Goal: Complete application form: Complete application form

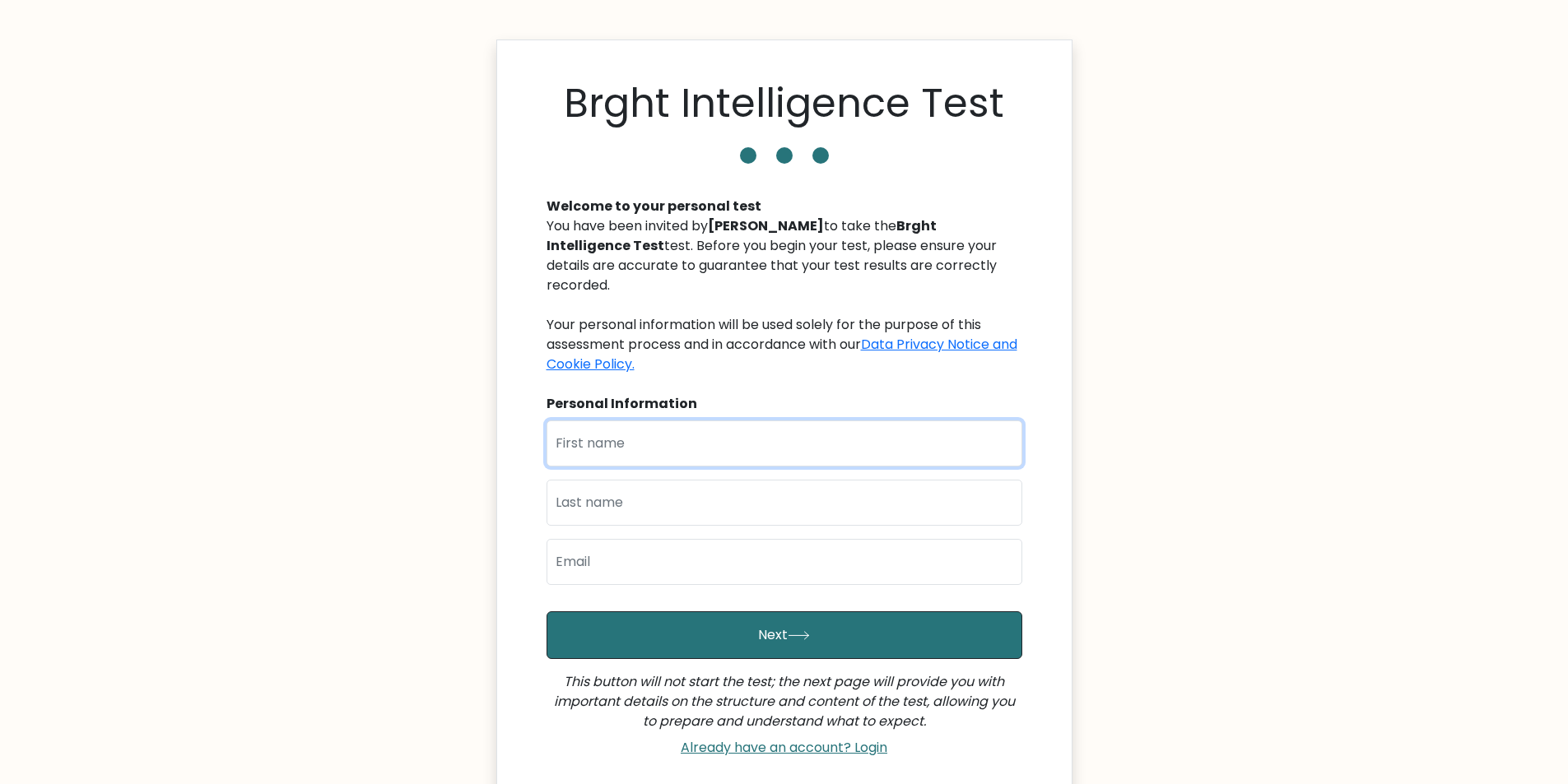
click at [760, 422] on input "text" at bounding box center [784, 443] width 476 height 46
type input "Jeannifer"
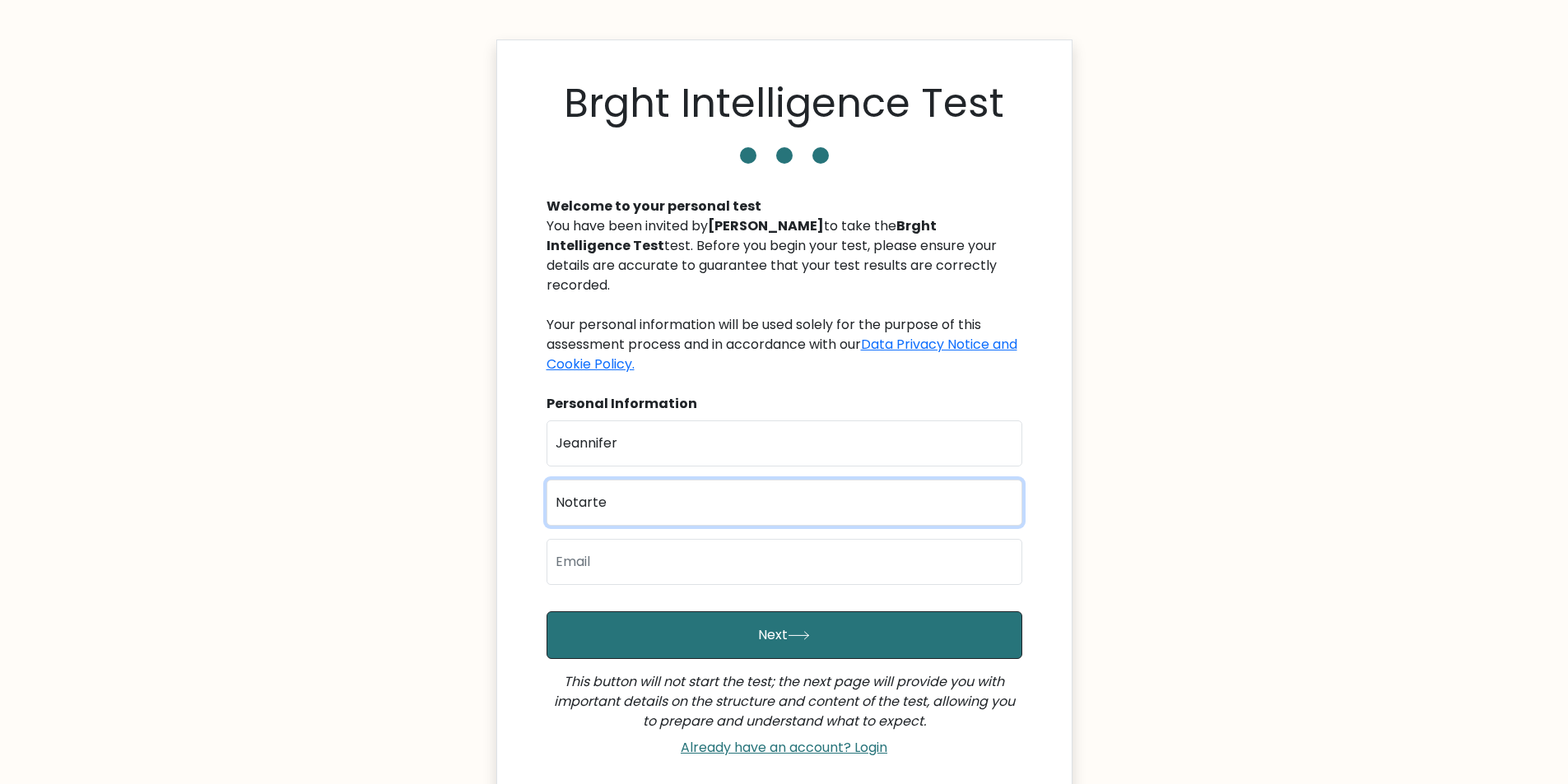
type input "Notarte"
type input "jpindoy@gmail.com"
click at [546, 611] on button "Next" at bounding box center [784, 635] width 476 height 48
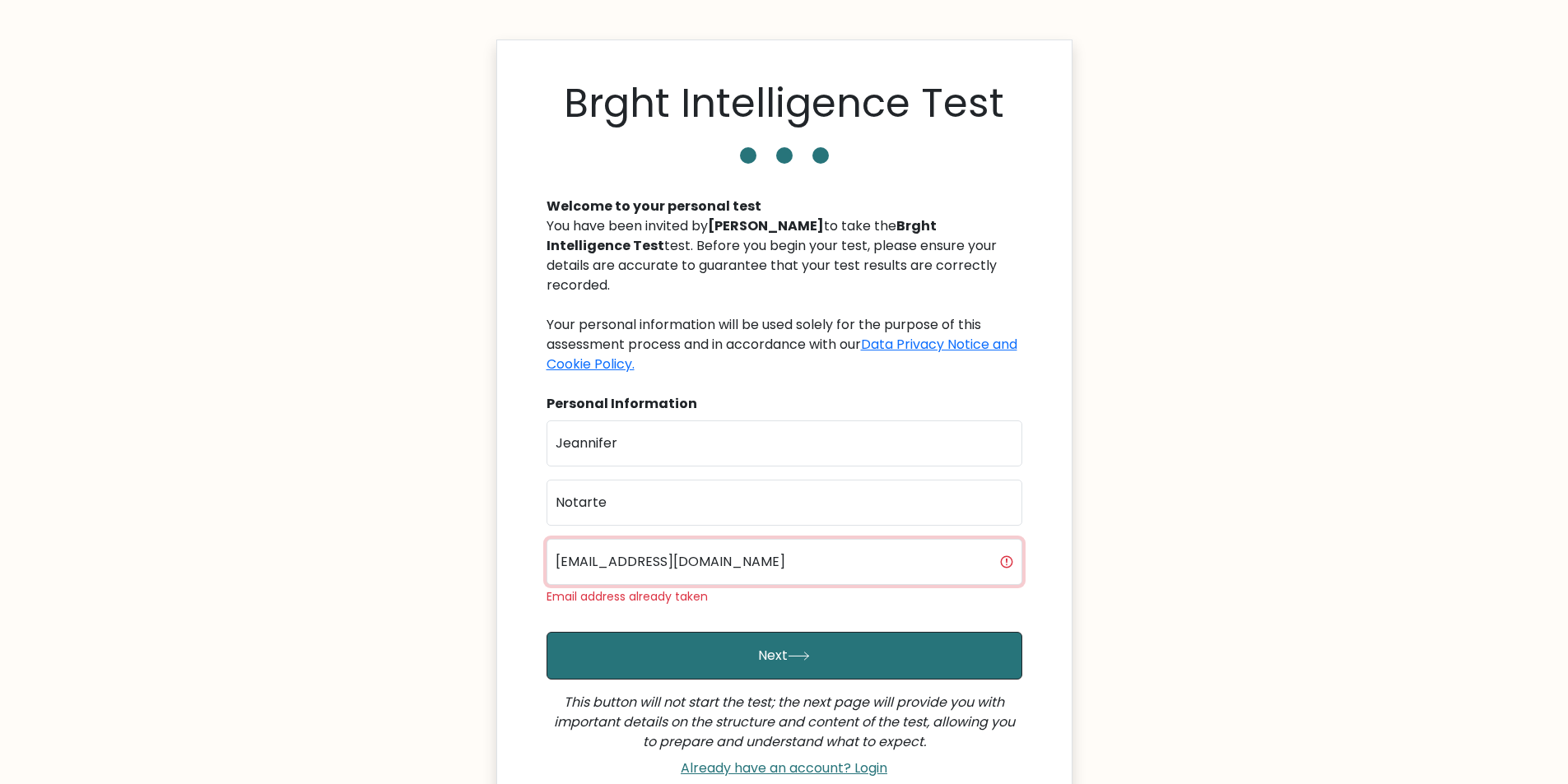
click at [599, 539] on input "jpindoy@gmail.com" at bounding box center [784, 562] width 476 height 46
click at [614, 539] on input "jpindoy@gmail.com" at bounding box center [784, 562] width 476 height 46
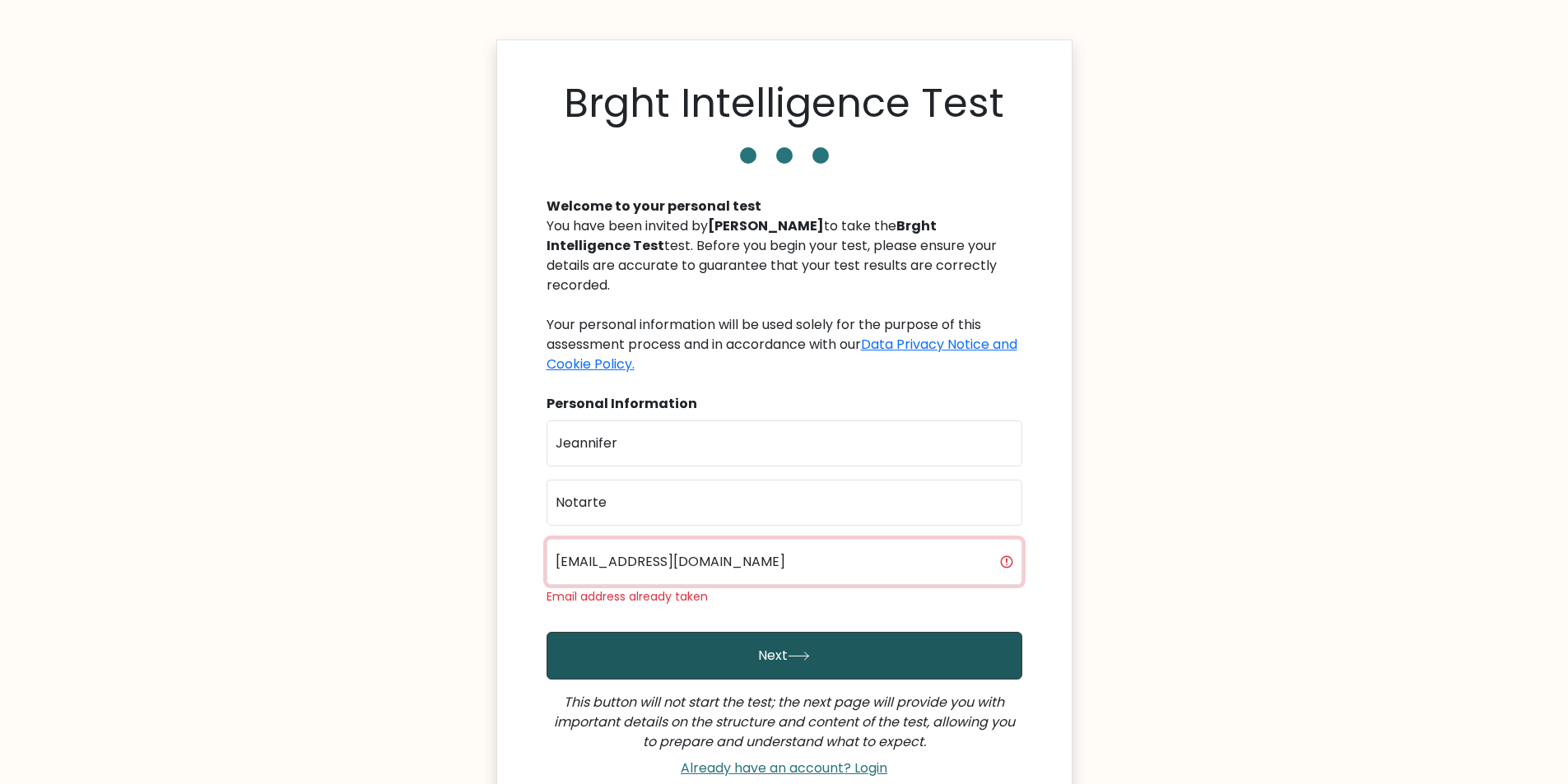
type input "jeannifernotarte@gmail.com"
click at [723, 631] on button "Next" at bounding box center [784, 655] width 476 height 48
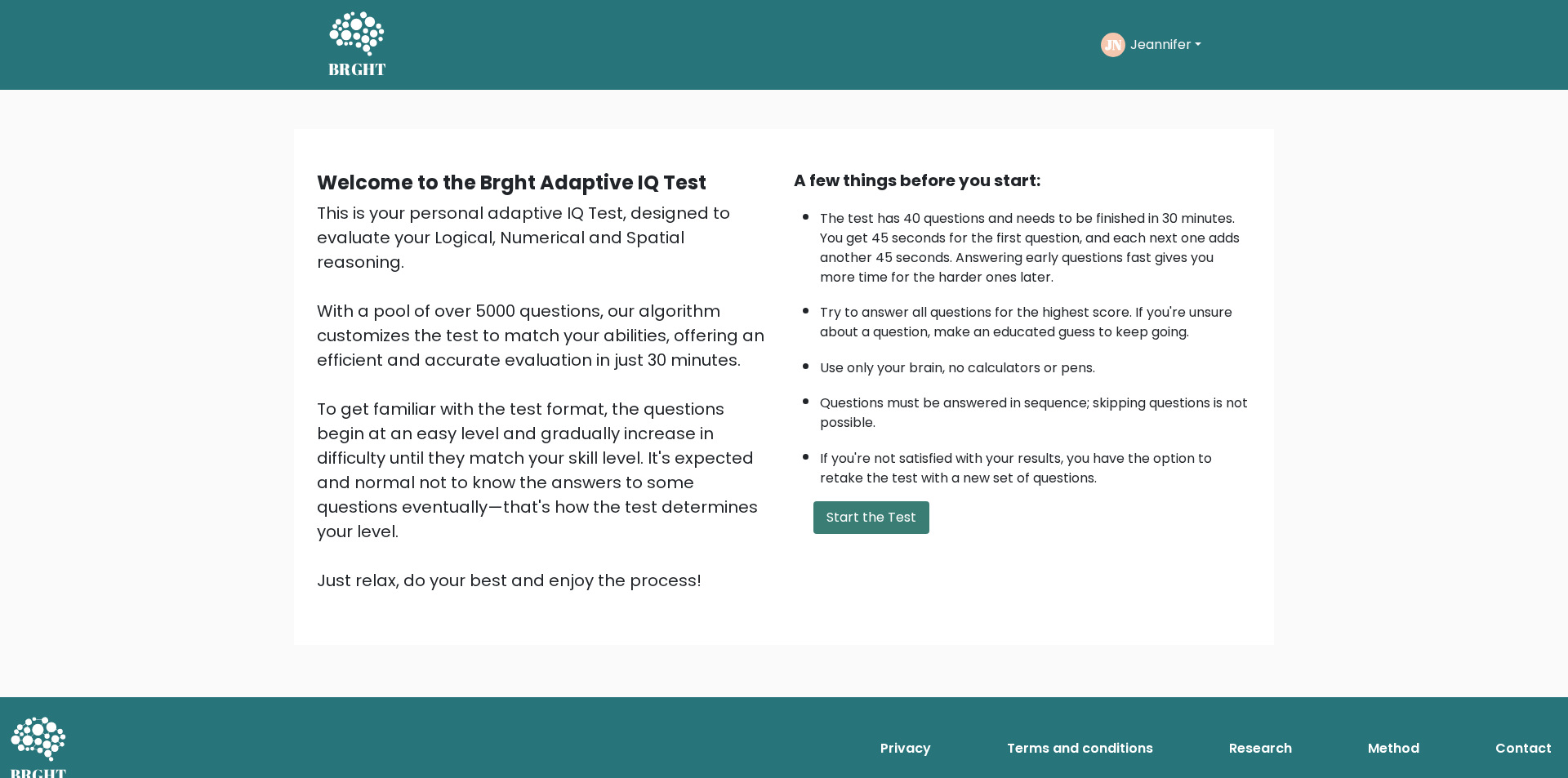
click at [891, 521] on button "Start the Test" at bounding box center [872, 517] width 116 height 32
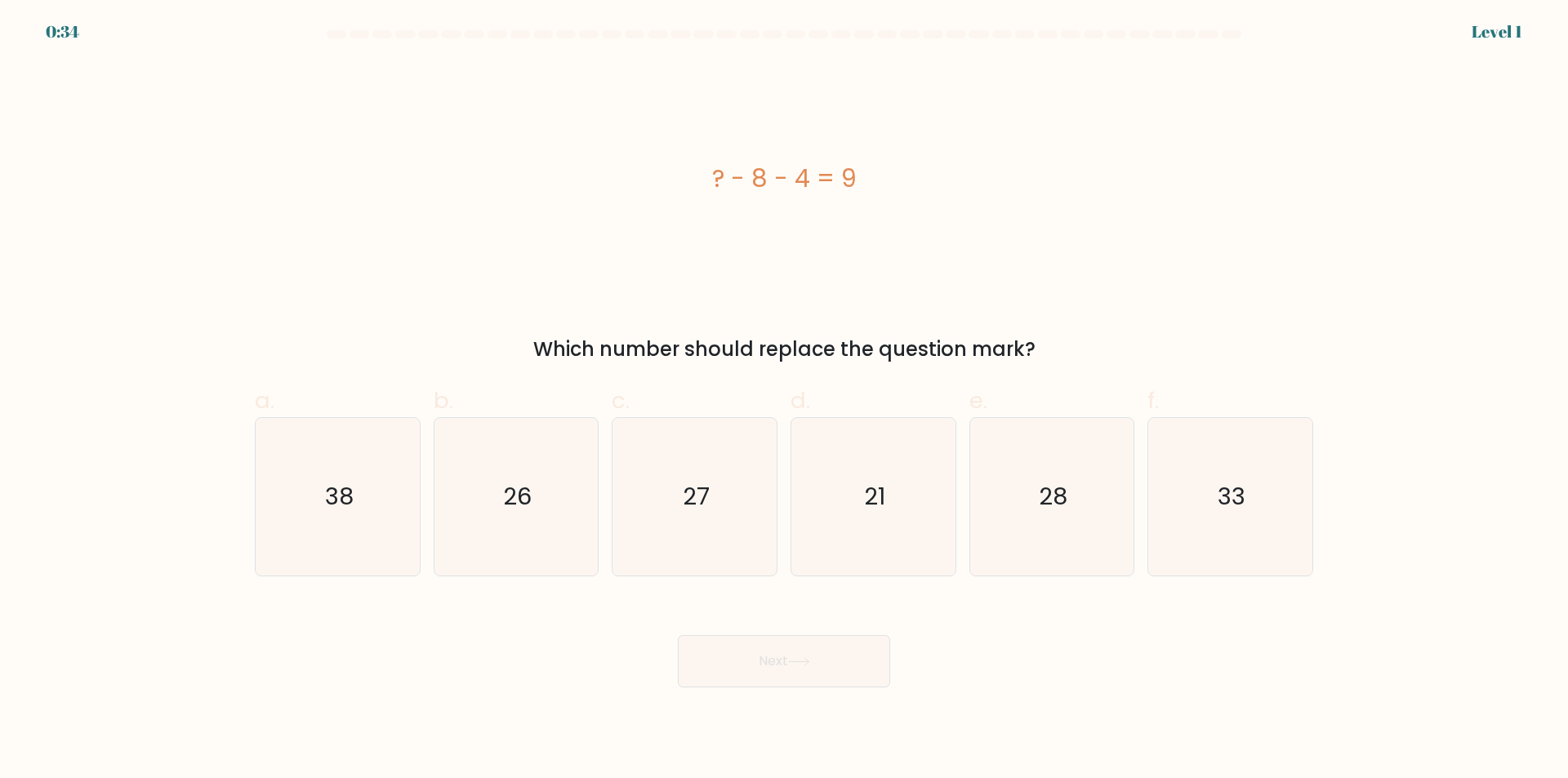
drag, startPoint x: 675, startPoint y: 184, endPoint x: 986, endPoint y: 173, distance: 311.2
click at [986, 173] on div "? - 8 - 4 = 9" at bounding box center [784, 178] width 1058 height 37
copy div "? - 8 - 4 = 9"
click at [887, 491] on icon "21" at bounding box center [873, 496] width 157 height 157
click at [785, 400] on input "d. 21" at bounding box center [784, 394] width 1 height 10
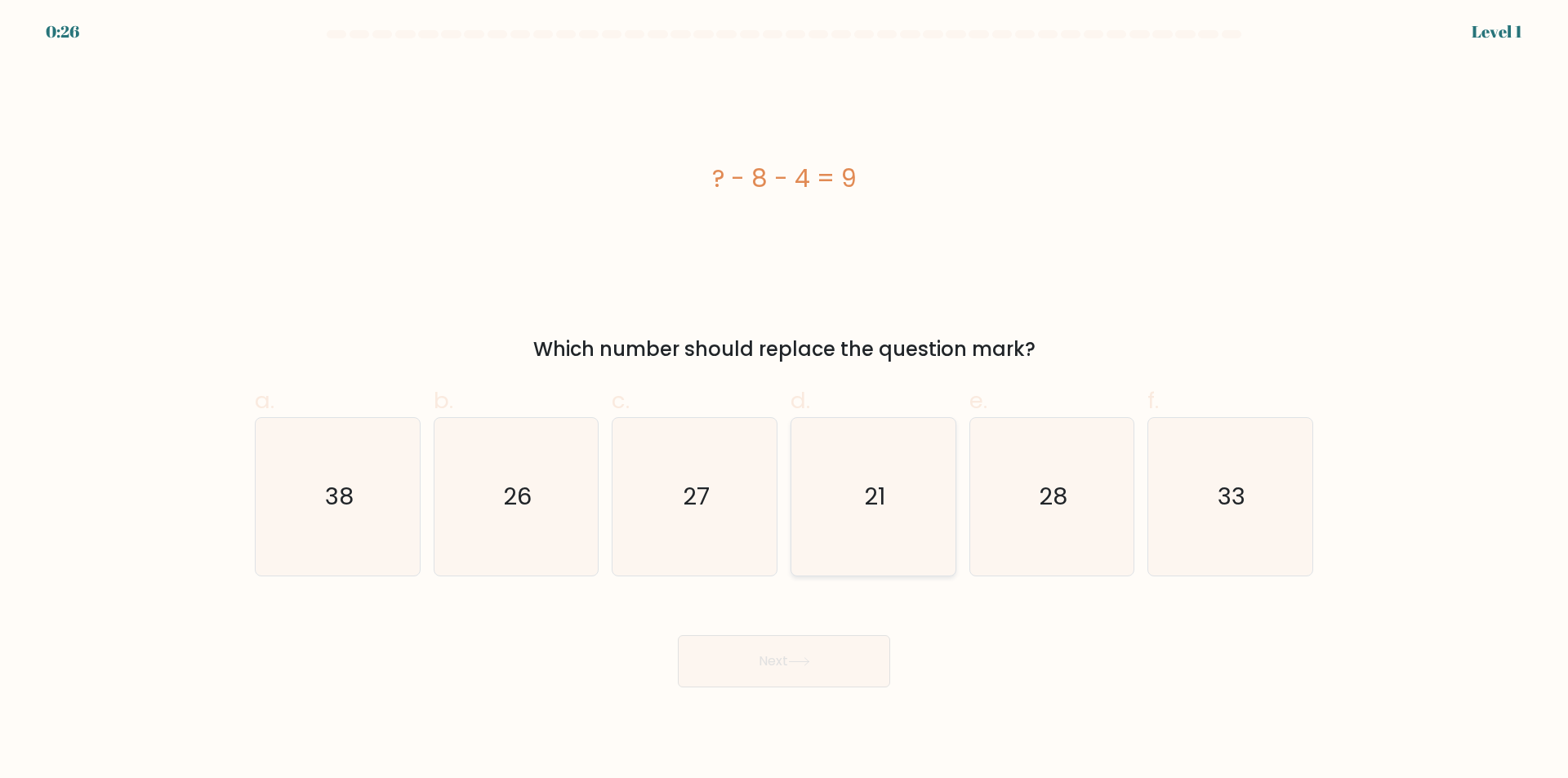
radio input "true"
click at [828, 667] on button "Next" at bounding box center [784, 661] width 212 height 52
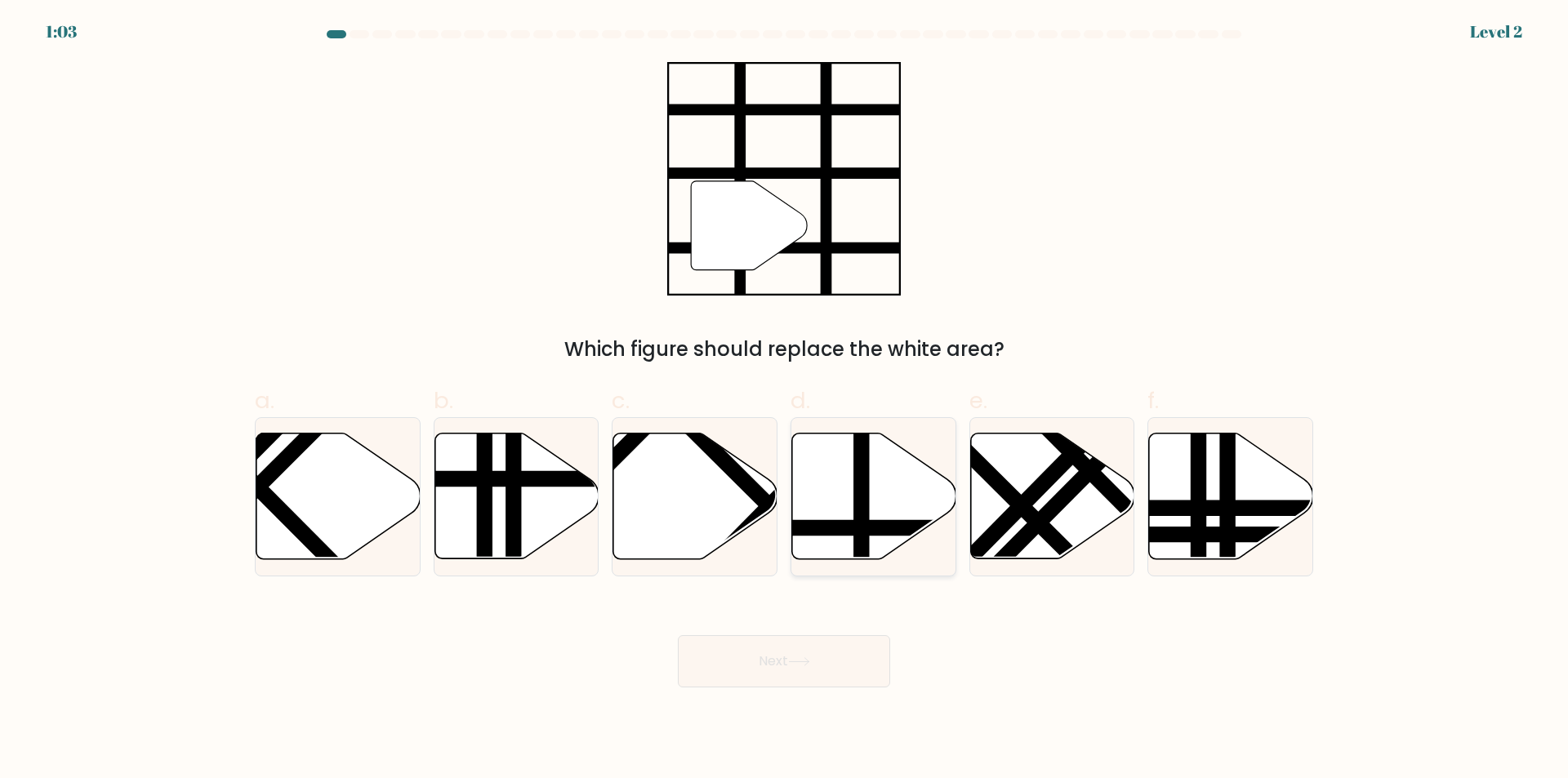
click at [862, 478] on line at bounding box center [862, 430] width 0 height 330
click at [785, 400] on input "d." at bounding box center [784, 394] width 1 height 10
radio input "true"
click at [834, 674] on button "Next" at bounding box center [784, 661] width 212 height 52
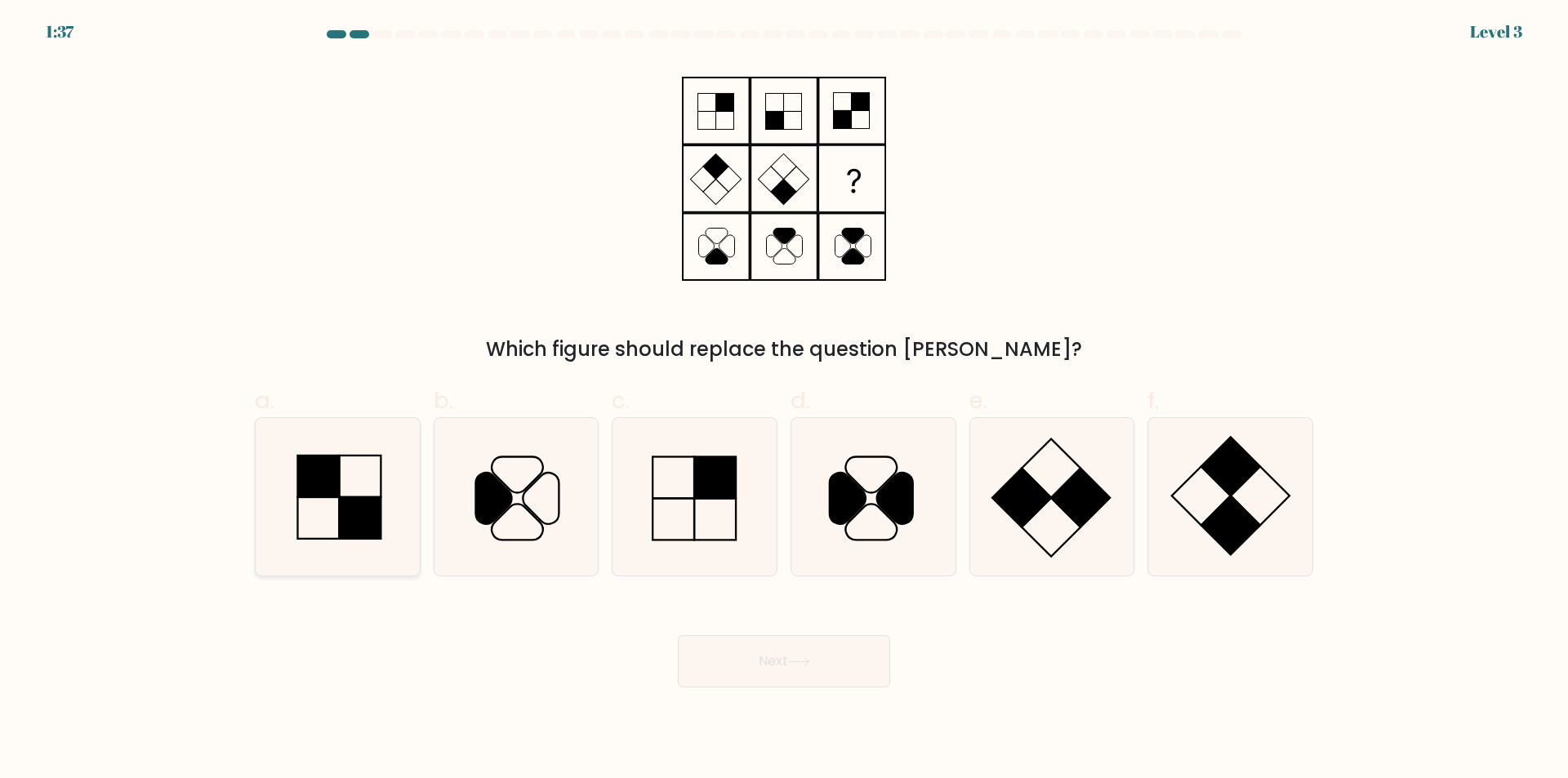
click at [342, 449] on icon at bounding box center [337, 496] width 157 height 157
click at [784, 400] on input "a." at bounding box center [784, 394] width 1 height 10
radio input "true"
click at [1011, 521] on icon at bounding box center [1051, 496] width 157 height 157
click at [785, 400] on input "e." at bounding box center [784, 394] width 1 height 10
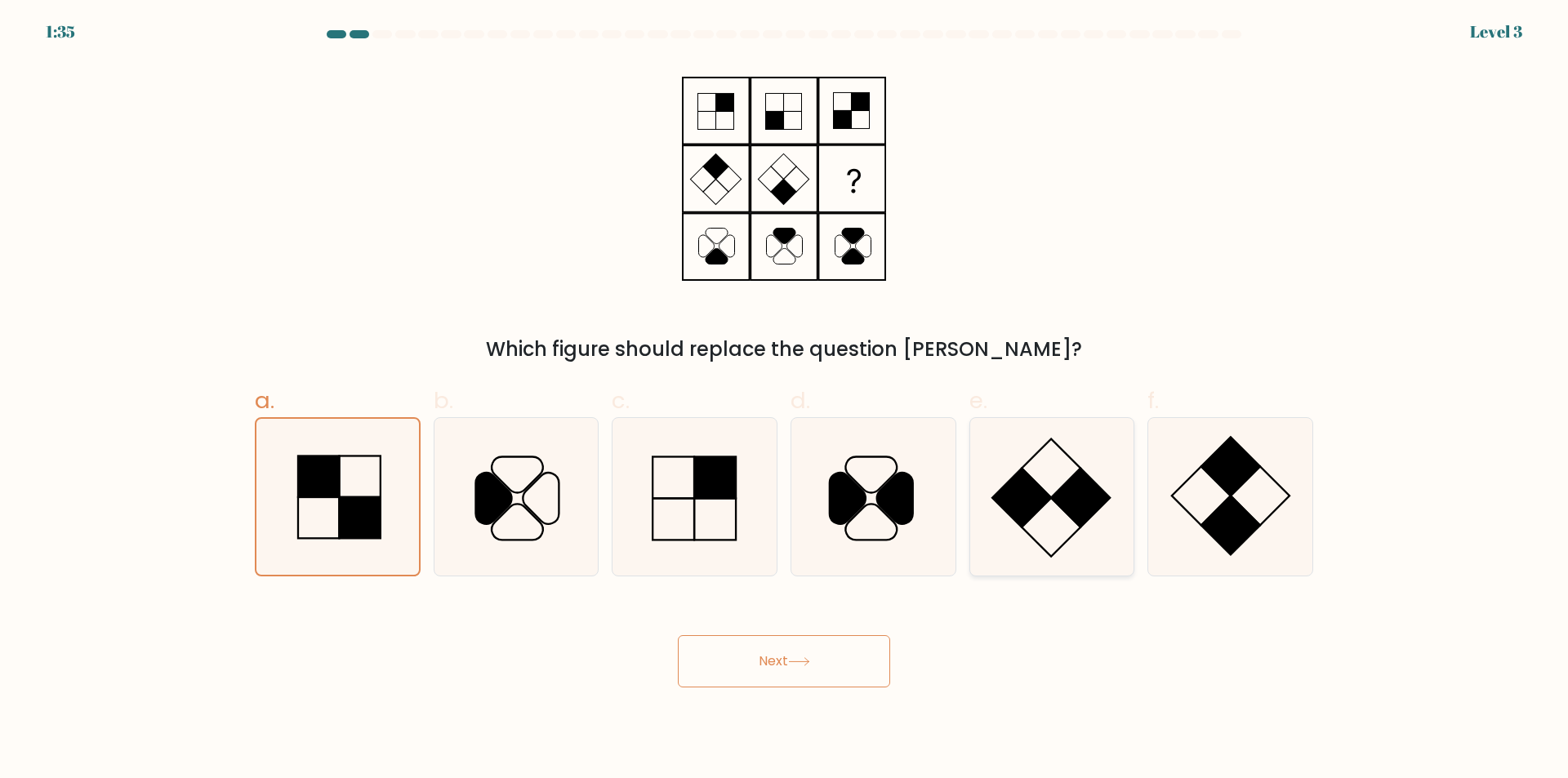
radio input "true"
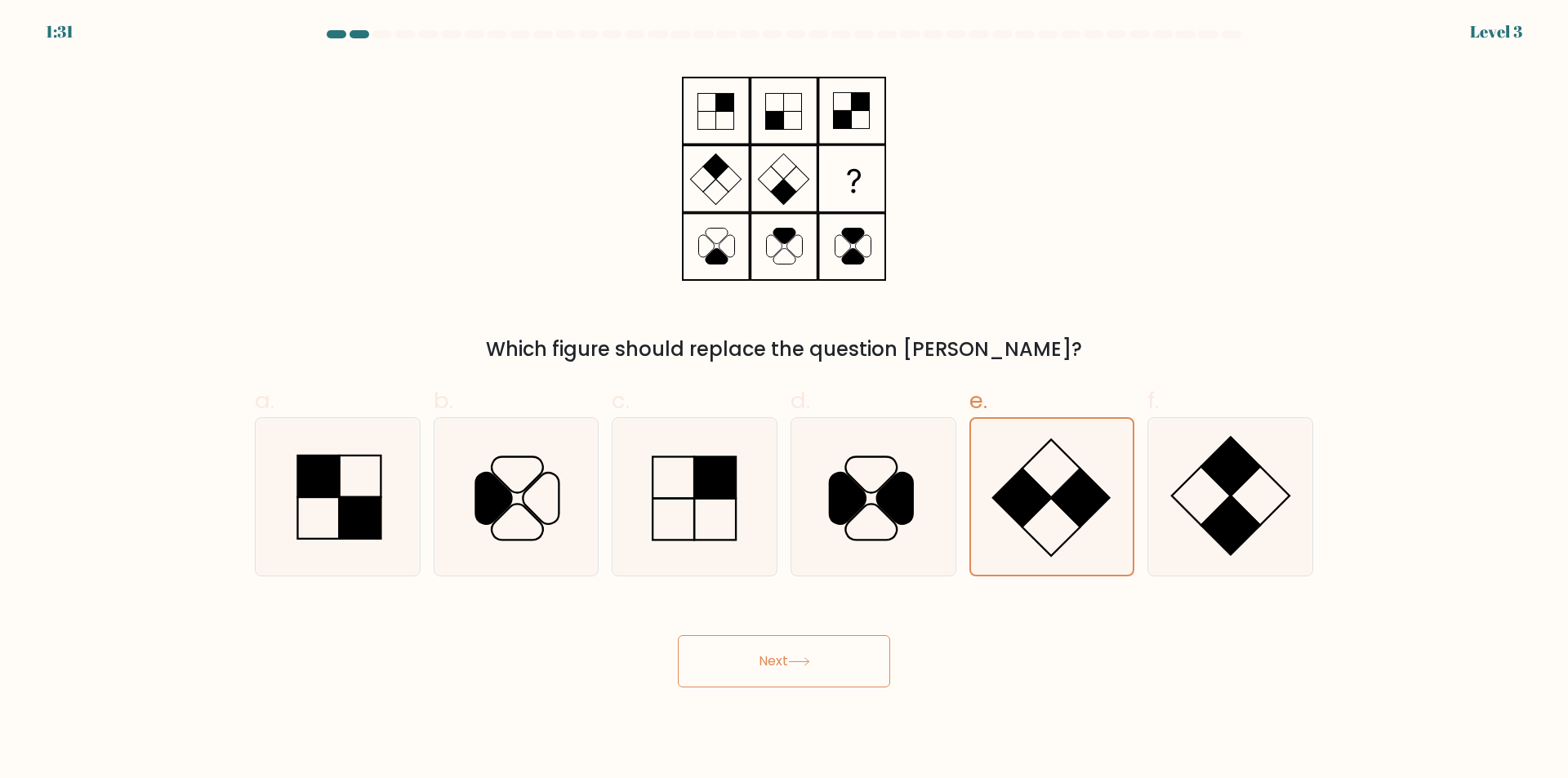
click at [832, 666] on button "Next" at bounding box center [784, 661] width 212 height 52
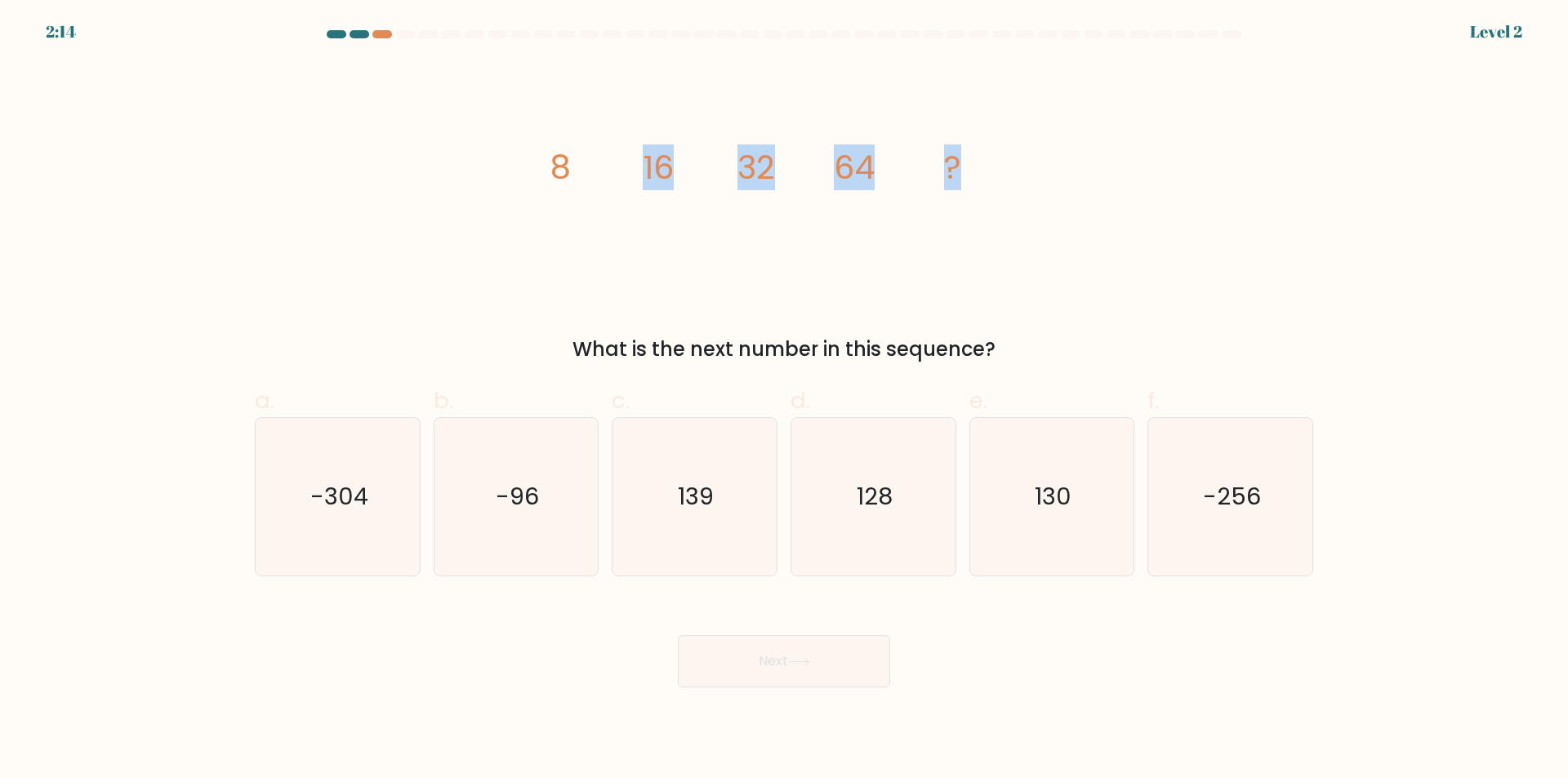
drag, startPoint x: 471, startPoint y: 145, endPoint x: 1017, endPoint y: 142, distance: 546.0
click at [1017, 142] on div "image/svg+xml 8 16 32 64 ? What is the next number in this sequence?" at bounding box center [784, 212] width 1078 height 302
drag, startPoint x: 469, startPoint y: 168, endPoint x: 1090, endPoint y: 151, distance: 621.2
click at [1090, 151] on div "image/svg+xml 8 16 32 64 ? What is the next number in this sequence?" at bounding box center [784, 212] width 1078 height 302
copy g "8 16 32 64 ?"
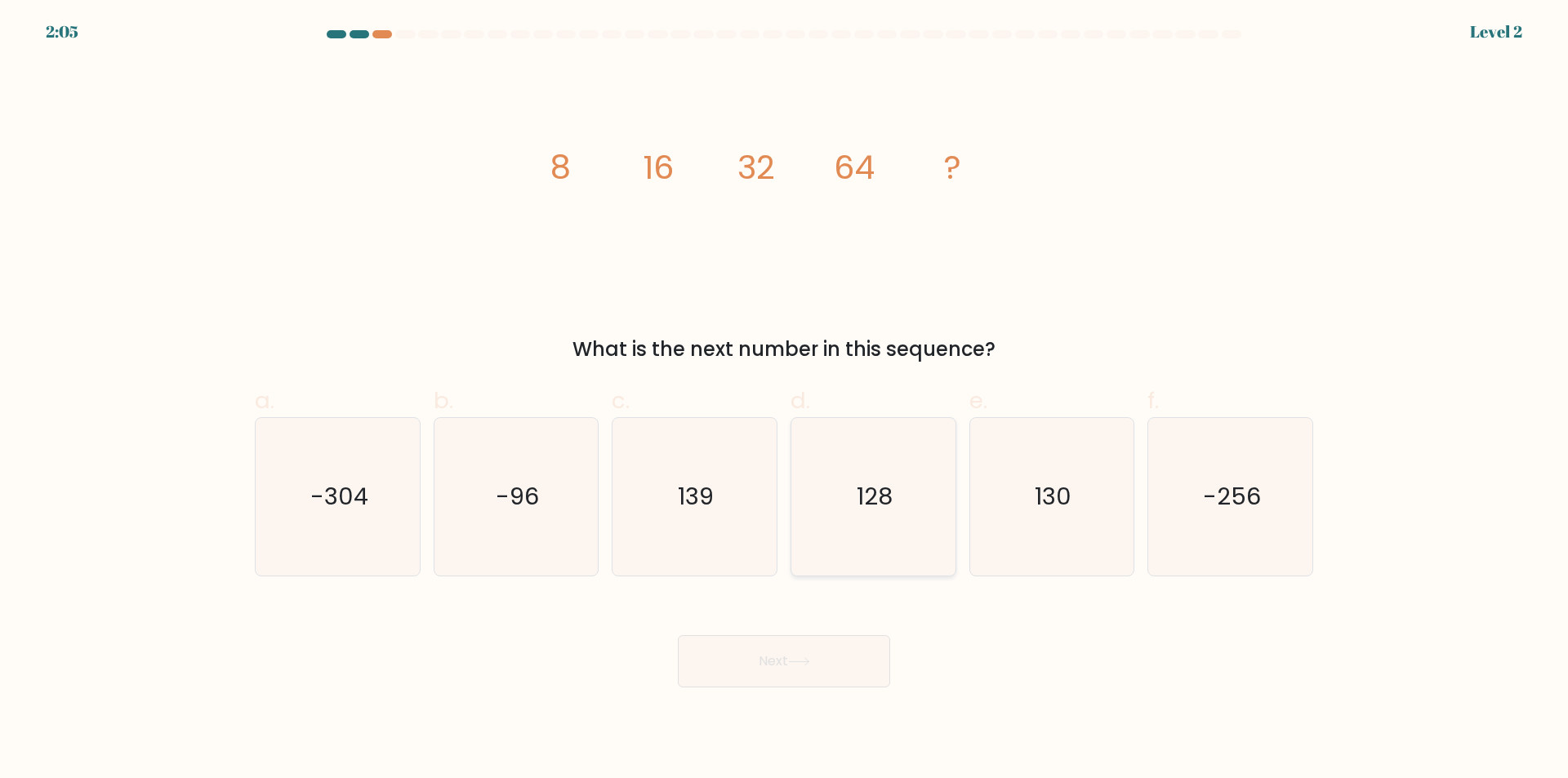
click at [915, 501] on icon "128" at bounding box center [873, 496] width 157 height 157
click at [785, 400] on input "d. 128" at bounding box center [784, 394] width 1 height 10
radio input "true"
click at [785, 682] on button "Next" at bounding box center [784, 661] width 212 height 52
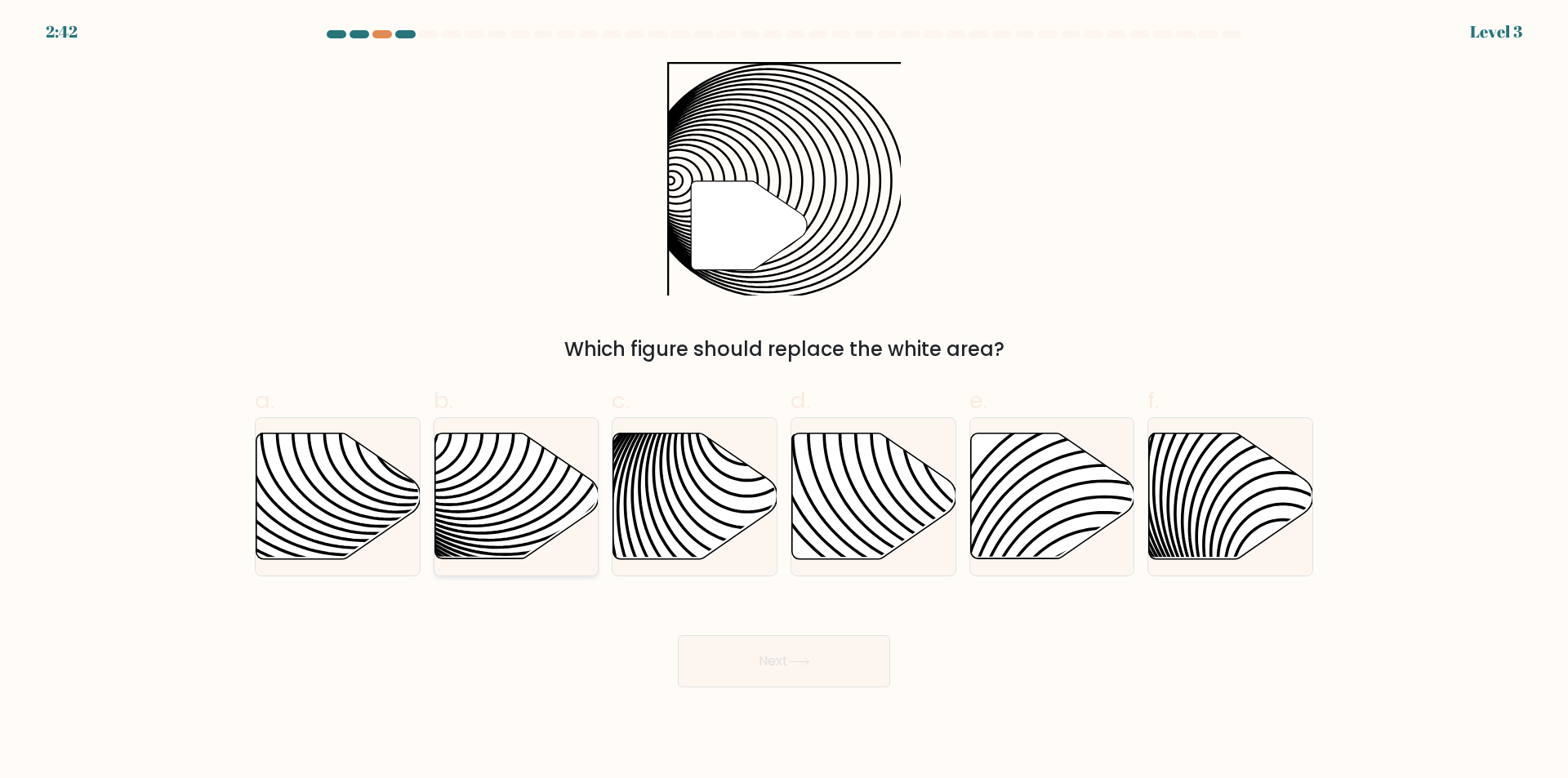
click at [525, 508] on icon at bounding box center [516, 496] width 164 height 126
click at [784, 400] on input "b." at bounding box center [784, 394] width 1 height 10
radio input "true"
click at [744, 640] on button "Next" at bounding box center [784, 661] width 212 height 52
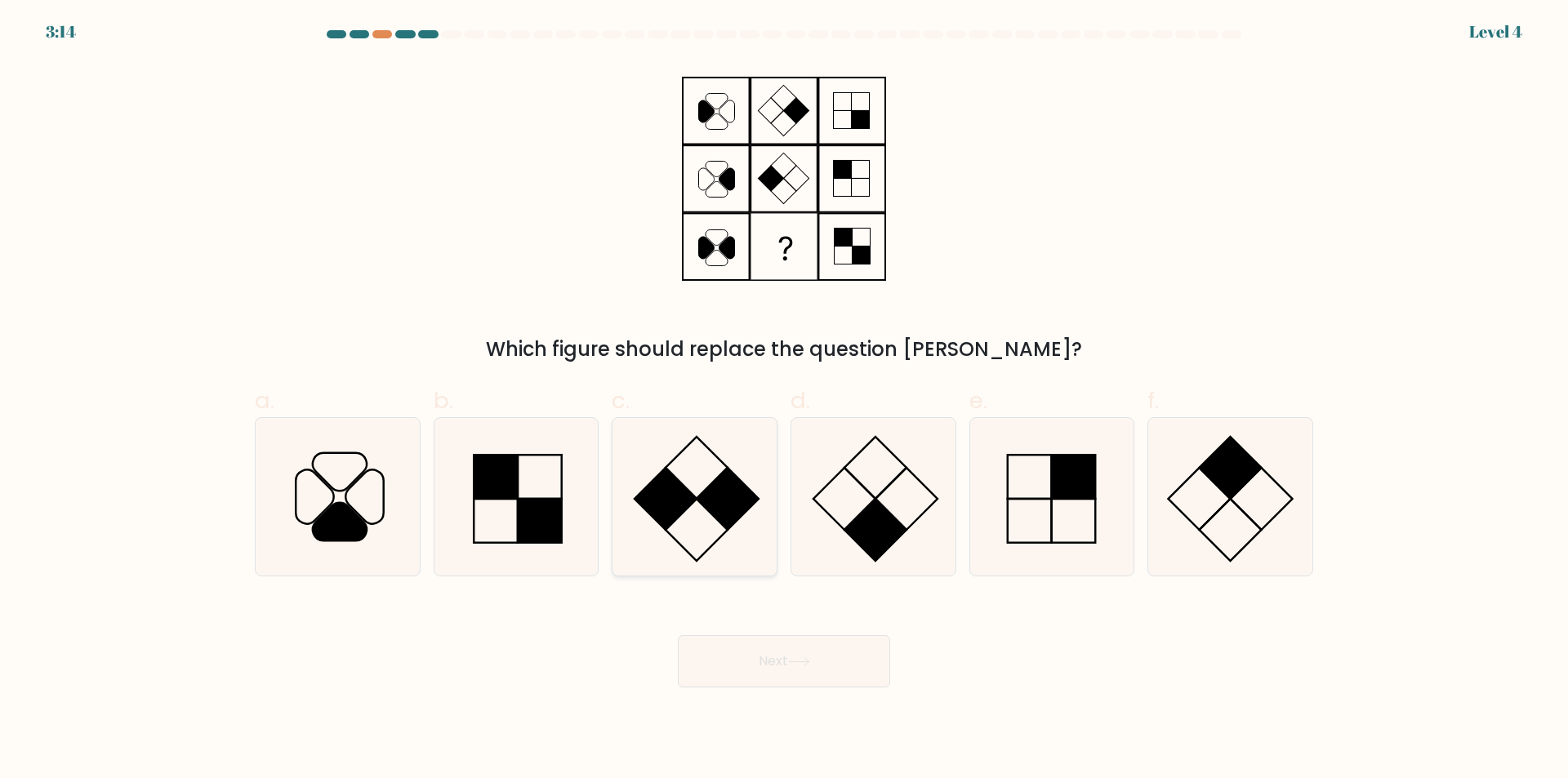
click at [707, 490] on icon at bounding box center [694, 496] width 157 height 157
click at [784, 400] on input "c." at bounding box center [784, 394] width 1 height 10
radio input "true"
click at [823, 659] on button "Next" at bounding box center [784, 661] width 212 height 52
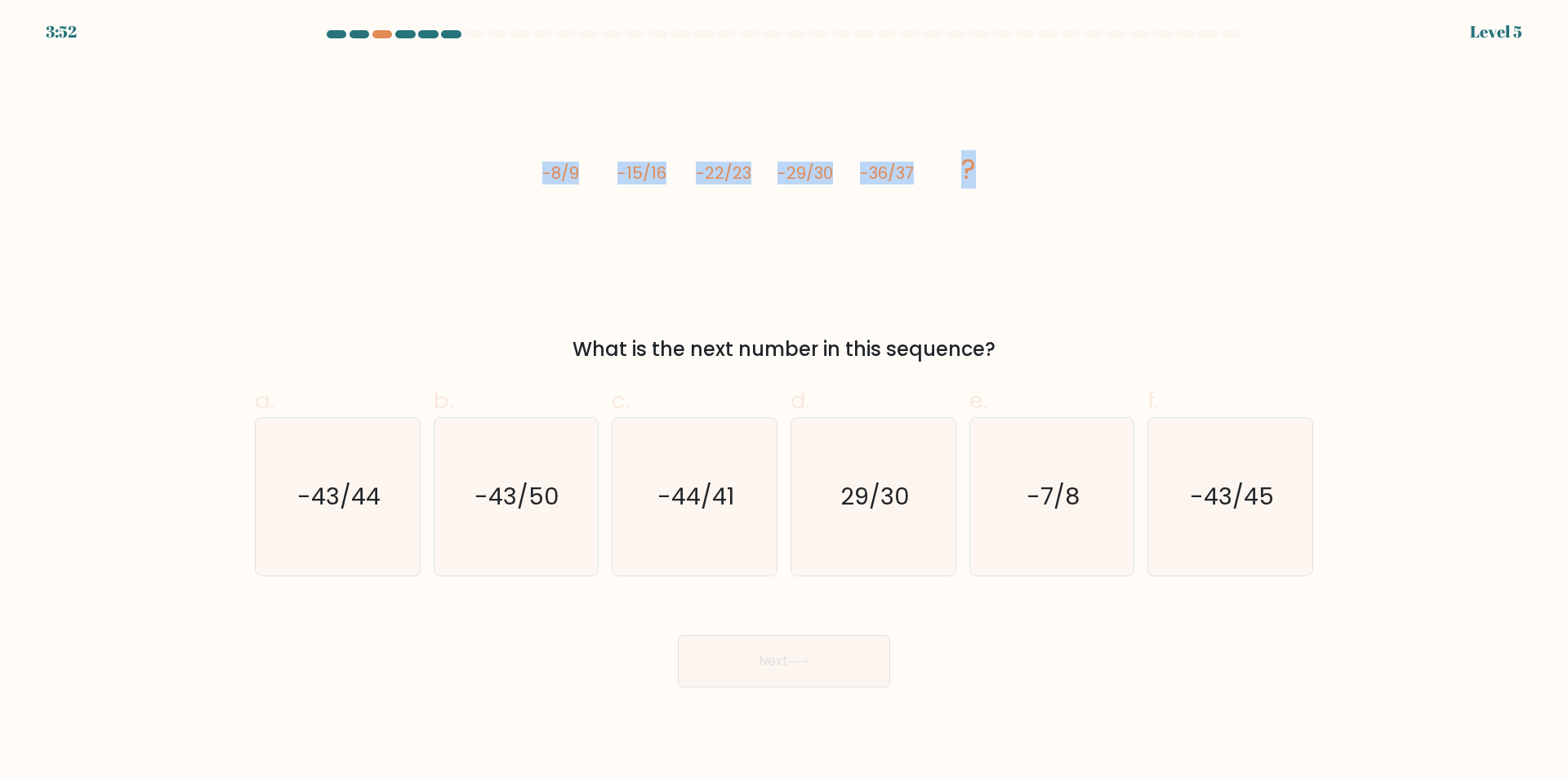
drag, startPoint x: 508, startPoint y: 167, endPoint x: 1033, endPoint y: 169, distance: 525.0
click at [1033, 169] on div "image/svg+xml -8/9 -15/16 -22/23 -29/30 -36/37 ? What is the next number in thi…" at bounding box center [784, 212] width 1078 height 302
copy g "-8/9 -15/16 -22/23 -29/30 -36/37 ?"
click at [339, 501] on text "-43/44" at bounding box center [338, 497] width 83 height 32
click at [784, 400] on input "a. -43/44" at bounding box center [784, 394] width 1 height 10
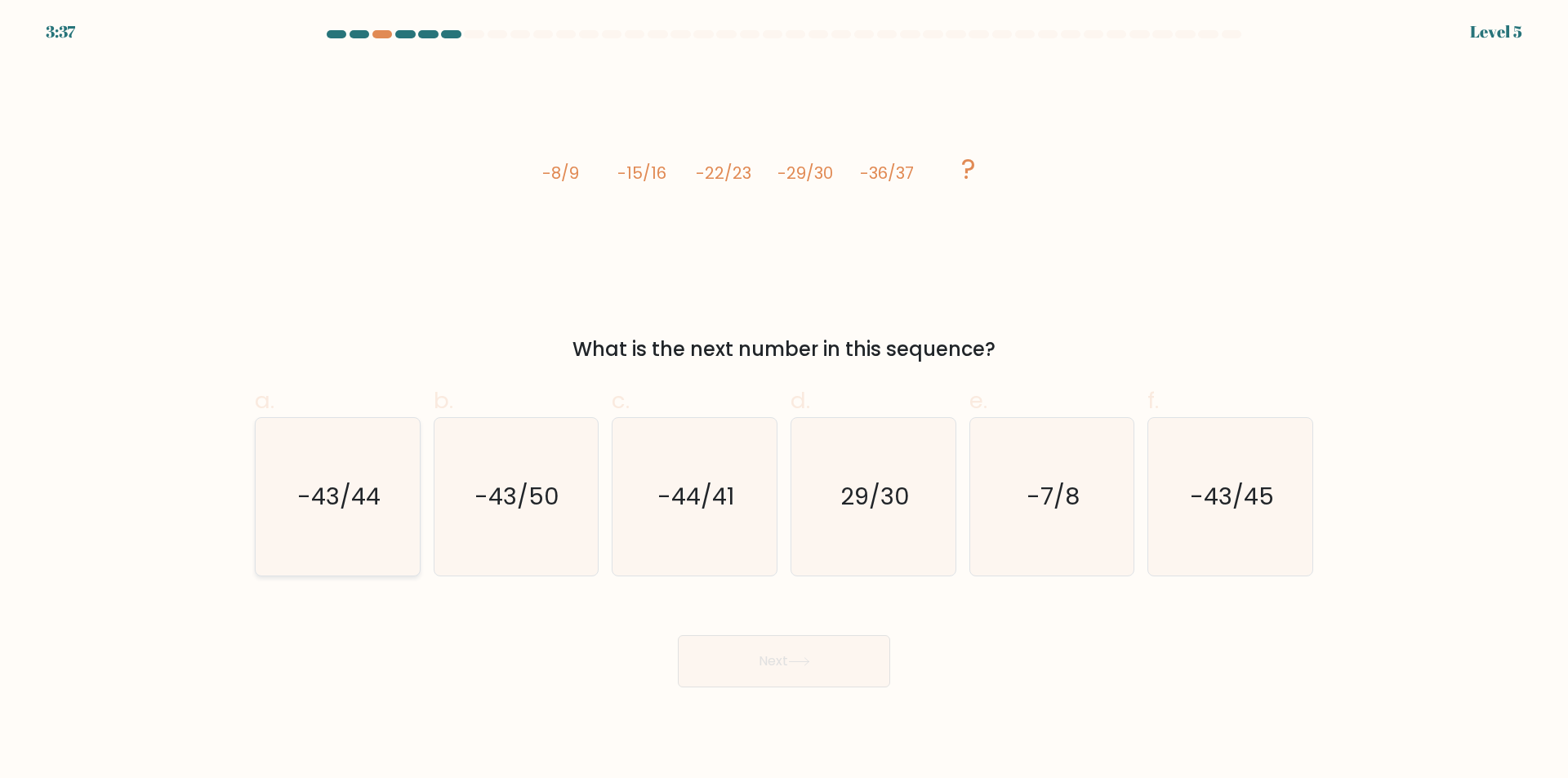
radio input "true"
click at [781, 648] on button "Next" at bounding box center [784, 661] width 212 height 52
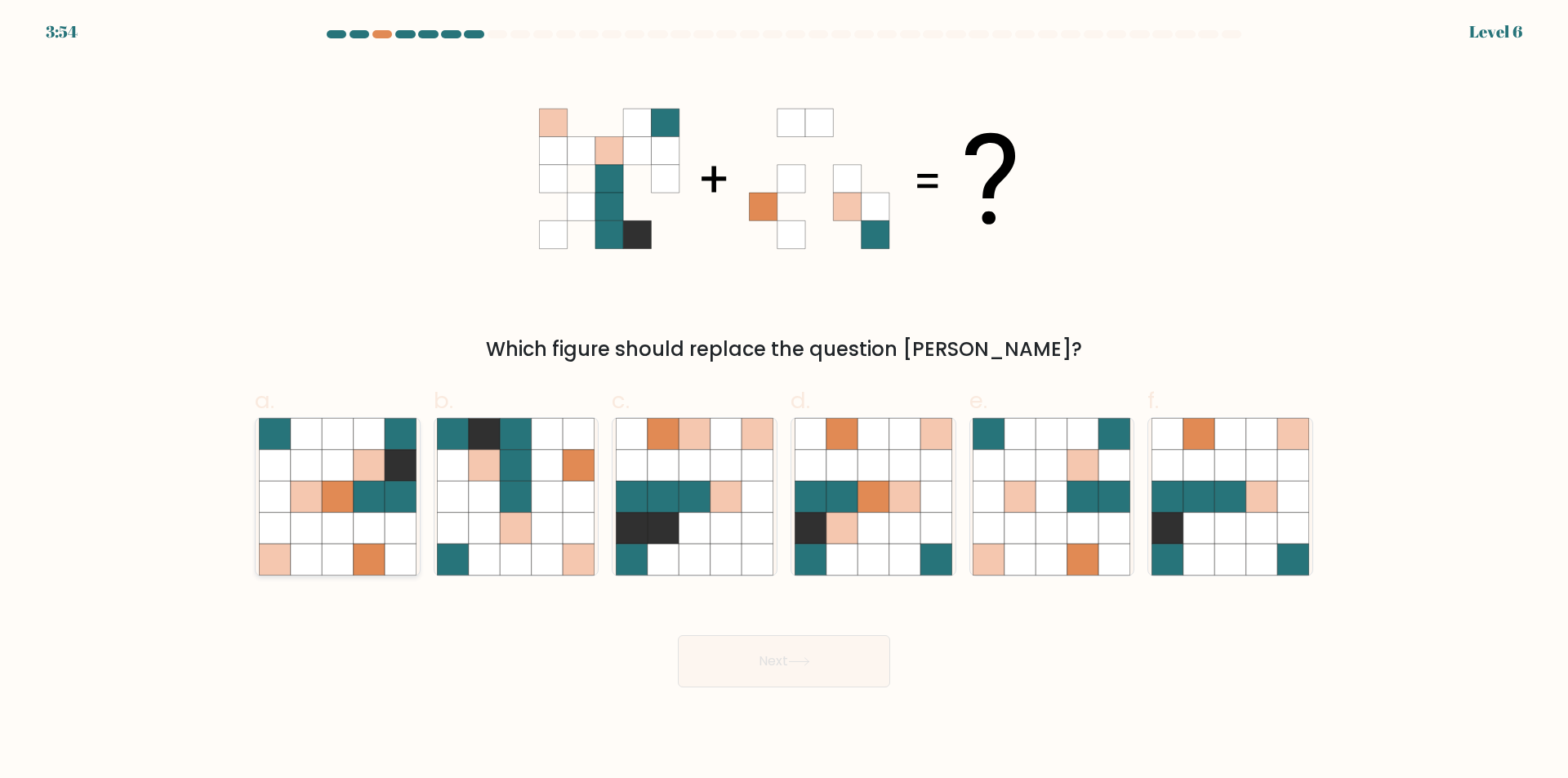
click at [371, 551] on icon at bounding box center [369, 559] width 31 height 31
click at [784, 400] on input "a." at bounding box center [784, 394] width 1 height 10
radio input "true"
click at [803, 655] on button "Next" at bounding box center [784, 661] width 212 height 52
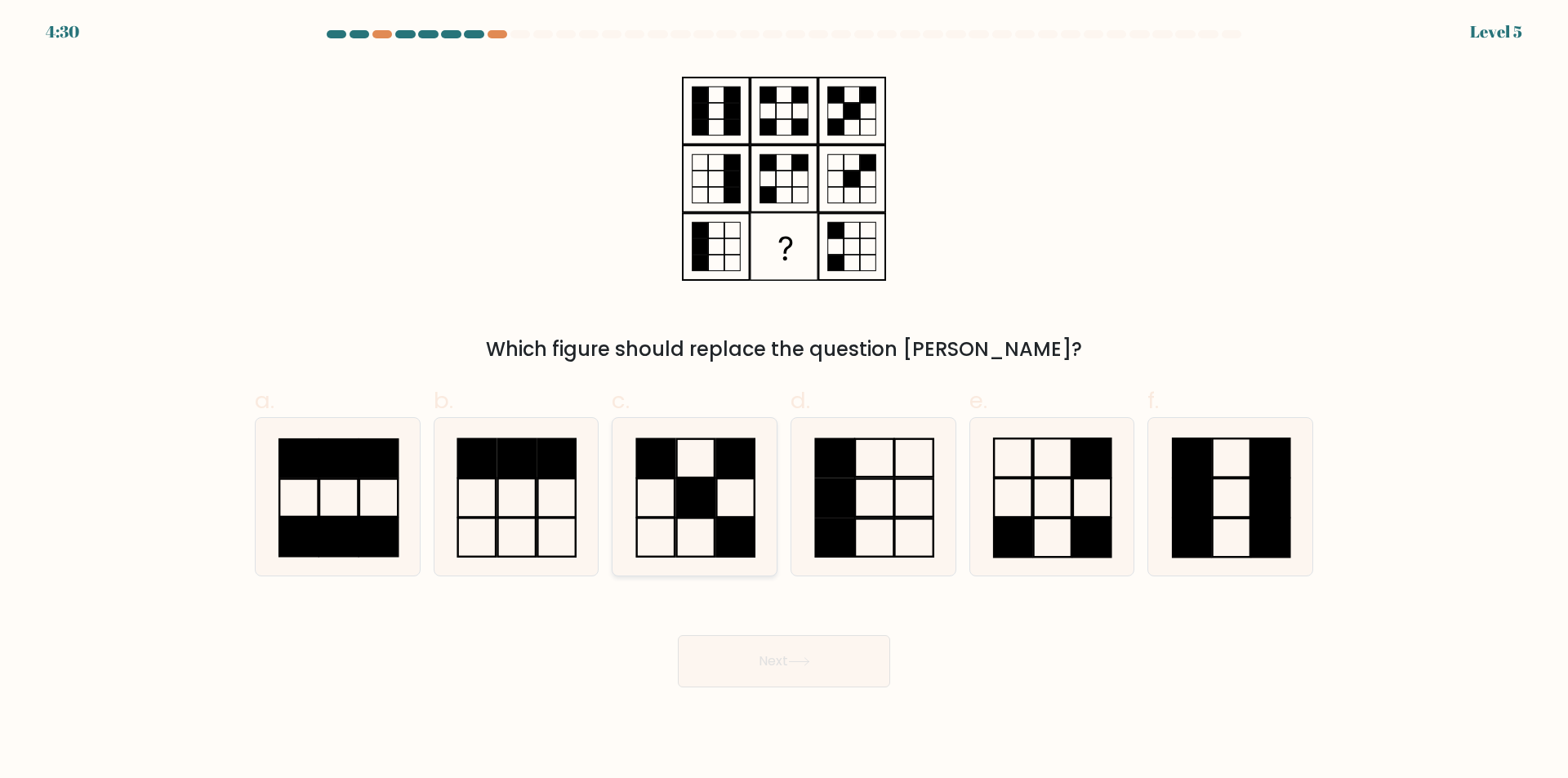
click at [764, 478] on icon at bounding box center [694, 496] width 157 height 157
click at [784, 400] on input "c." at bounding box center [784, 394] width 1 height 10
radio input "true"
click at [779, 638] on button "Next" at bounding box center [784, 661] width 212 height 52
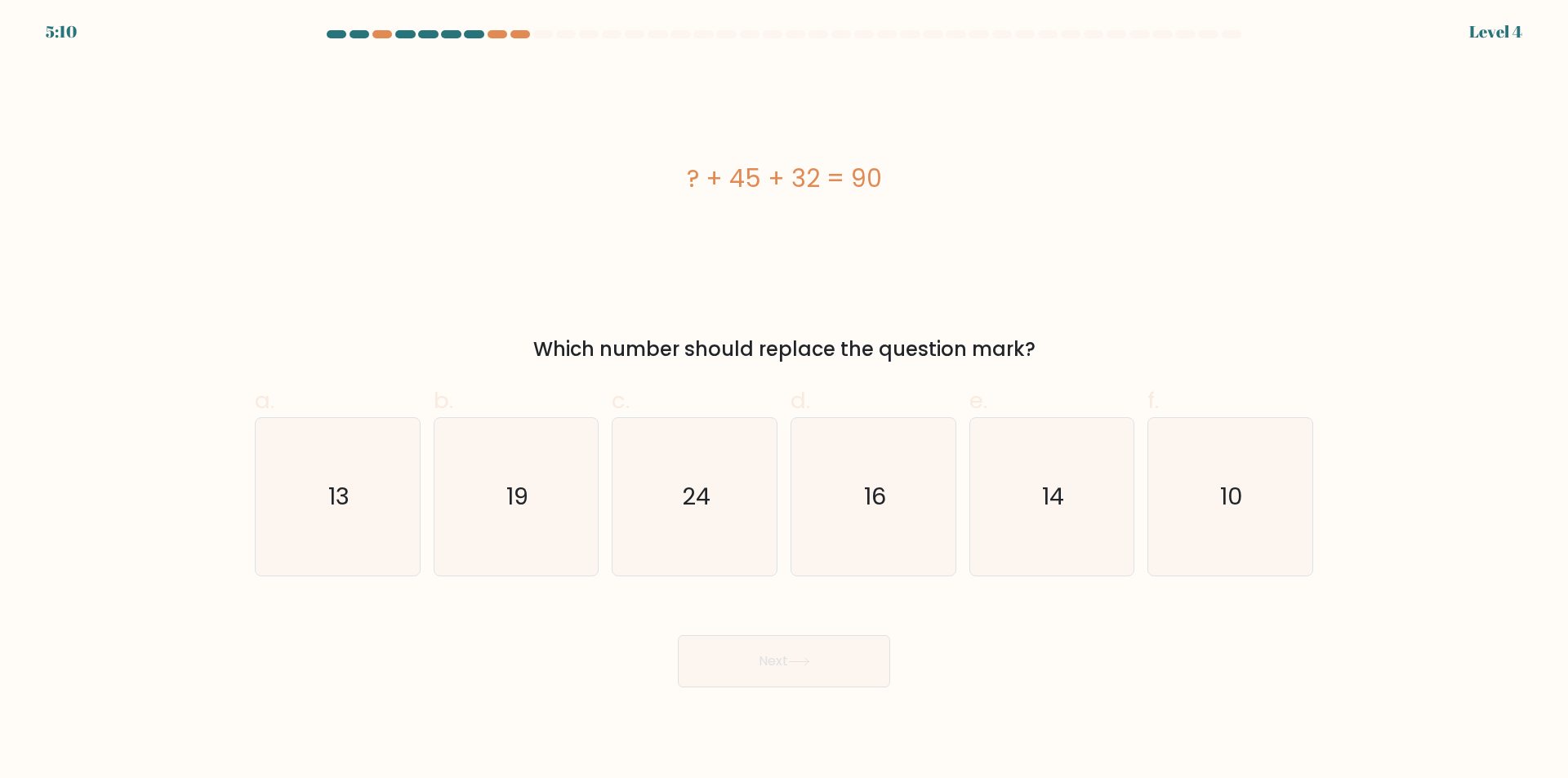
drag, startPoint x: 633, startPoint y: 213, endPoint x: 973, endPoint y: 171, distance: 342.6
click at [969, 221] on div "? + 45 + 32 = 90" at bounding box center [784, 178] width 1058 height 233
copy div "? + 45 + 32 = 90"
click at [290, 496] on icon "13" at bounding box center [337, 496] width 157 height 157
click at [784, 400] on input "a. 13" at bounding box center [784, 394] width 1 height 10
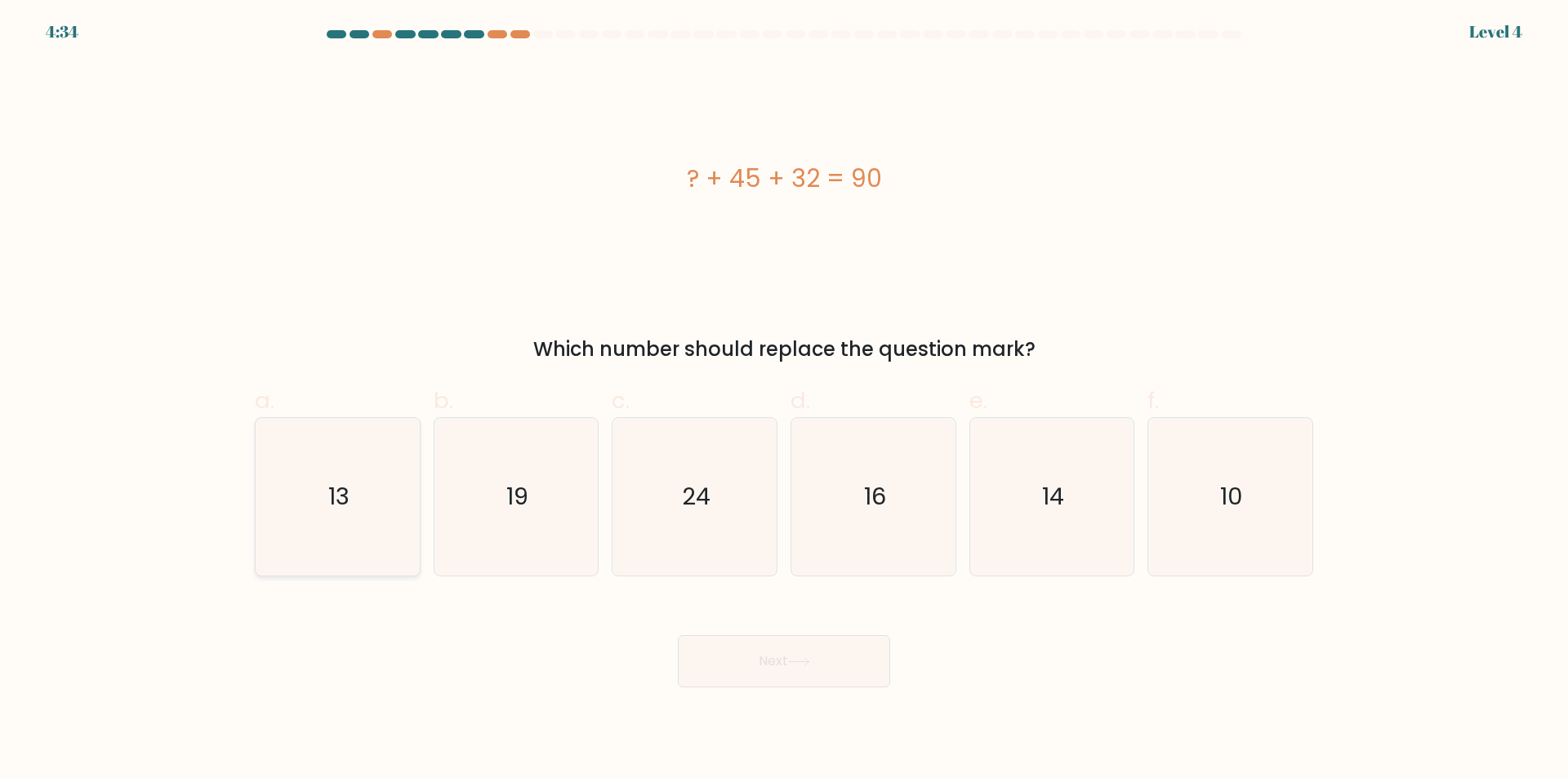
radio input "true"
click at [768, 672] on button "Next" at bounding box center [784, 661] width 212 height 52
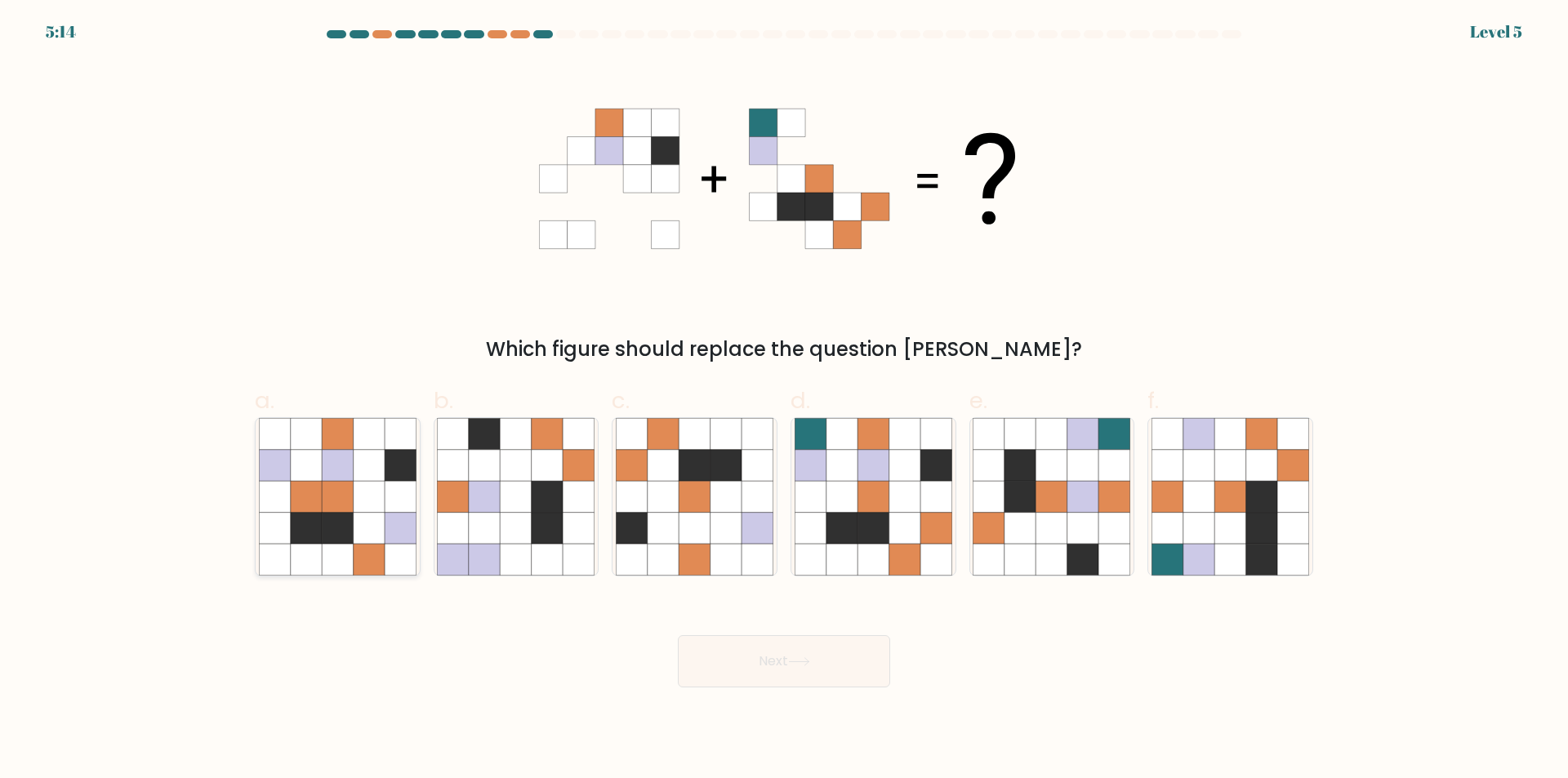
click at [412, 483] on icon at bounding box center [400, 496] width 31 height 31
click at [784, 400] on input "a." at bounding box center [784, 394] width 1 height 10
radio input "true"
click at [773, 644] on button "Next" at bounding box center [784, 661] width 212 height 52
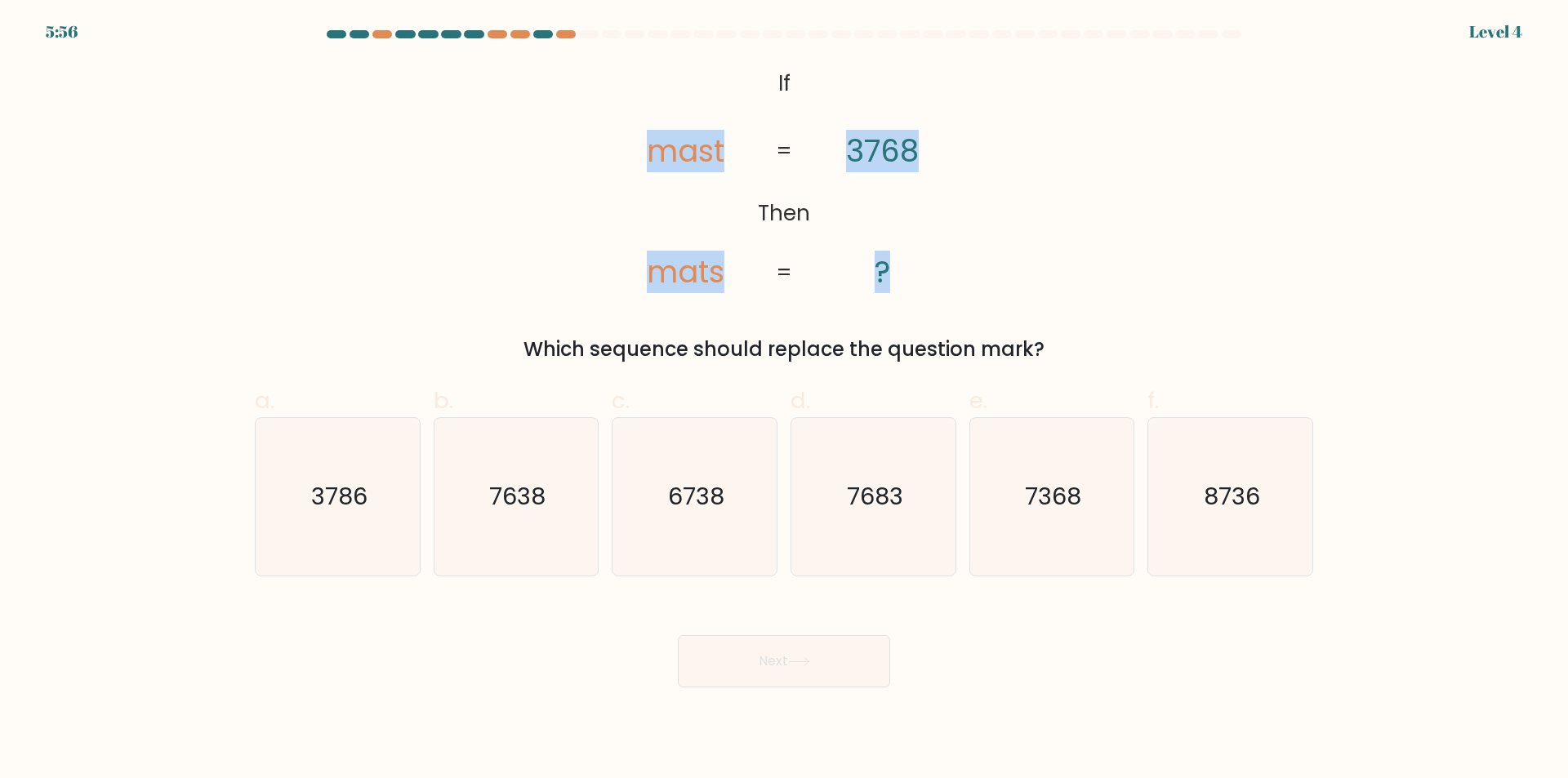
drag, startPoint x: 655, startPoint y: 83, endPoint x: 957, endPoint y: 250, distance: 345.1
click at [962, 252] on form "If ?" at bounding box center [784, 359] width 1568 height 657
drag, startPoint x: 776, startPoint y: 75, endPoint x: 1048, endPoint y: 348, distance: 385.4
click at [1048, 348] on div "@import url('https://fonts.googleapis.com/css?family=Abril+Fatface:400,100,100i…" at bounding box center [784, 212] width 1078 height 302
copy div "If Then mast mats 3768 ? = = Which sequence should replace the question mark?"
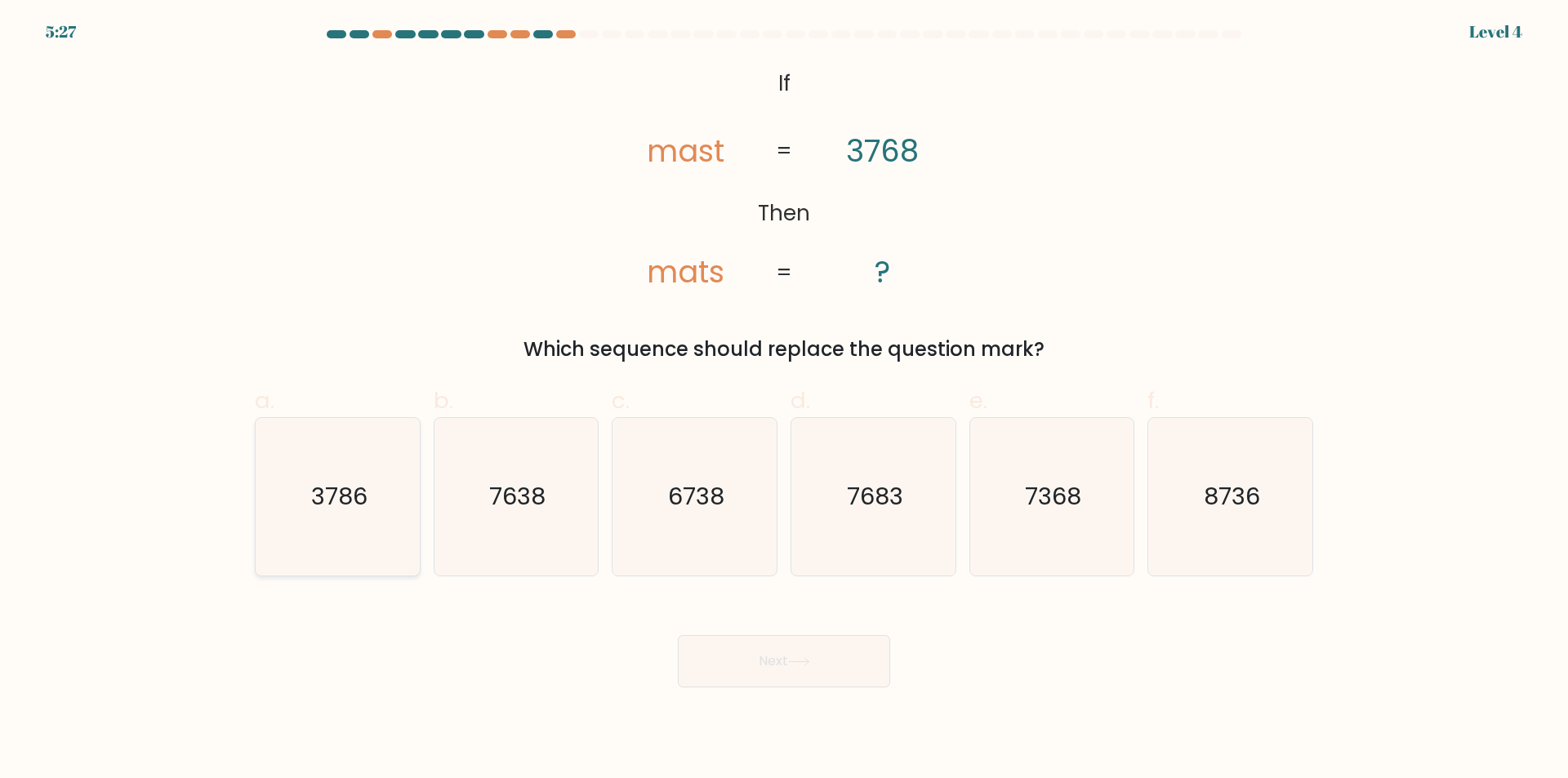
click at [390, 509] on icon "3786" at bounding box center [337, 496] width 157 height 157
click at [784, 400] on input "a. 3786" at bounding box center [784, 394] width 1 height 10
radio input "true"
click at [828, 661] on button "Next" at bounding box center [784, 661] width 212 height 52
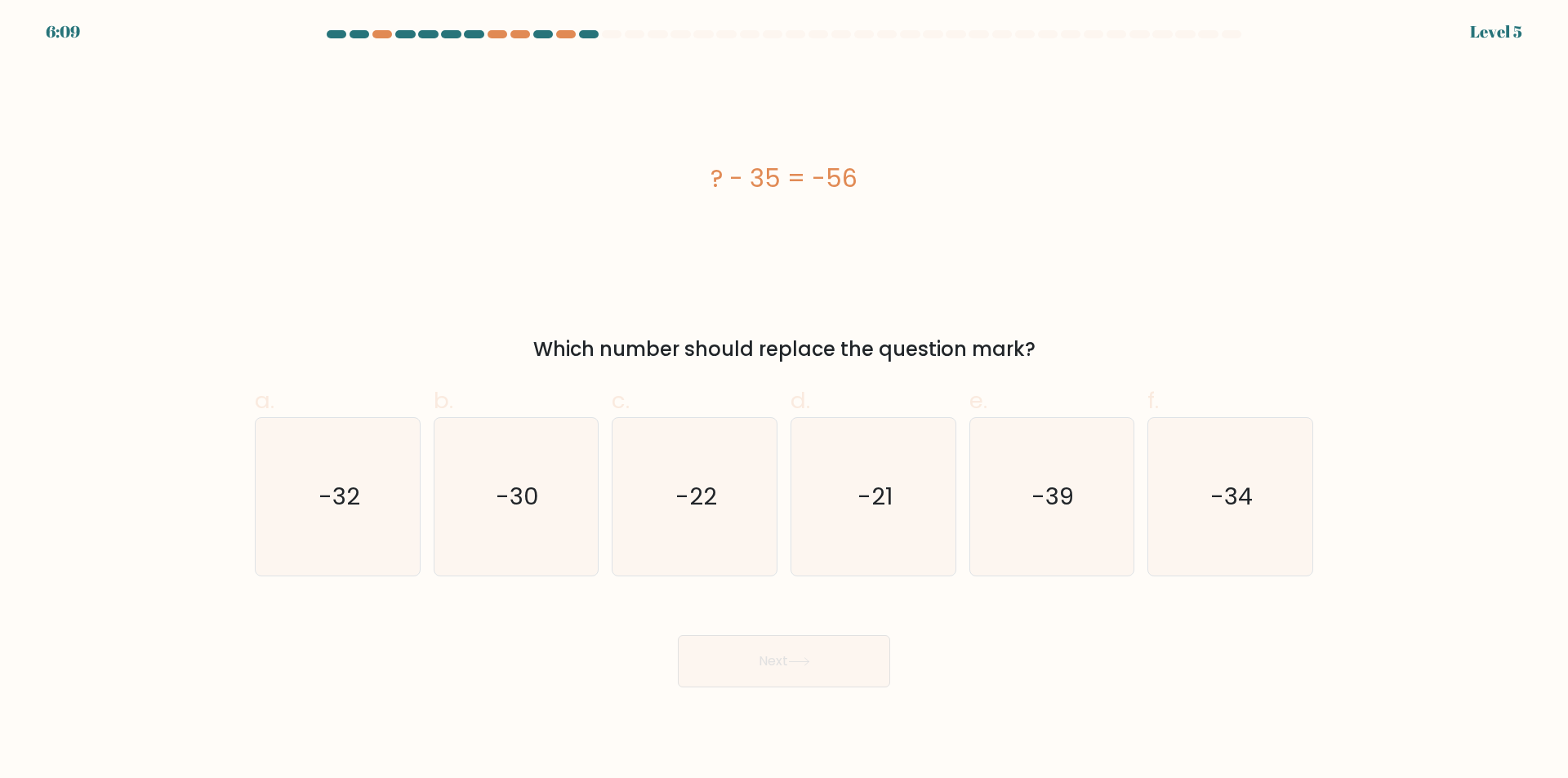
drag, startPoint x: 694, startPoint y: 157, endPoint x: 957, endPoint y: 243, distance: 276.7
click at [1041, 362] on div "? - 35 = -56 Which number should replace the question mark?" at bounding box center [784, 212] width 1078 height 302
copy div "? - 35 = -56 Which number should replace the question mark?"
click at [853, 419] on icon "-21" at bounding box center [873, 496] width 157 height 157
click at [785, 400] on input "d. -21" at bounding box center [784, 394] width 1 height 10
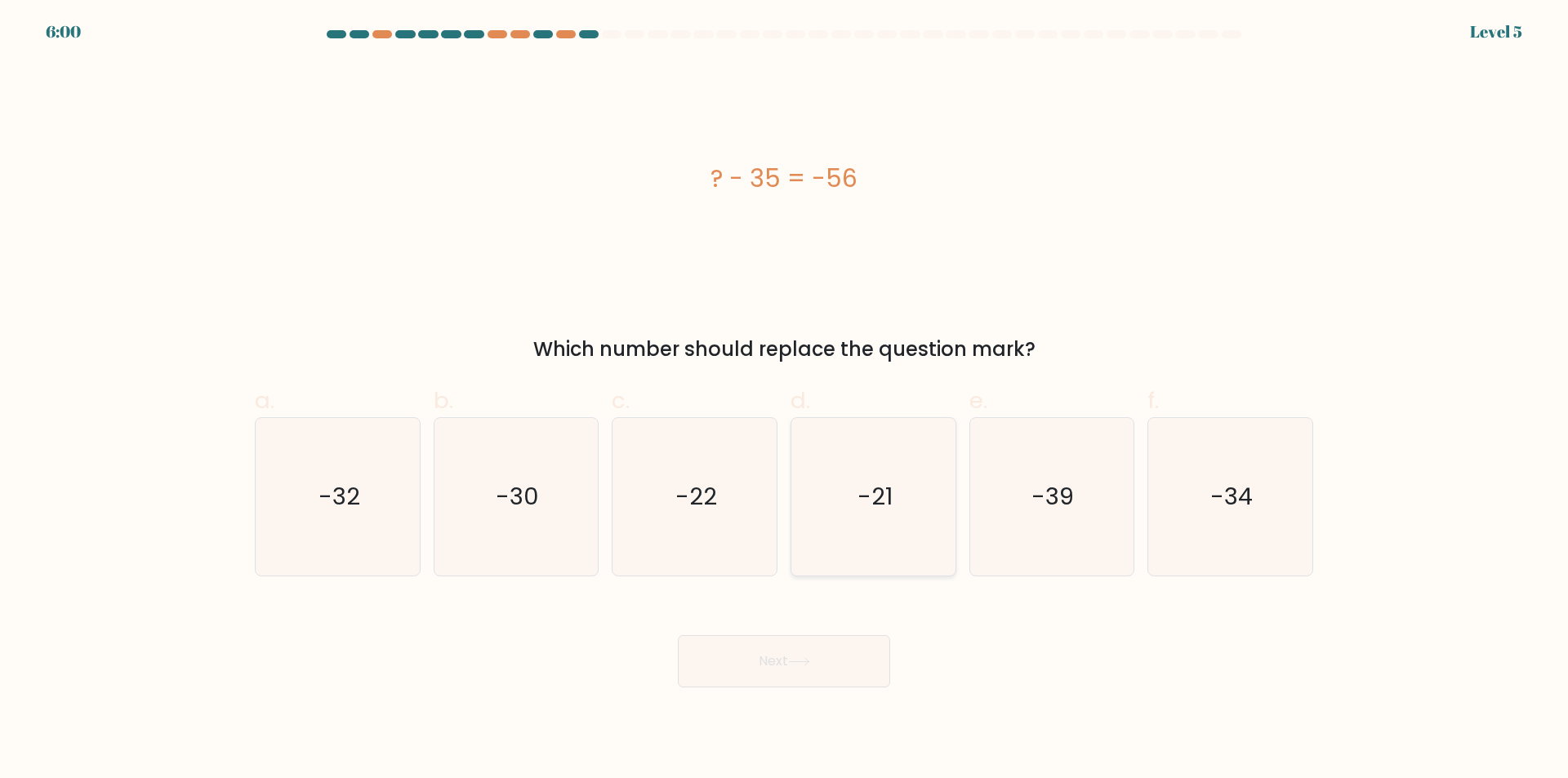
radio input "true"
click at [819, 657] on button "Next" at bounding box center [784, 661] width 212 height 52
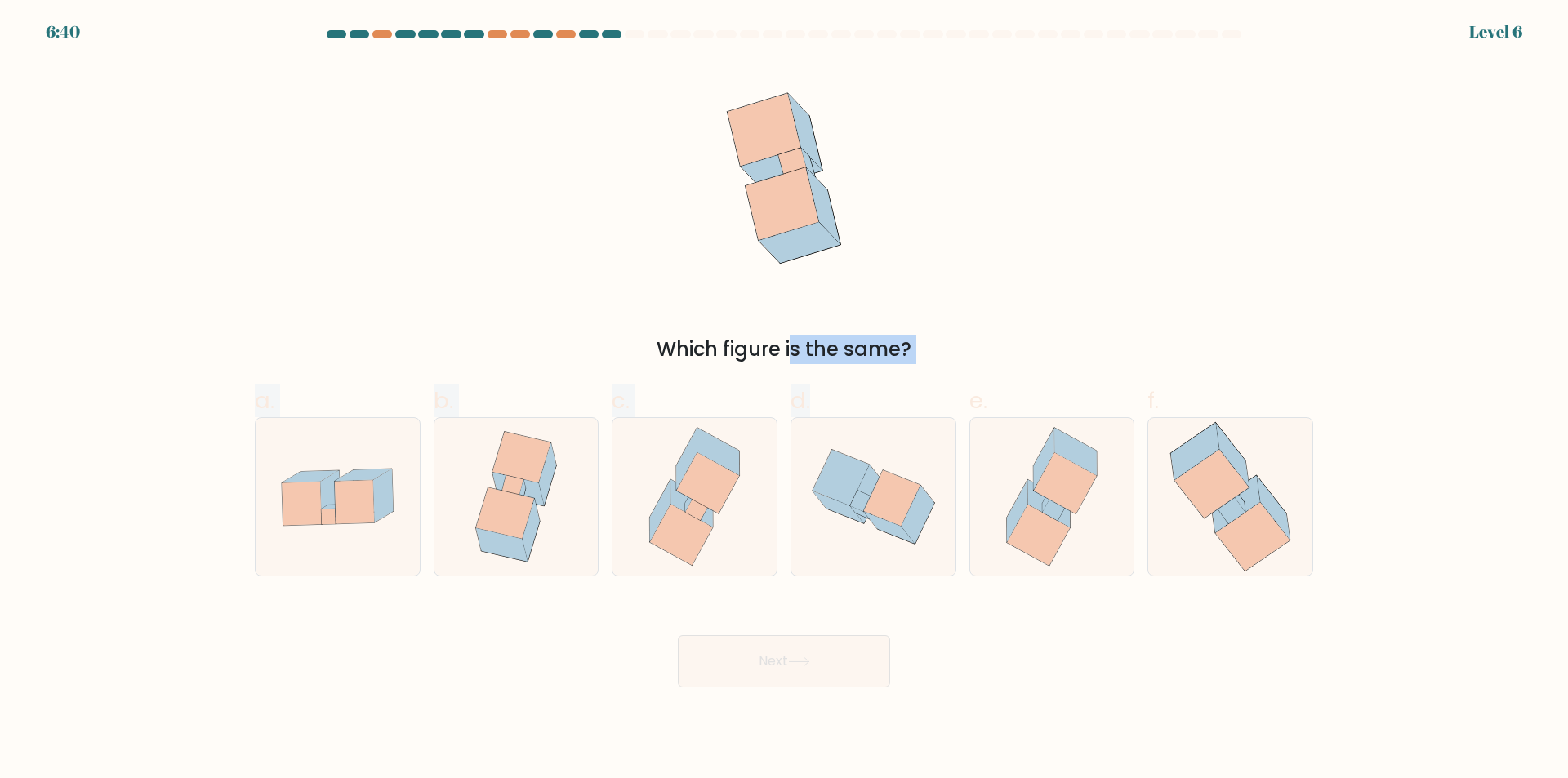
drag, startPoint x: 670, startPoint y: 106, endPoint x: 956, endPoint y: 383, distance: 398.2
click at [956, 383] on form at bounding box center [784, 359] width 1568 height 657
click at [987, 295] on div "Which figure is the same?" at bounding box center [784, 212] width 1078 height 302
click at [318, 513] on icon at bounding box center [301, 503] width 39 height 43
click at [784, 400] on input "a." at bounding box center [784, 394] width 1 height 10
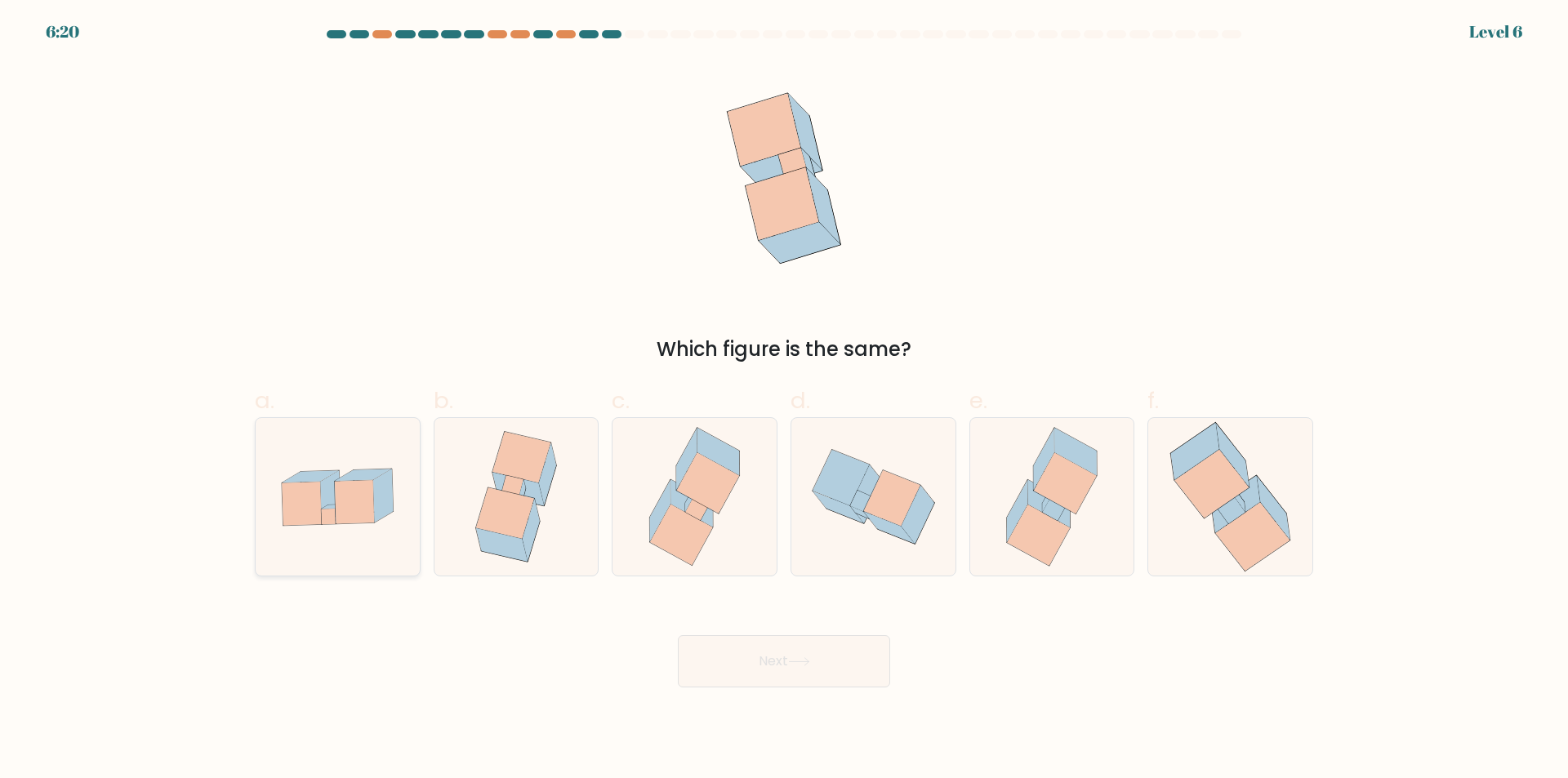
radio input "true"
click at [895, 466] on icon at bounding box center [874, 497] width 164 height 133
click at [785, 400] on input "d." at bounding box center [784, 394] width 1 height 10
radio input "true"
click at [811, 672] on button "Next" at bounding box center [784, 661] width 212 height 52
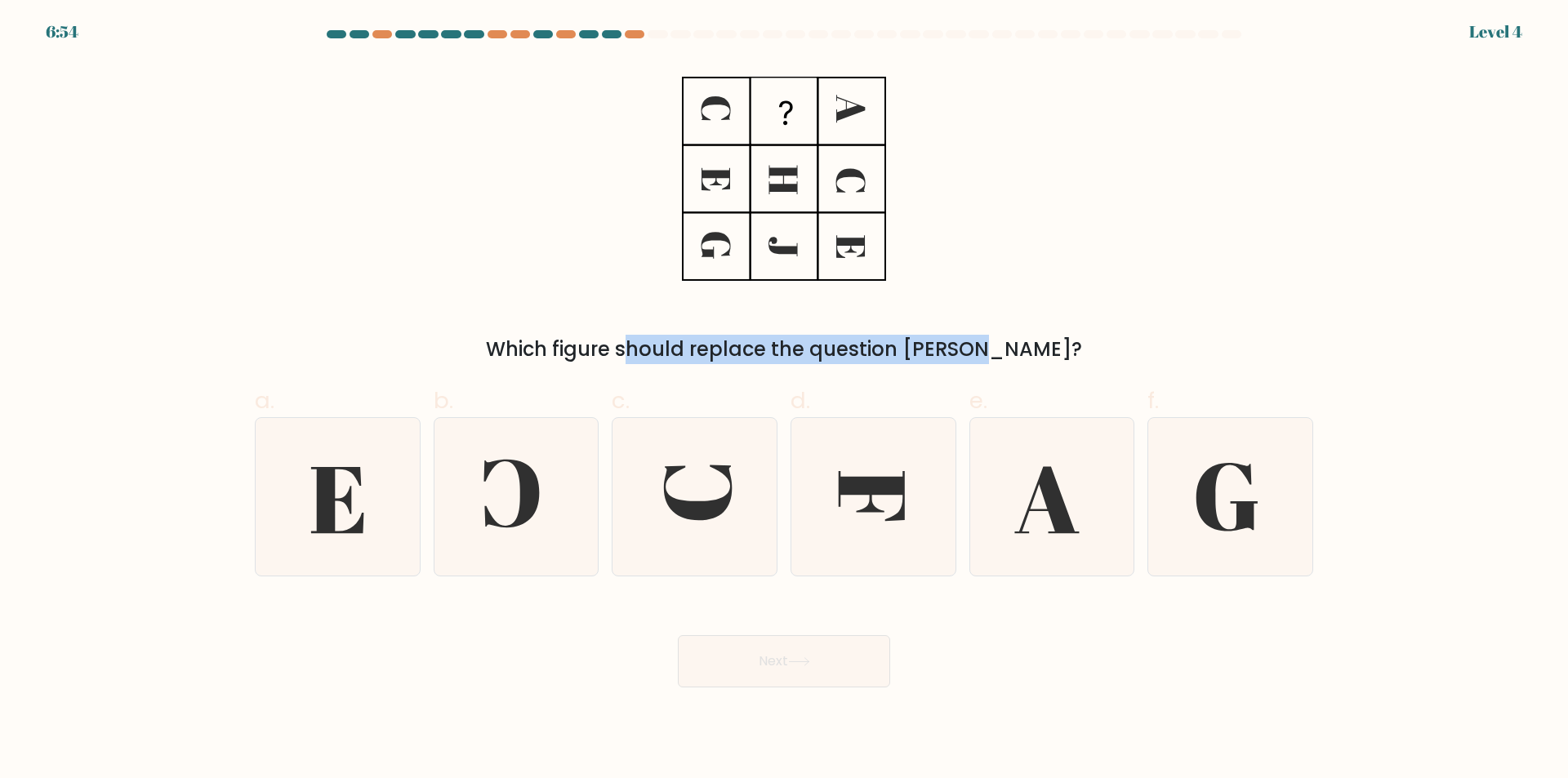
drag, startPoint x: 664, startPoint y: 94, endPoint x: 902, endPoint y: 374, distance: 367.5
click at [901, 369] on form at bounding box center [784, 359] width 1568 height 657
click at [905, 272] on div "Which figure should replace the question mark?" at bounding box center [784, 212] width 1078 height 302
click at [472, 227] on div "Which figure should replace the question mark?" at bounding box center [784, 212] width 1078 height 302
click at [829, 477] on icon at bounding box center [873, 496] width 157 height 157
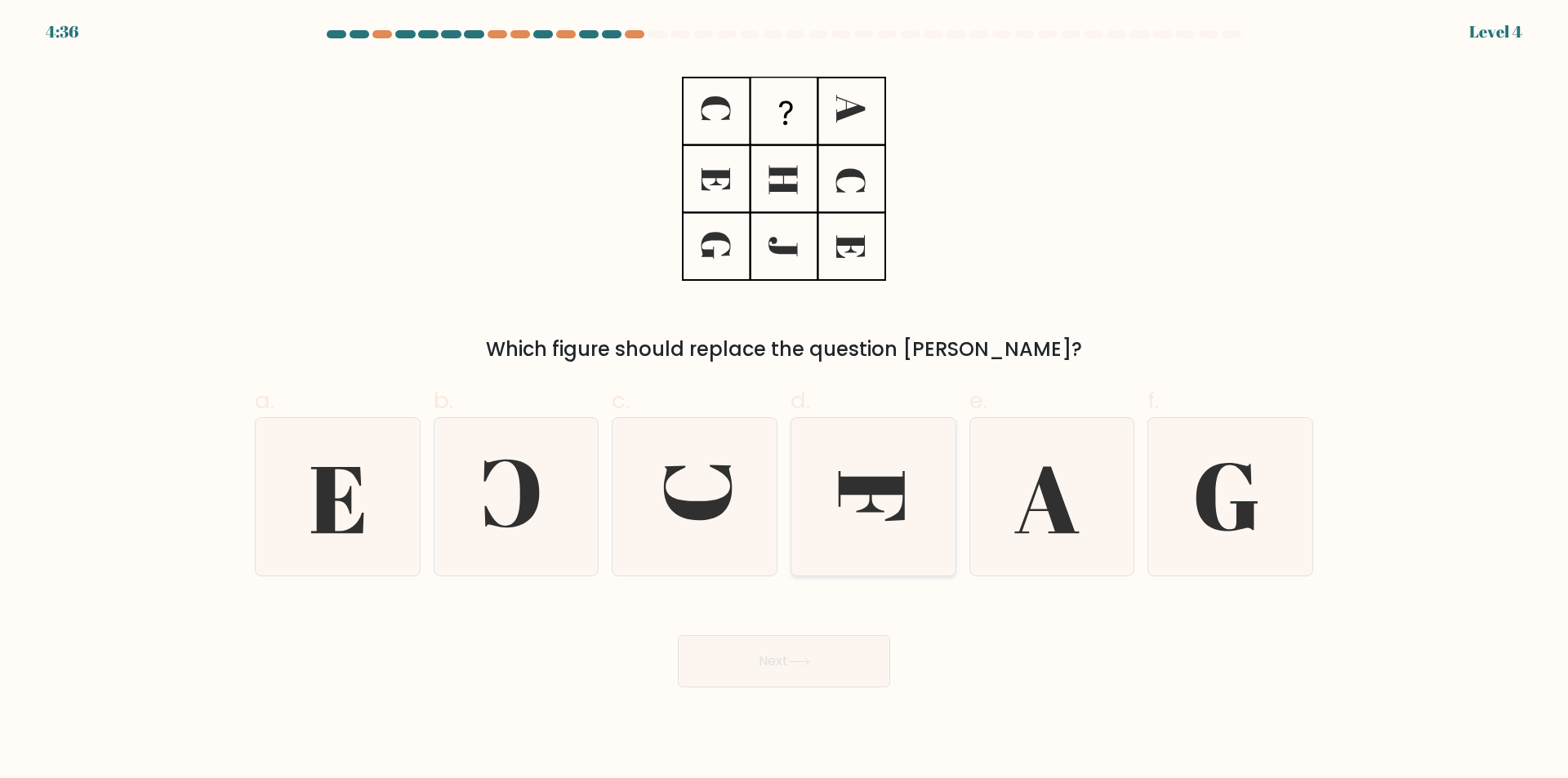
click at [785, 400] on input "d." at bounding box center [784, 394] width 1 height 10
radio input "true"
click at [780, 661] on button "Next" at bounding box center [784, 661] width 212 height 52
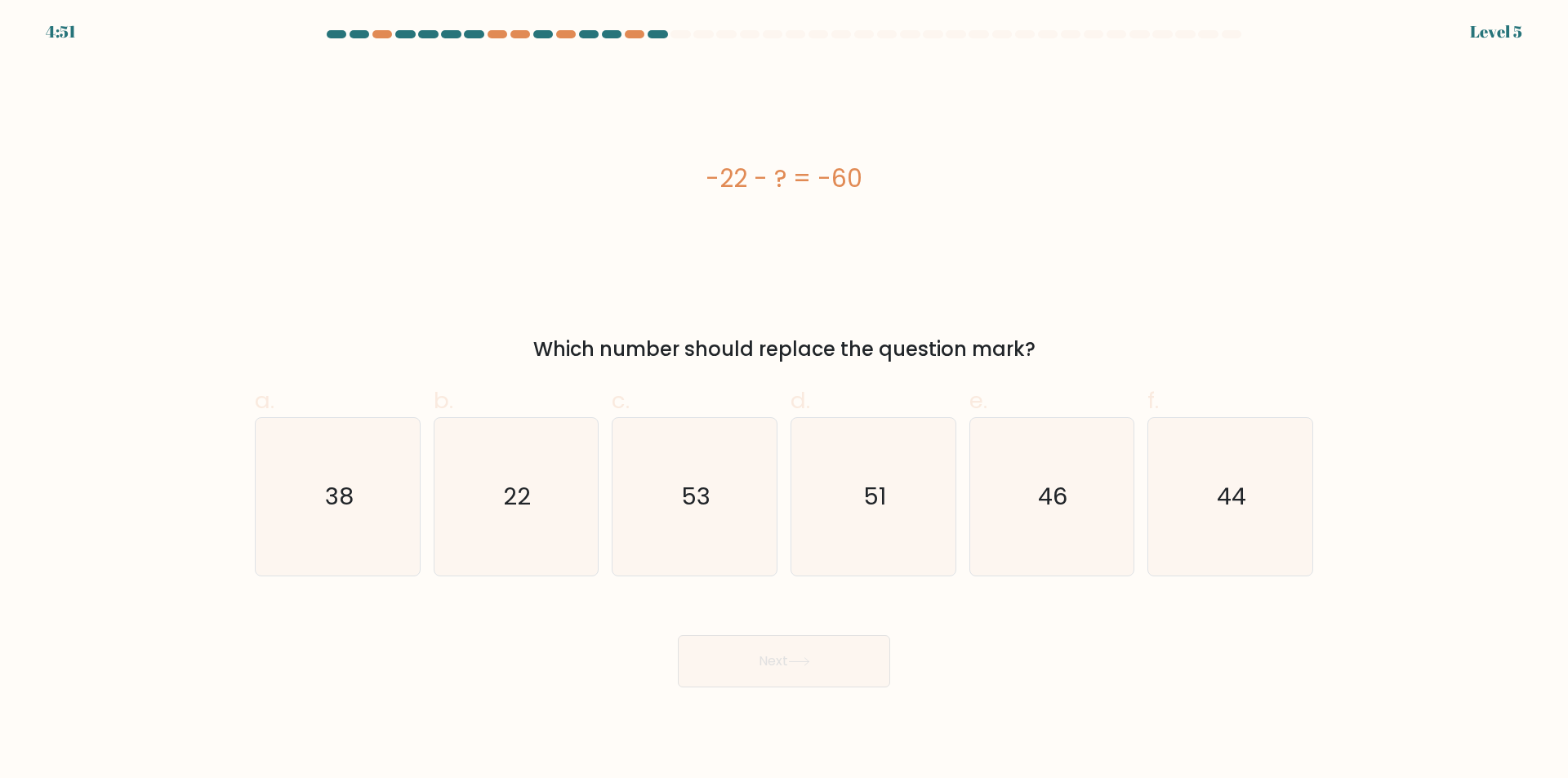
drag, startPoint x: 699, startPoint y: 169, endPoint x: 1108, endPoint y: 353, distance: 448.5
click at [1108, 353] on div "-22 - ? = -60 Which number should replace the question mark?" at bounding box center [784, 212] width 1078 height 302
copy div "-22 - ? = -60 Which number should replace the question mark?"
click at [358, 489] on icon "38" at bounding box center [337, 496] width 157 height 157
click at [784, 400] on input "a. 38" at bounding box center [784, 394] width 1 height 10
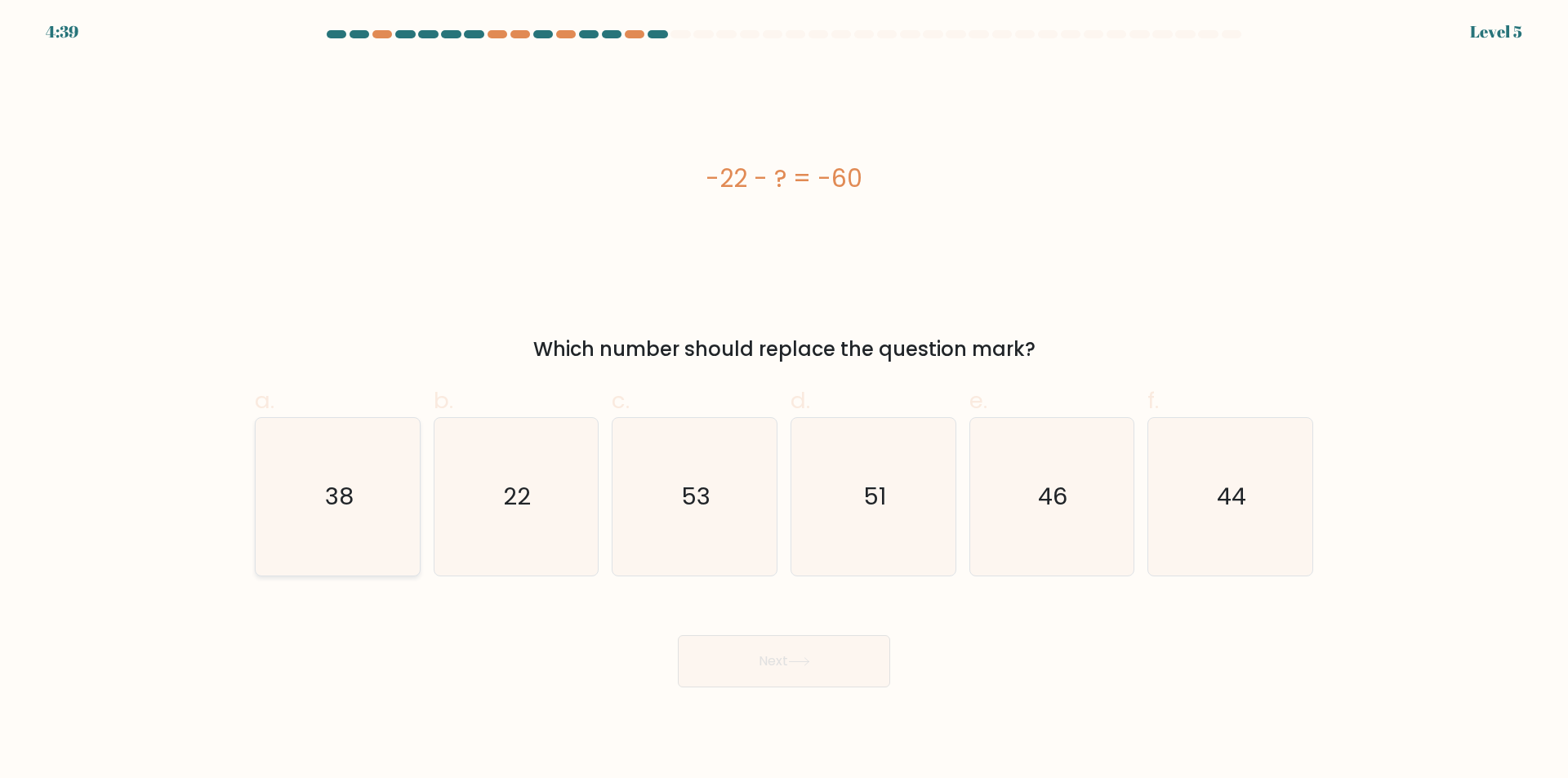
radio input "true"
click at [751, 646] on button "Next" at bounding box center [784, 661] width 212 height 52
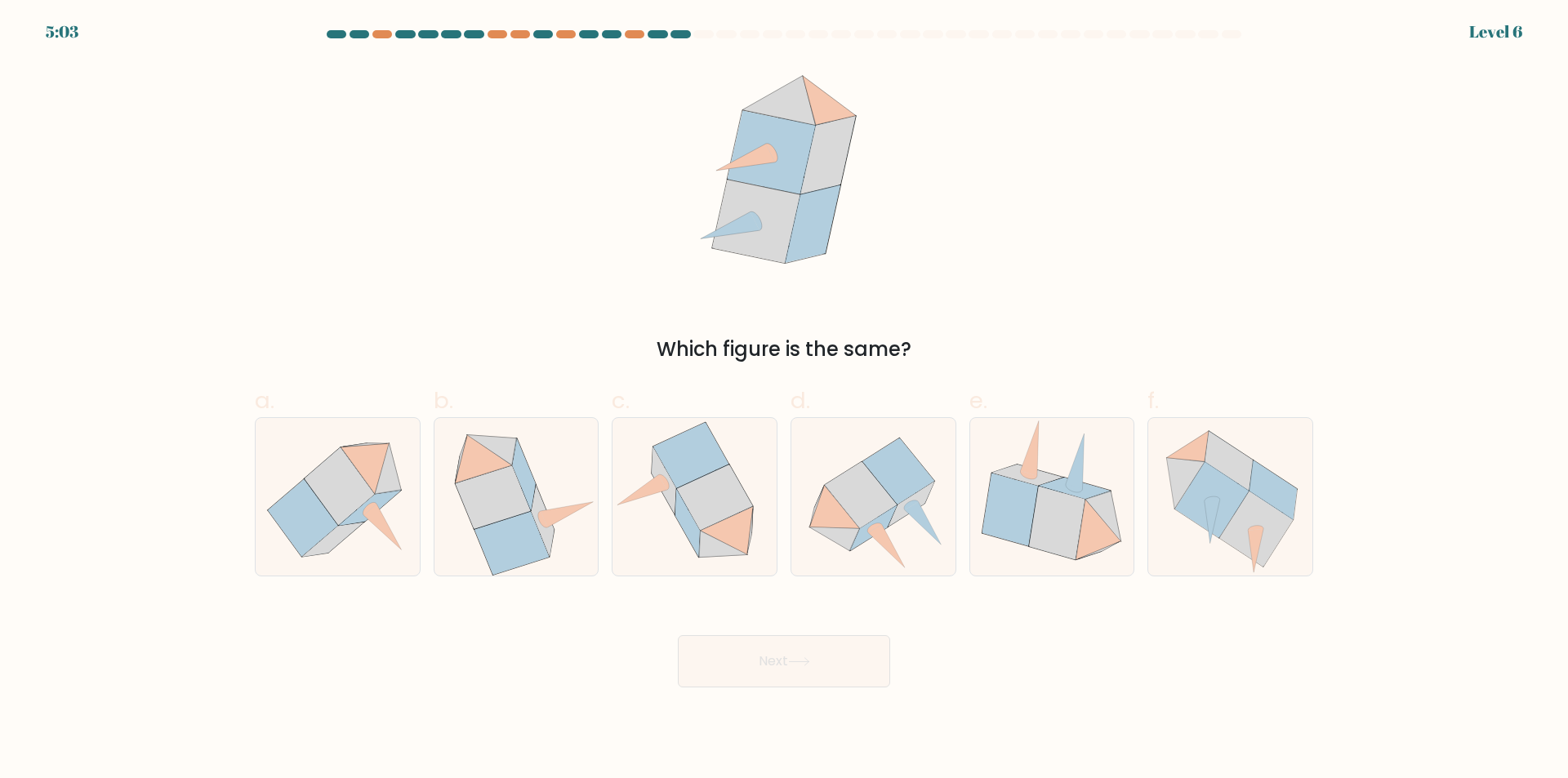
drag, startPoint x: 420, startPoint y: 249, endPoint x: 849, endPoint y: 97, distance: 455.1
click at [432, 244] on div "Which figure is the same?" at bounding box center [784, 212] width 1078 height 302
click at [565, 558] on icon at bounding box center [516, 496] width 162 height 157
click at [784, 400] on input "b." at bounding box center [784, 394] width 1 height 10
radio input "true"
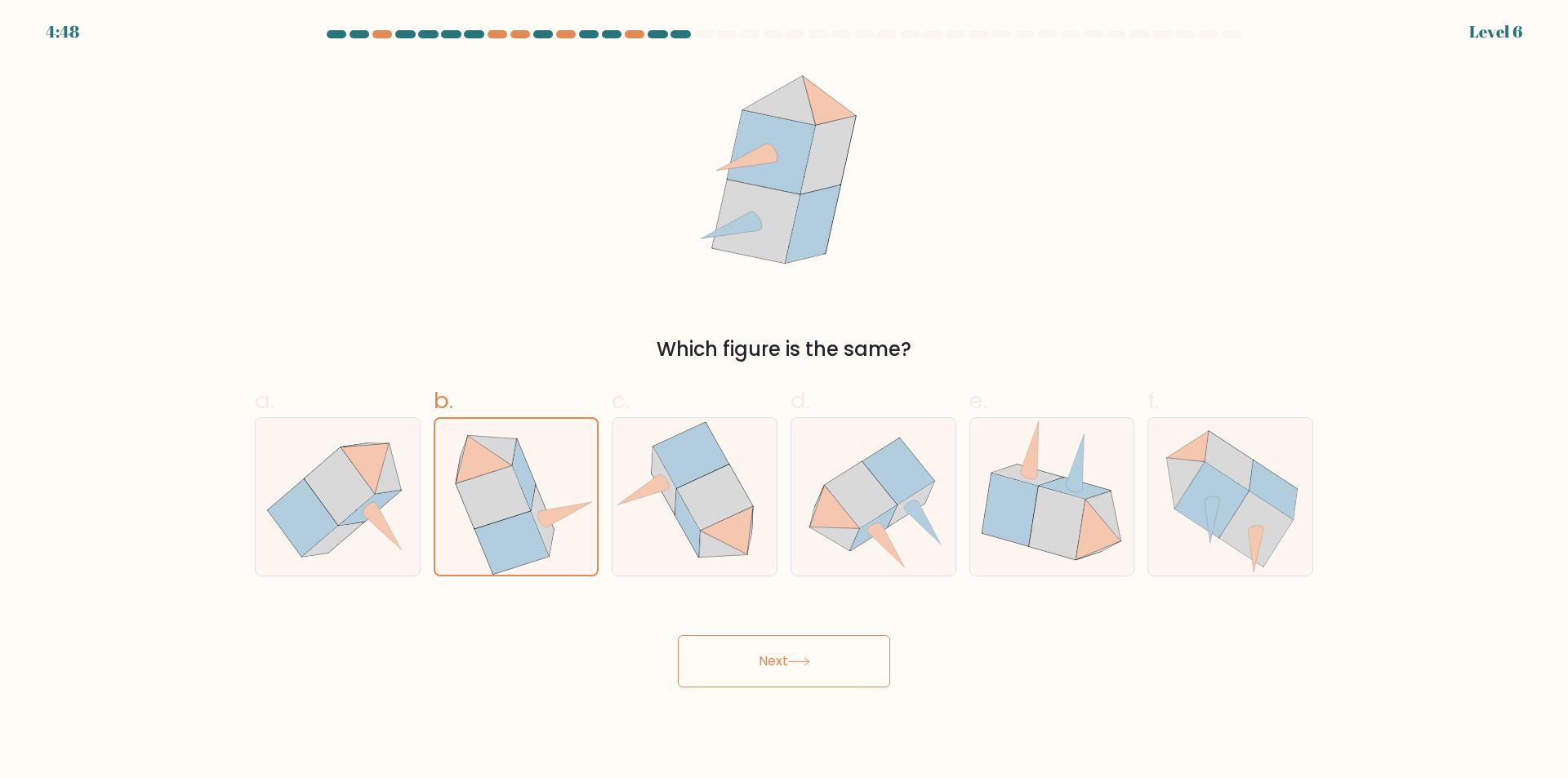
click at [838, 679] on button "Next" at bounding box center [784, 661] width 212 height 52
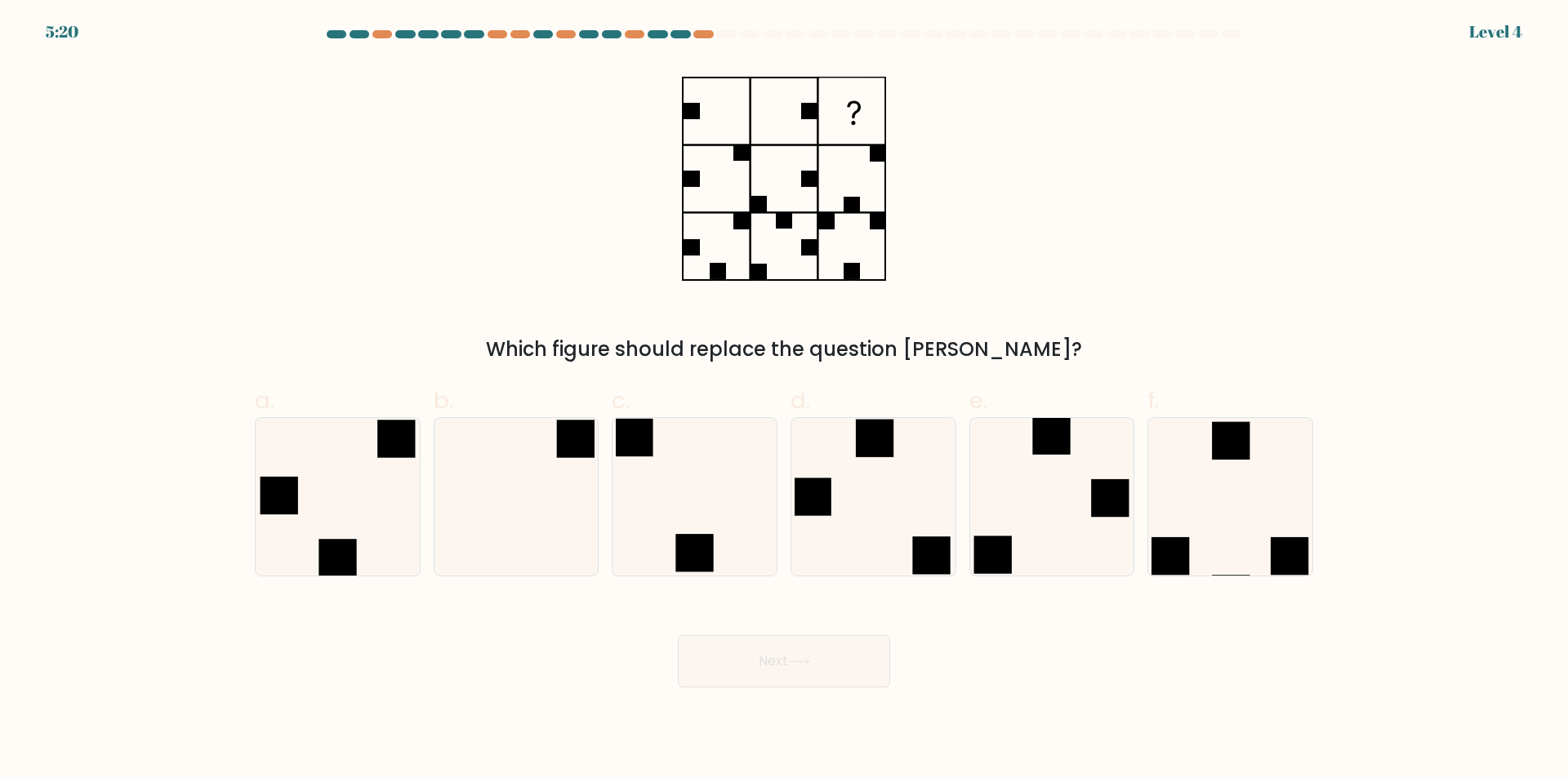
click at [436, 118] on div "Which figure should replace the question mark?" at bounding box center [784, 212] width 1078 height 302
click at [520, 518] on icon at bounding box center [515, 496] width 157 height 157
click at [784, 400] on input "b." at bounding box center [784, 394] width 1 height 10
radio input "true"
click at [802, 650] on button "Next" at bounding box center [784, 661] width 212 height 52
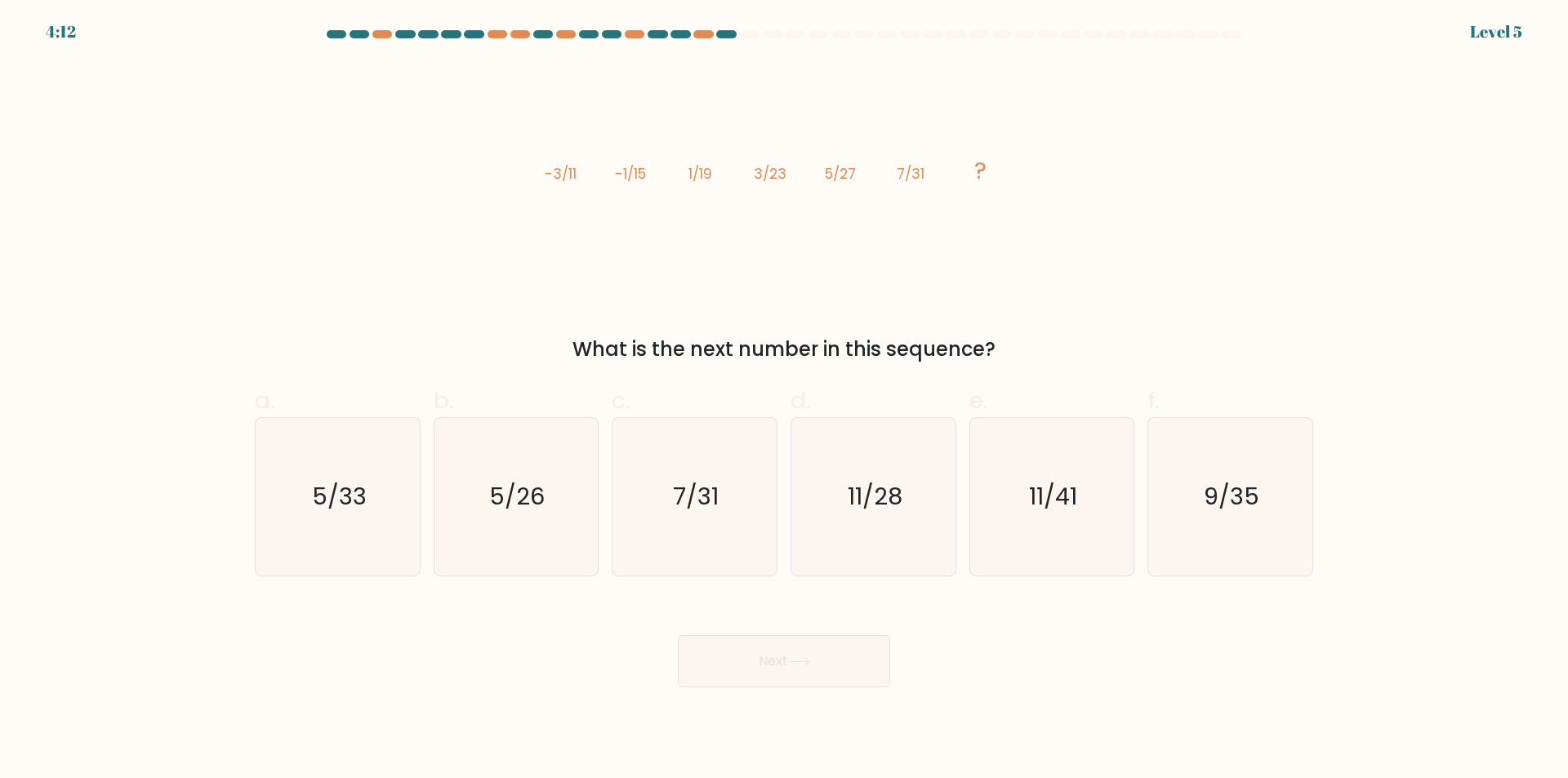
drag, startPoint x: 529, startPoint y: 180, endPoint x: 1051, endPoint y: 321, distance: 540.7
click at [1062, 347] on div "image/svg+xml -3/11 -1/15 1/19 3/23 5/27 7/31 ? What is the next number in this…" at bounding box center [784, 212] width 1078 height 302
copy div "-3/11 -1/15 1/19 3/23 5/27 7/31 ? What is the next number in this sequence?"
click at [932, 517] on icon "11/28" at bounding box center [873, 496] width 157 height 157
click at [785, 400] on input "d. 11/28" at bounding box center [784, 394] width 1 height 10
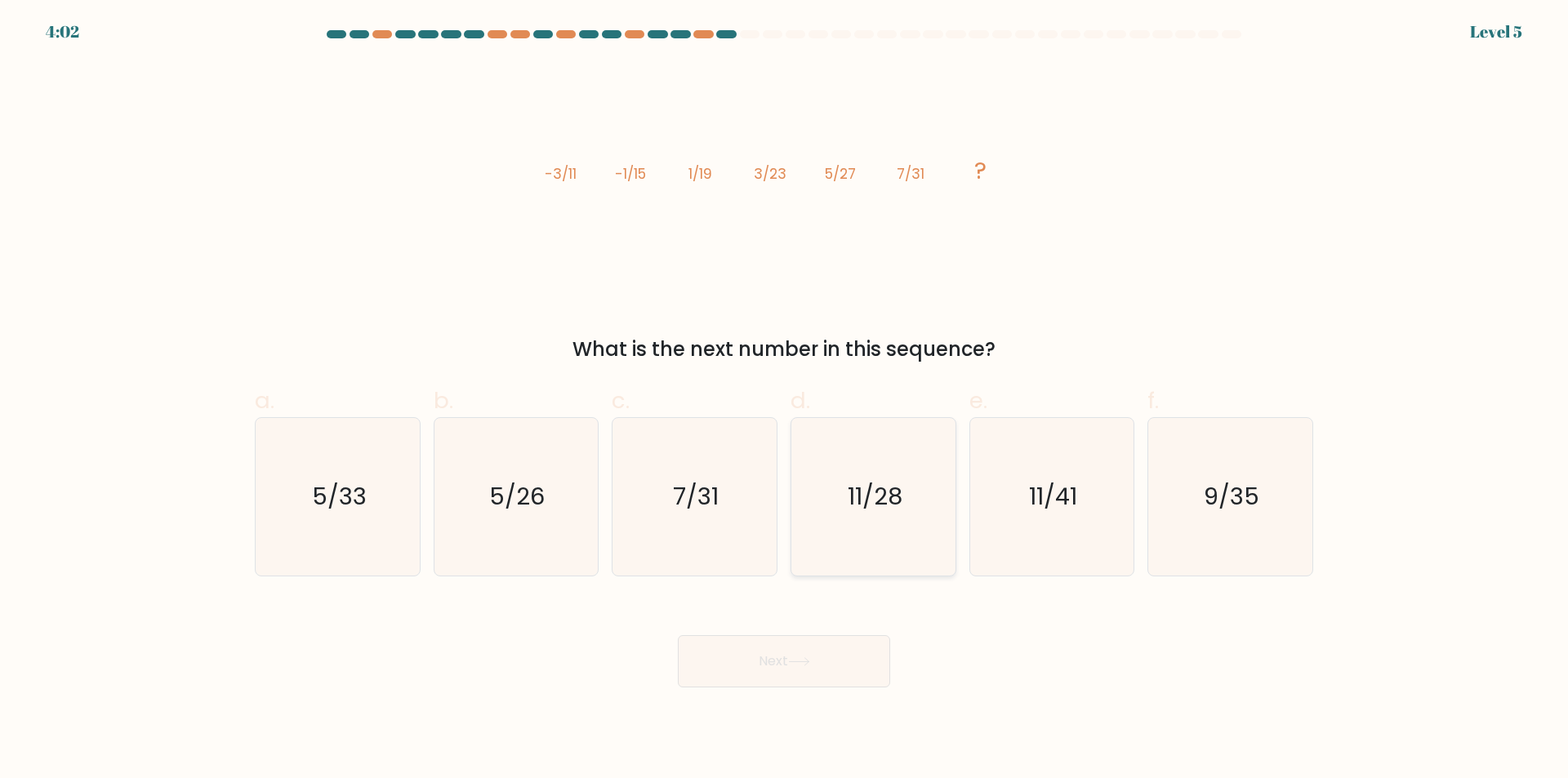
radio input "true"
click at [793, 654] on button "Next" at bounding box center [784, 661] width 212 height 52
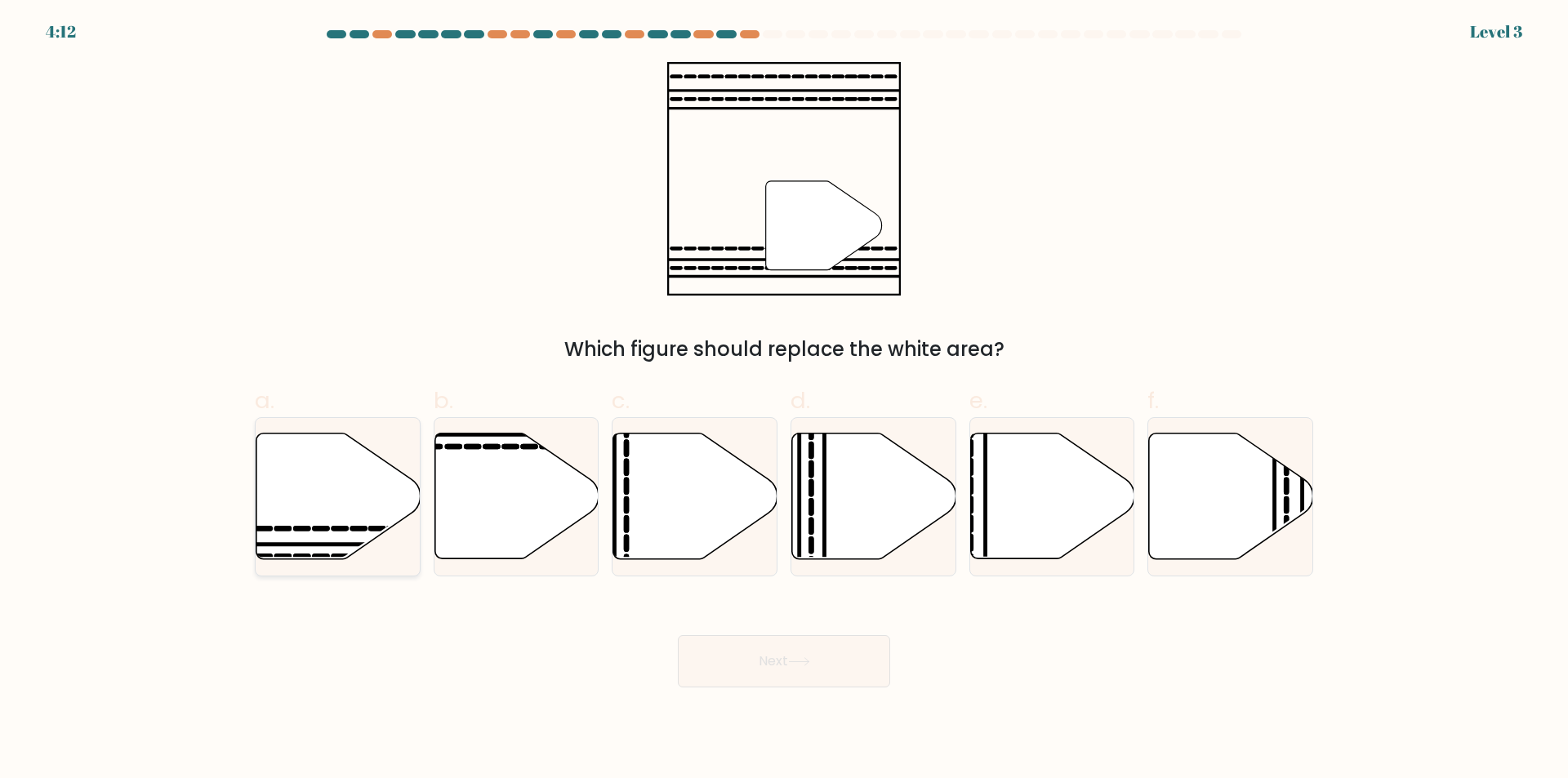
click at [376, 529] on icon at bounding box center [376, 529] width 12 height 0
click at [784, 400] on input "a." at bounding box center [784, 394] width 1 height 10
radio input "true"
click at [752, 648] on button "Next" at bounding box center [784, 661] width 212 height 52
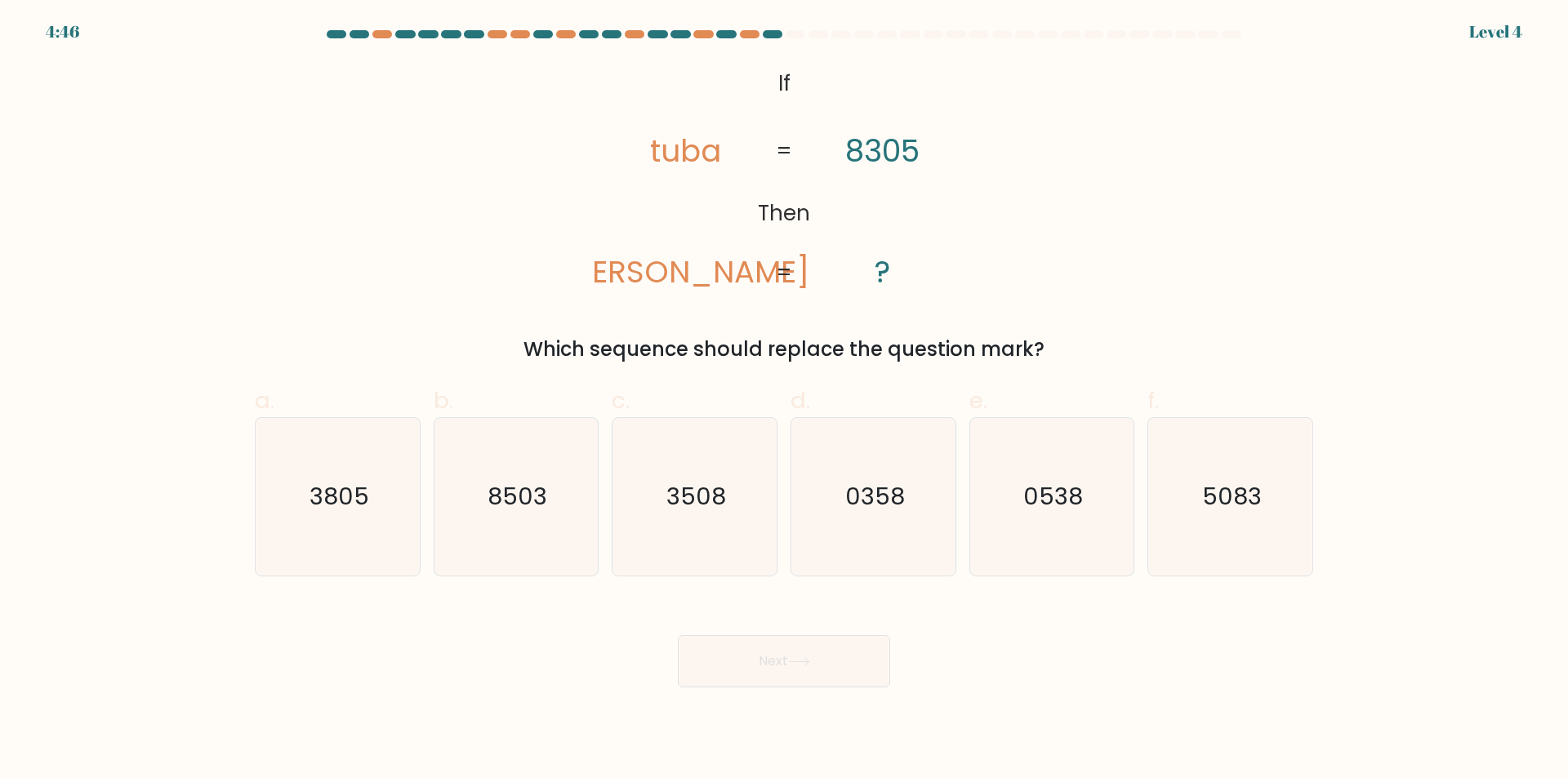
drag, startPoint x: 697, startPoint y: 70, endPoint x: 1070, endPoint y: 349, distance: 465.8
click at [1079, 358] on div "@import url('https://fonts.googleapis.com/css?family=Abril+Fatface:400,100,100i…" at bounding box center [784, 212] width 1078 height 302
click at [753, 64] on icon "@import url('https://fonts.googleapis.com/css?family=Abril+Fatface:400,100,100i…" at bounding box center [784, 178] width 379 height 233
drag, startPoint x: 768, startPoint y: 80, endPoint x: 1062, endPoint y: 355, distance: 402.6
click at [1062, 355] on div "@import url('https://fonts.googleapis.com/css?family=Abril+Fatface:400,100,100i…" at bounding box center [784, 212] width 1078 height 302
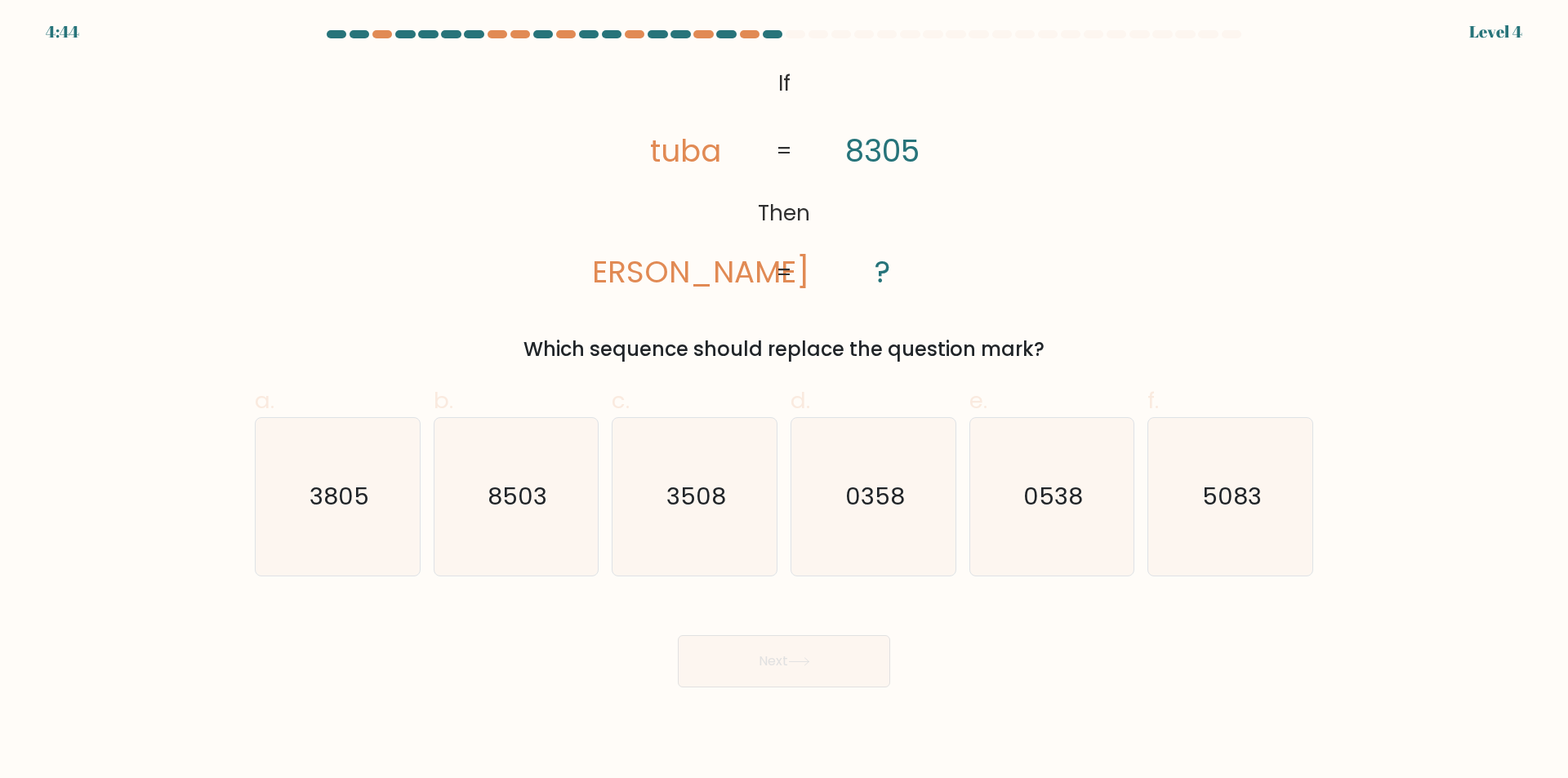
copy div "If Then tuba tabu 8305 ? = = Which sequence should replace the question mark?"
click at [1210, 506] on text "5083" at bounding box center [1232, 497] width 60 height 32
click at [785, 400] on input "f. 5083" at bounding box center [784, 394] width 1 height 10
radio input "true"
click at [754, 645] on button "Next" at bounding box center [784, 661] width 212 height 52
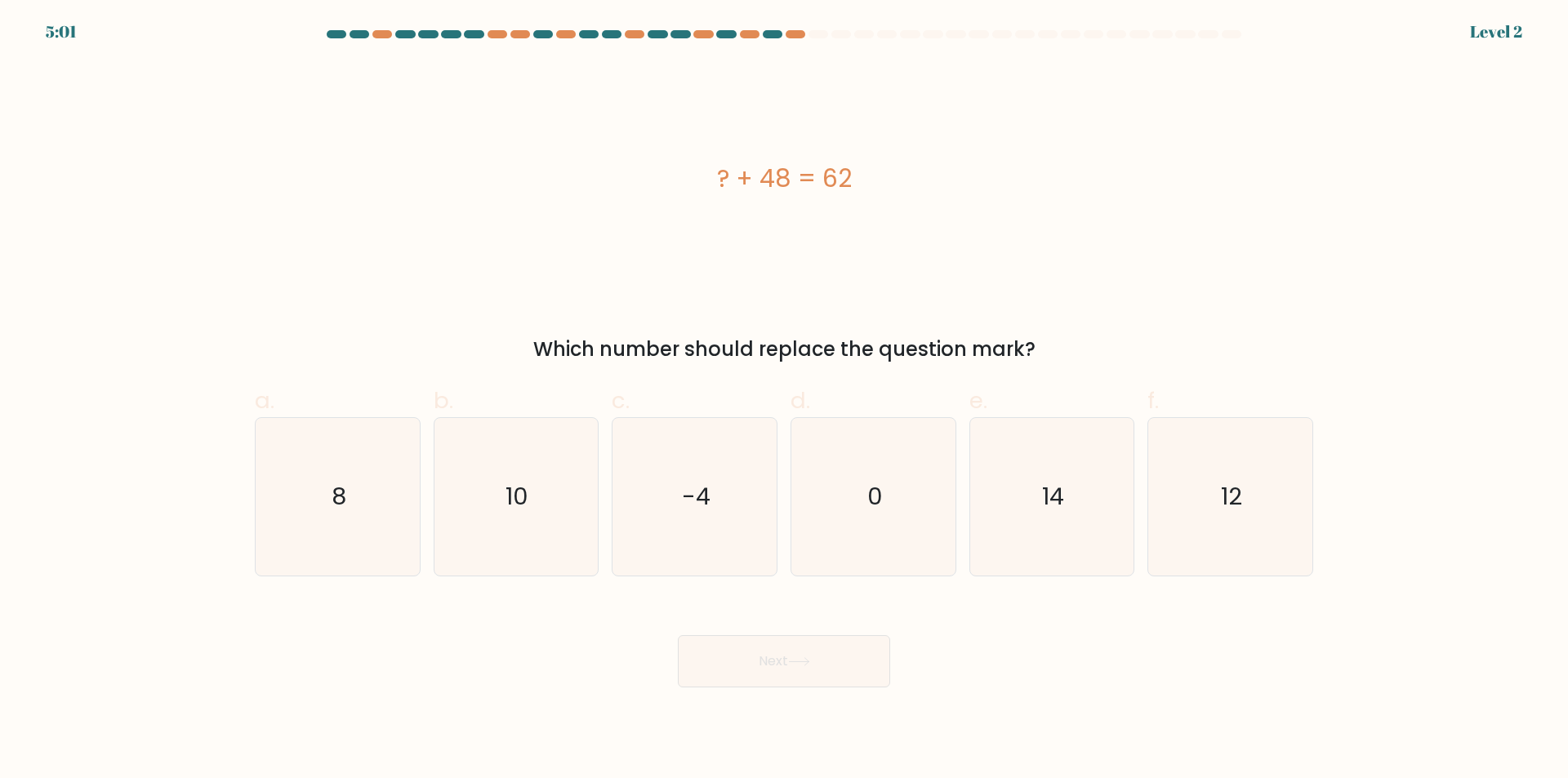
drag, startPoint x: 720, startPoint y: 150, endPoint x: 1052, endPoint y: 289, distance: 359.9
click at [1072, 361] on div "? + 48 = 62 Which number should replace the question mark?" at bounding box center [784, 212] width 1078 height 302
copy div "? + 48 = 62 Which number should replace the question mark?"
click at [1042, 497] on icon "14" at bounding box center [1051, 496] width 157 height 157
click at [785, 400] on input "e. 14" at bounding box center [784, 394] width 1 height 10
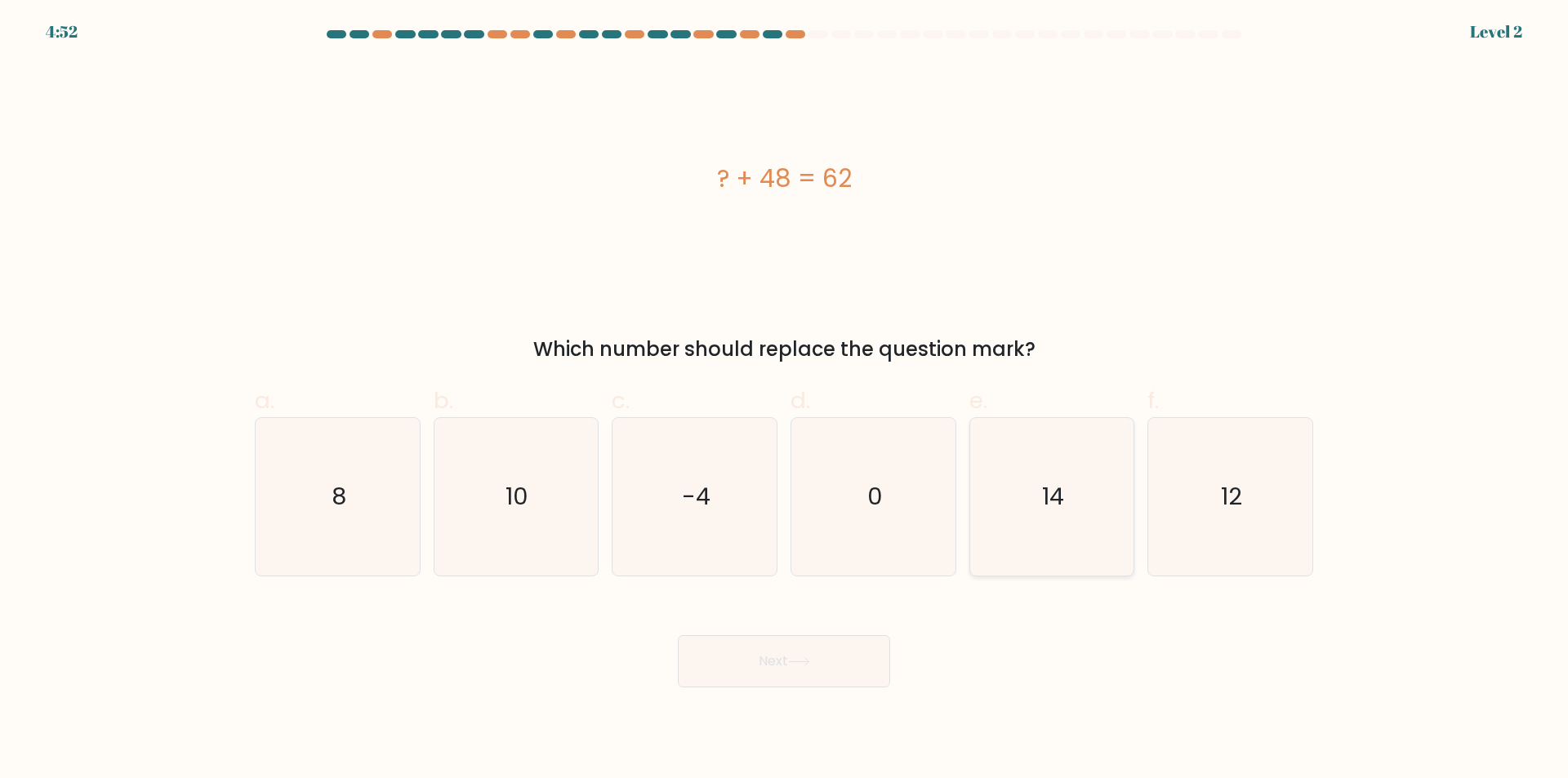
radio input "true"
click at [756, 677] on button "Next" at bounding box center [784, 661] width 212 height 52
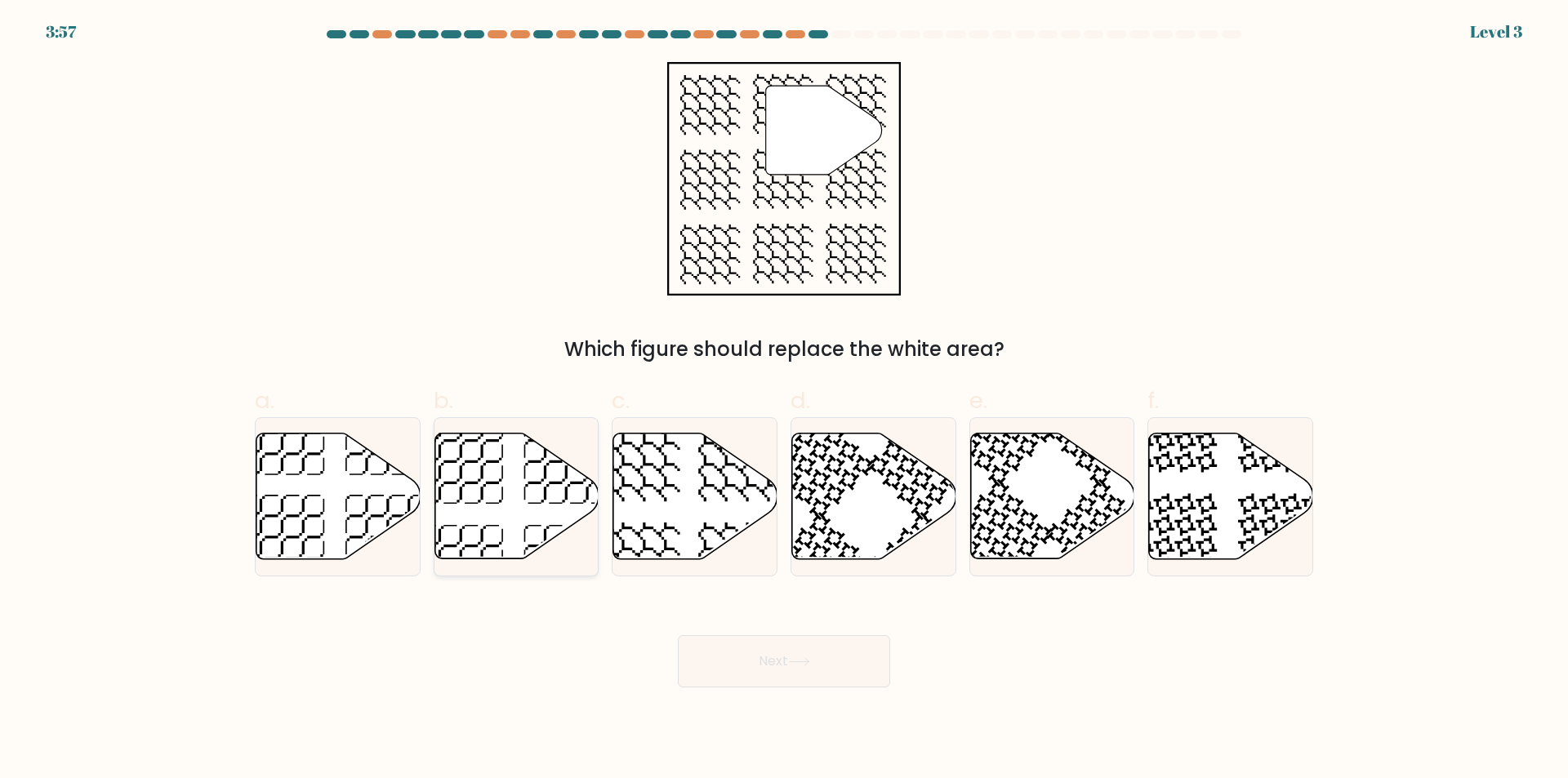
click at [467, 510] on icon at bounding box center [516, 496] width 164 height 126
click at [784, 400] on input "b." at bounding box center [784, 394] width 1 height 10
radio input "true"
click at [720, 650] on button "Next" at bounding box center [784, 661] width 212 height 52
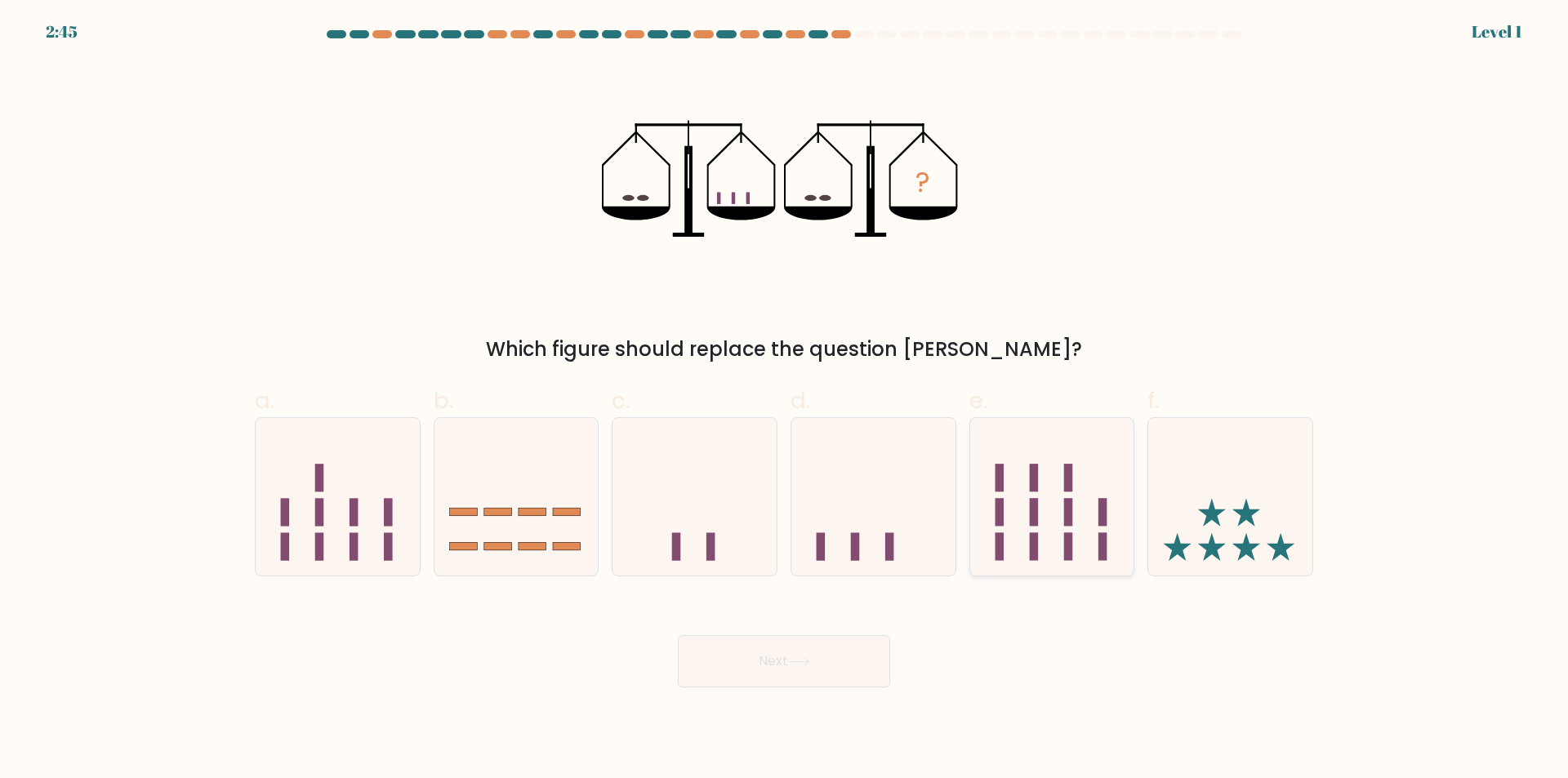
click at [1028, 489] on icon at bounding box center [1053, 497] width 164 height 135
click at [785, 400] on input "e." at bounding box center [784, 394] width 1 height 10
radio input "true"
click at [791, 659] on button "Next" at bounding box center [784, 661] width 212 height 52
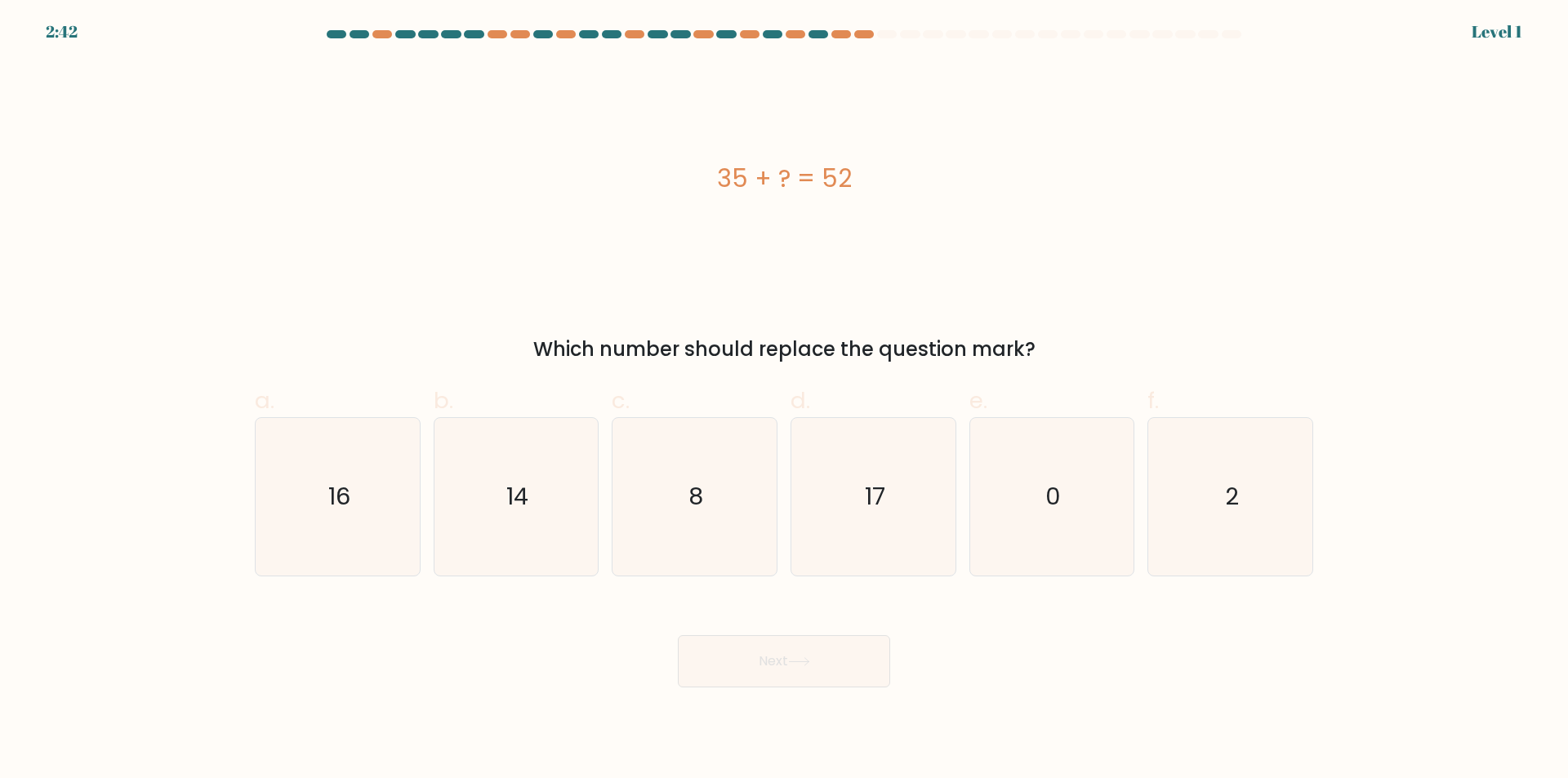
drag, startPoint x: 654, startPoint y: 153, endPoint x: 925, endPoint y: 209, distance: 276.7
click at [1052, 349] on div "35 + ? = 52 Which number should replace the question mark?" at bounding box center [784, 212] width 1078 height 302
click at [842, 512] on icon "17" at bounding box center [873, 496] width 157 height 157
click at [785, 400] on input "d. 17" at bounding box center [784, 394] width 1 height 10
radio input "true"
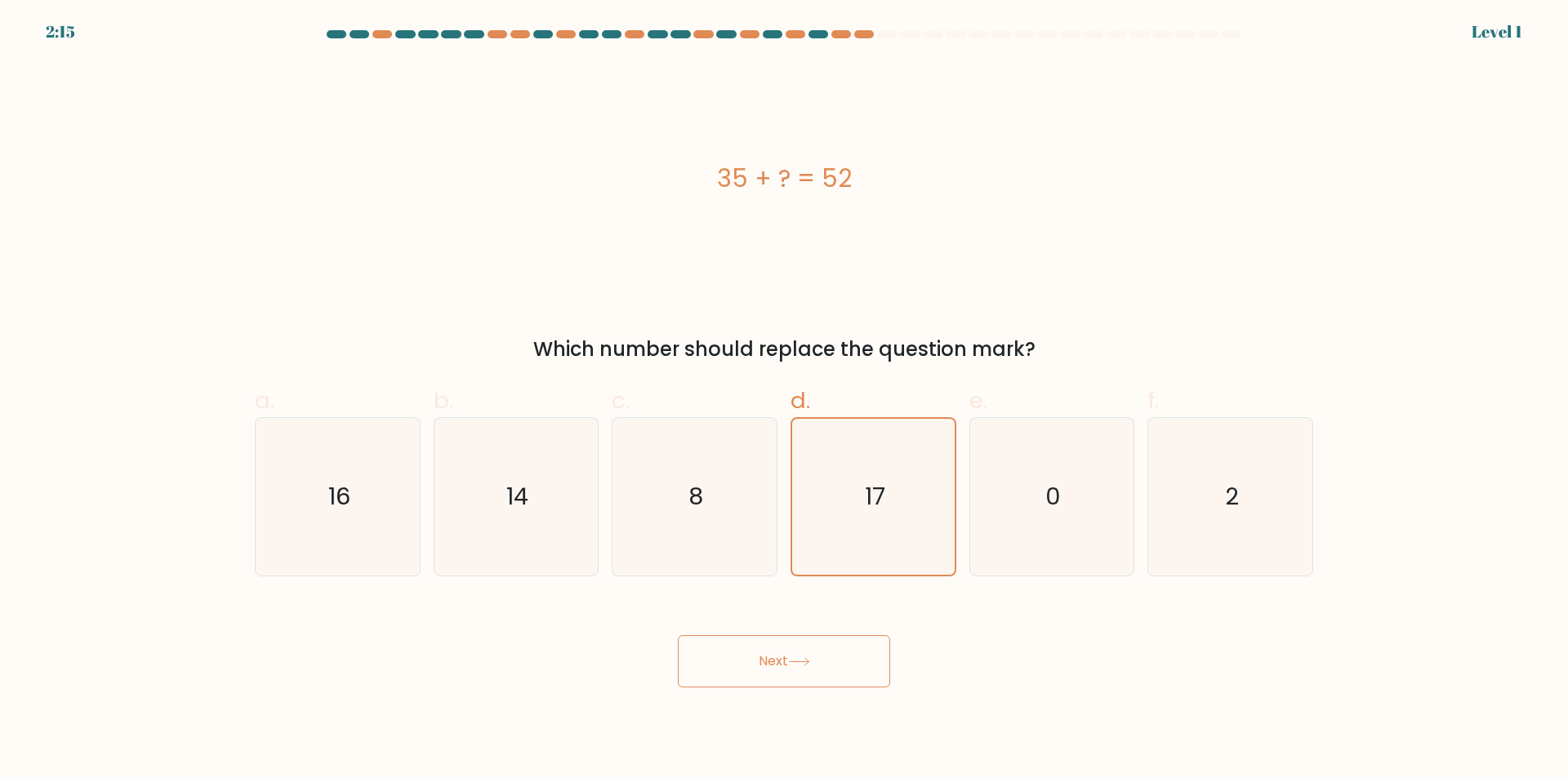
click at [727, 692] on body "2:15 Level 1 a." at bounding box center [784, 389] width 1568 height 778
click at [738, 660] on button "Next" at bounding box center [784, 661] width 212 height 52
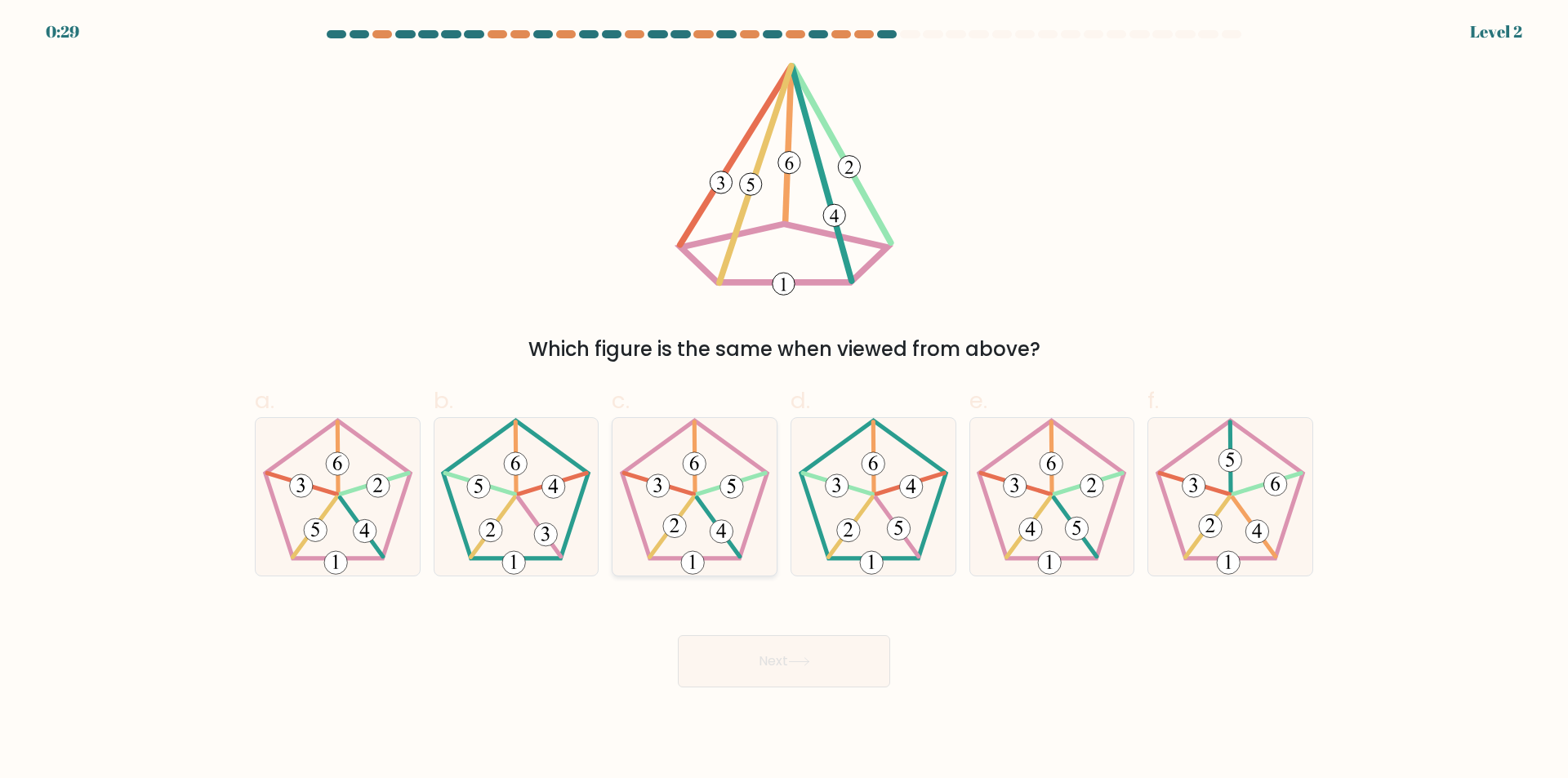
click at [679, 447] on icon at bounding box center [694, 496] width 157 height 157
click at [784, 400] on input "c." at bounding box center [784, 394] width 1 height 10
radio input "true"
click at [775, 684] on button "Next" at bounding box center [784, 661] width 212 height 52
click at [796, 663] on icon at bounding box center [798, 661] width 22 height 9
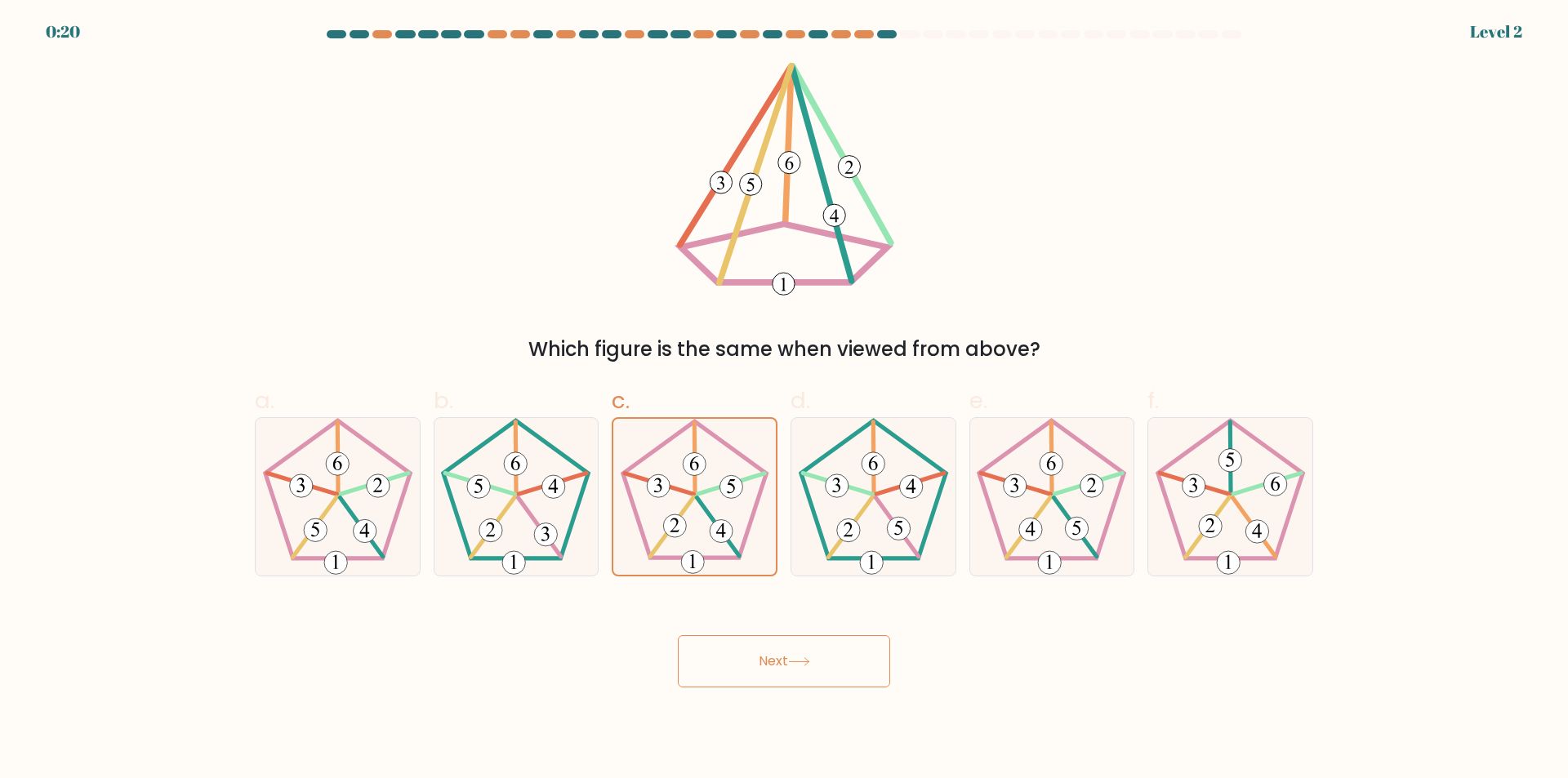
click at [746, 675] on button "Next" at bounding box center [784, 661] width 212 height 52
click at [739, 667] on button "Next" at bounding box center [784, 661] width 212 height 52
click at [856, 507] on icon at bounding box center [873, 496] width 157 height 157
click at [785, 400] on input "d." at bounding box center [784, 394] width 1 height 10
radio input "true"
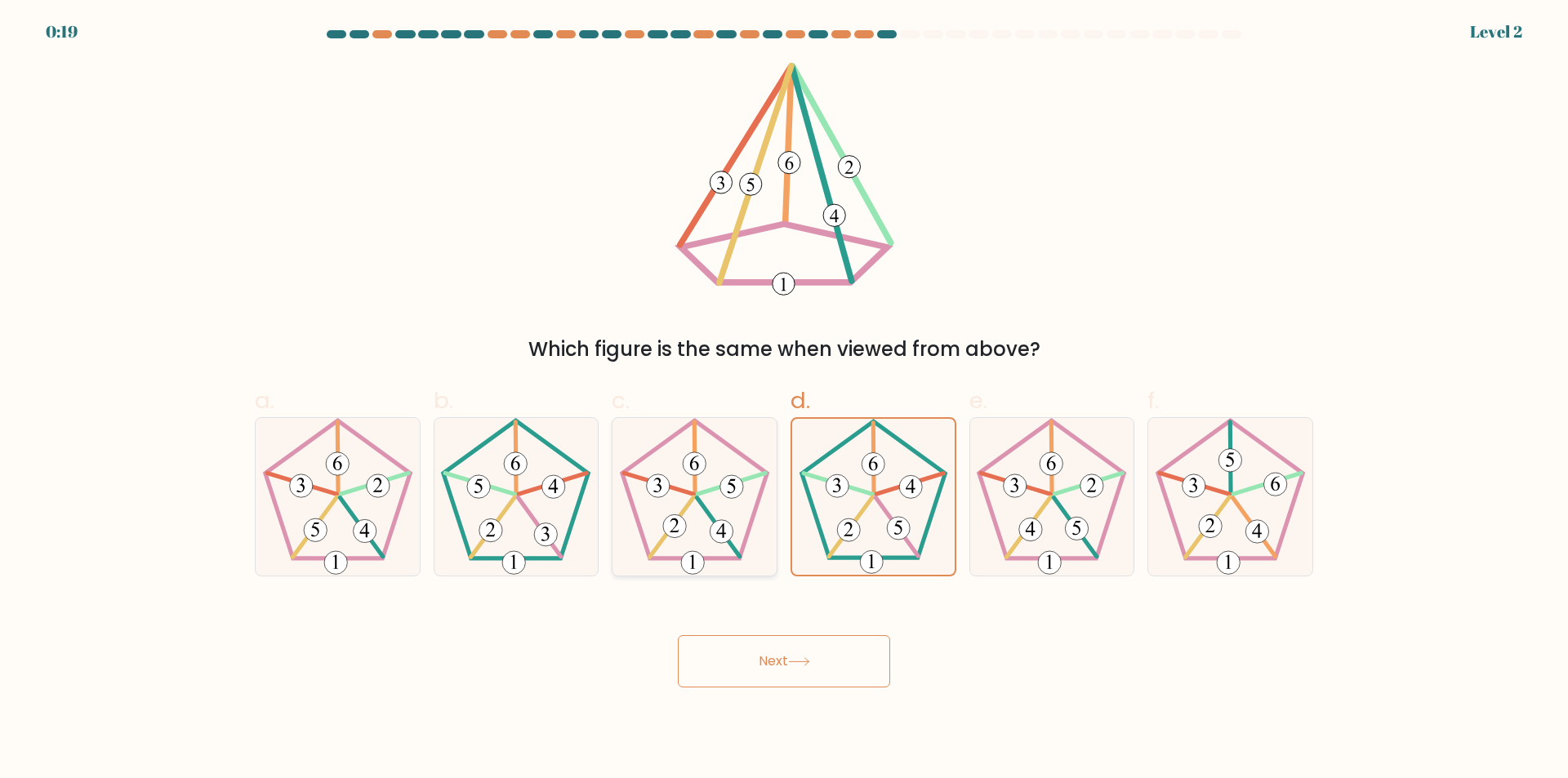
click at [738, 507] on icon at bounding box center [694, 496] width 157 height 157
click at [784, 400] on input "c." at bounding box center [784, 394] width 1 height 10
radio input "true"
click at [738, 656] on button "Next" at bounding box center [784, 661] width 212 height 52
click at [739, 654] on button "Next" at bounding box center [784, 661] width 212 height 52
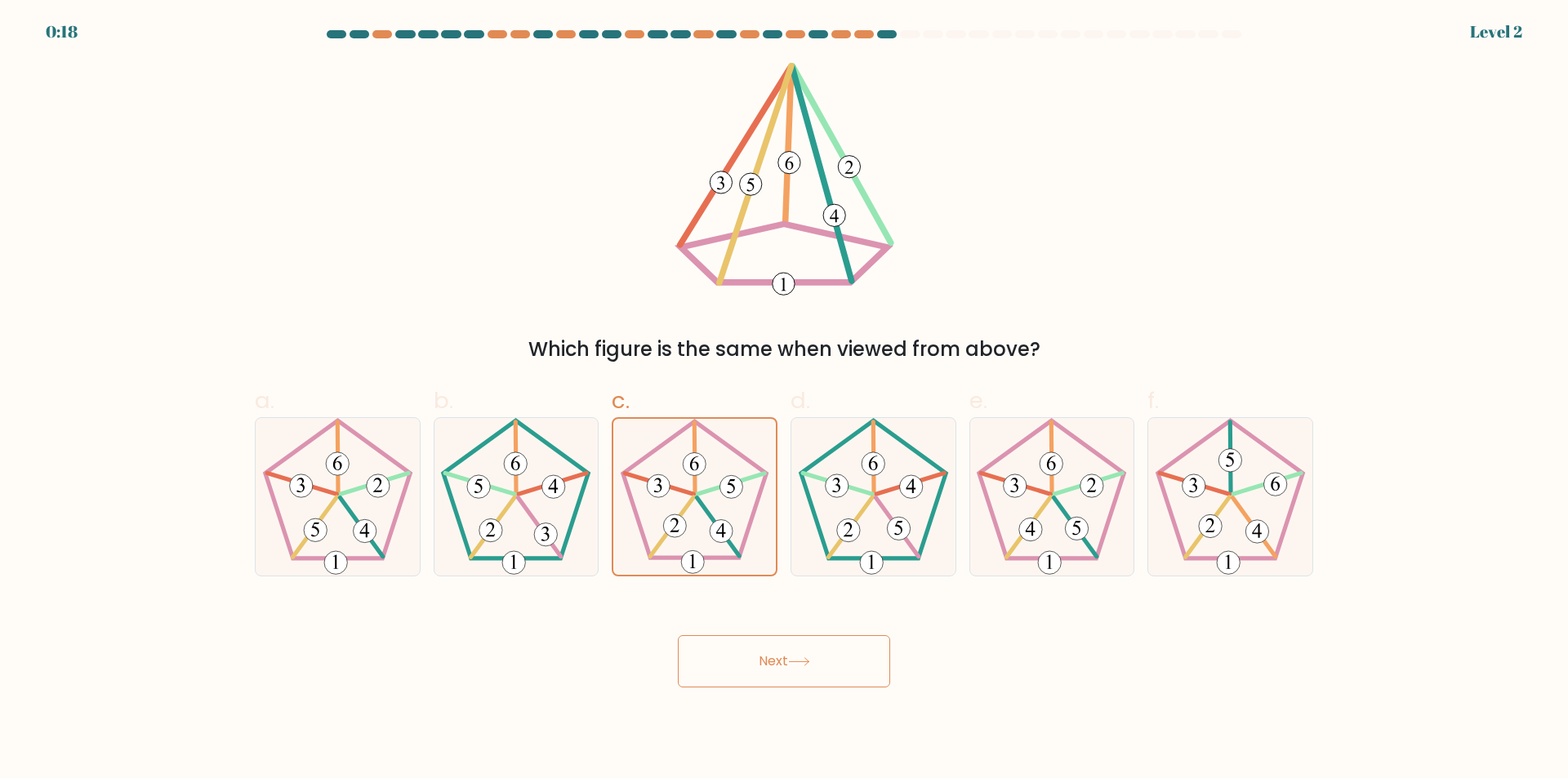
click at [739, 654] on button "Next" at bounding box center [784, 661] width 212 height 52
click at [954, 214] on div "Which figure is the same when viewed from above?" at bounding box center [784, 212] width 1078 height 302
click at [753, 698] on body "0:16 Level 2" at bounding box center [784, 389] width 1568 height 778
click at [758, 696] on body "0:15 Level 2" at bounding box center [784, 389] width 1568 height 778
click at [758, 682] on button "Next" at bounding box center [784, 661] width 212 height 52
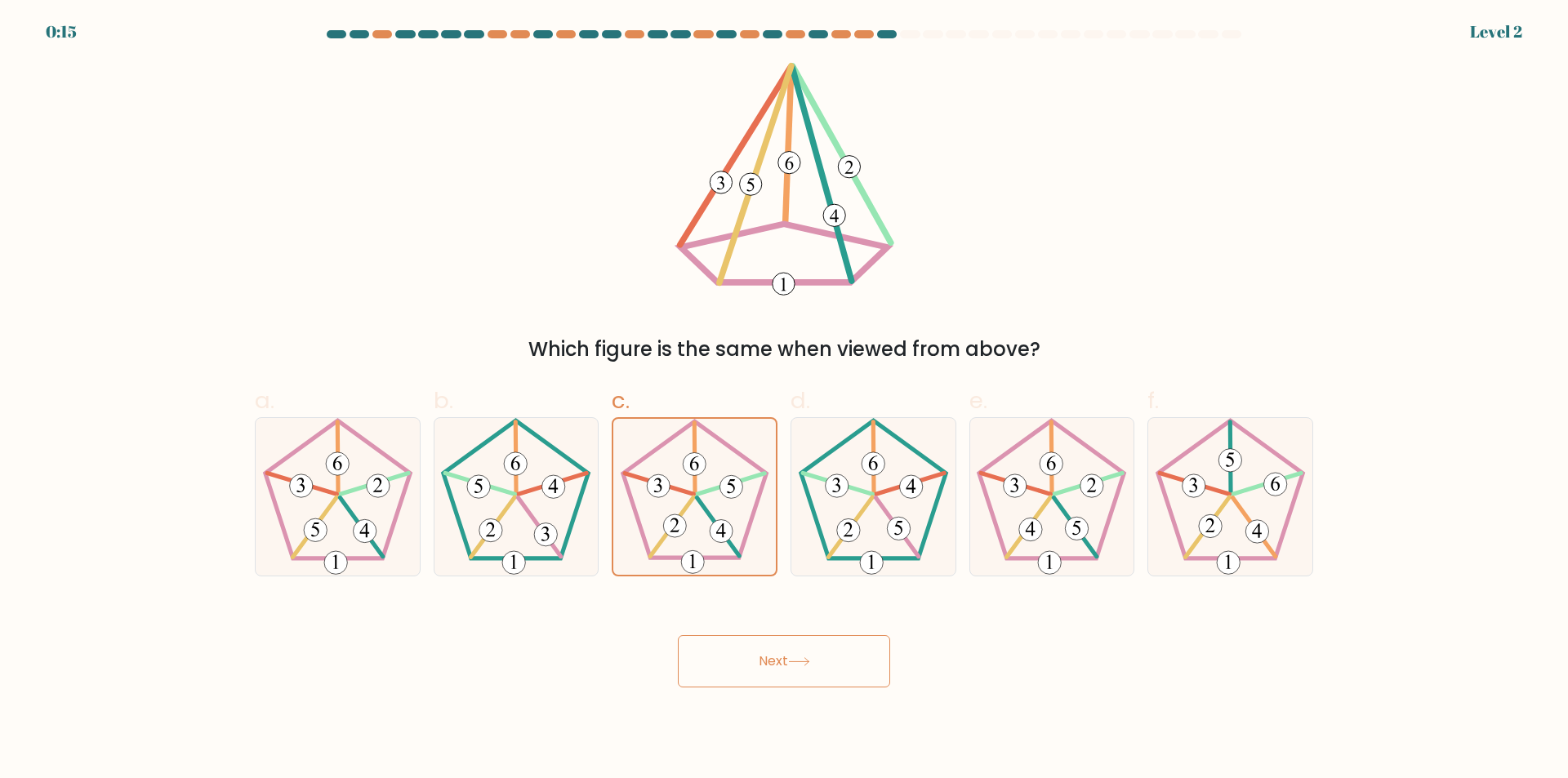
click at [761, 675] on button "Next" at bounding box center [784, 661] width 212 height 52
click at [761, 673] on button "Next" at bounding box center [784, 661] width 212 height 52
click at [524, 518] on icon at bounding box center [515, 496] width 157 height 157
click at [784, 400] on input "b." at bounding box center [784, 394] width 1 height 10
radio input "true"
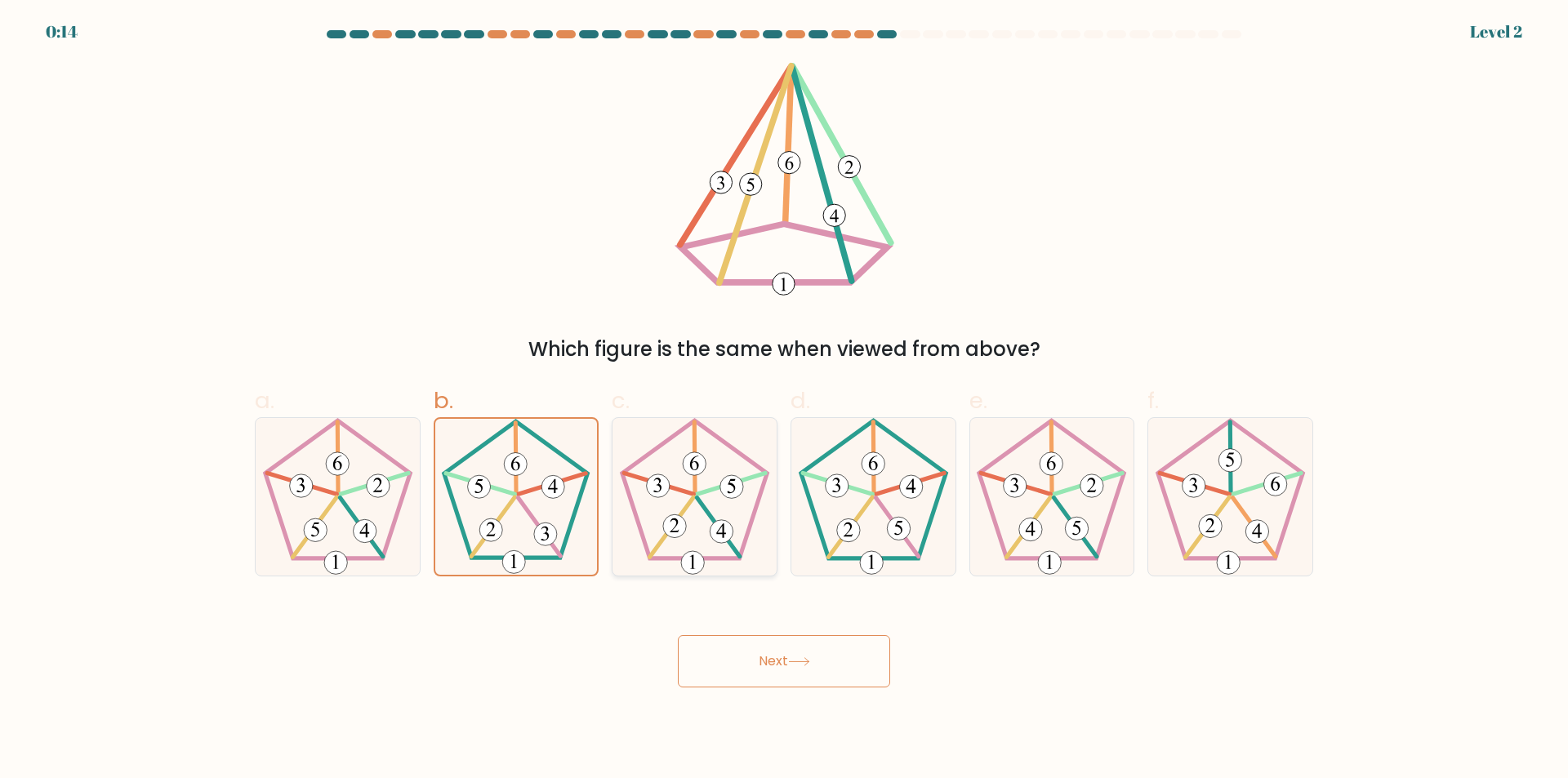
click at [717, 497] on icon at bounding box center [694, 496] width 157 height 157
click at [784, 400] on input "c." at bounding box center [784, 394] width 1 height 10
radio input "true"
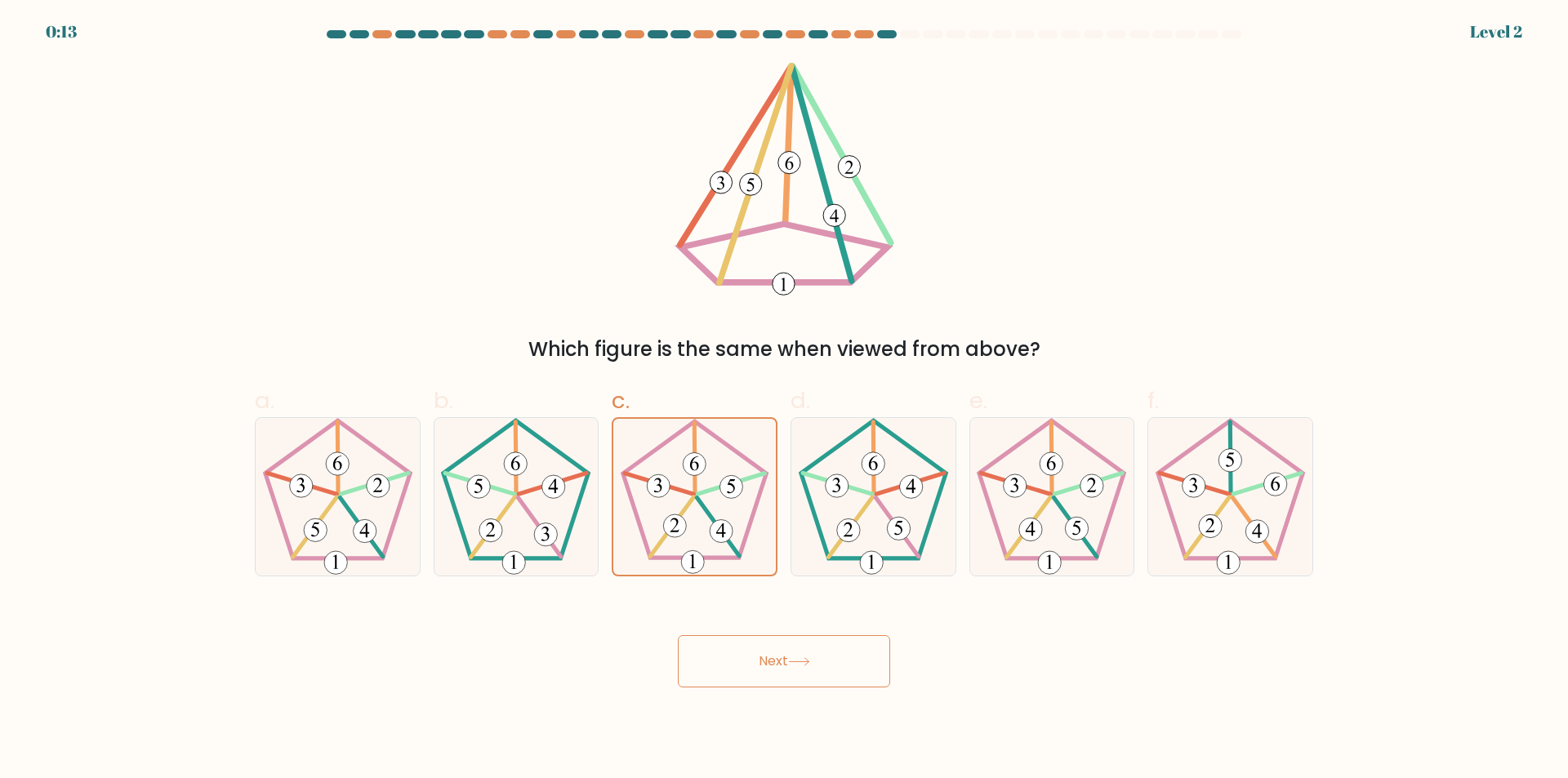
click at [760, 689] on body "0:13 Level 2" at bounding box center [784, 389] width 1568 height 778
click at [757, 675] on button "Next" at bounding box center [784, 661] width 212 height 52
click at [757, 674] on button "Next" at bounding box center [784, 661] width 212 height 52
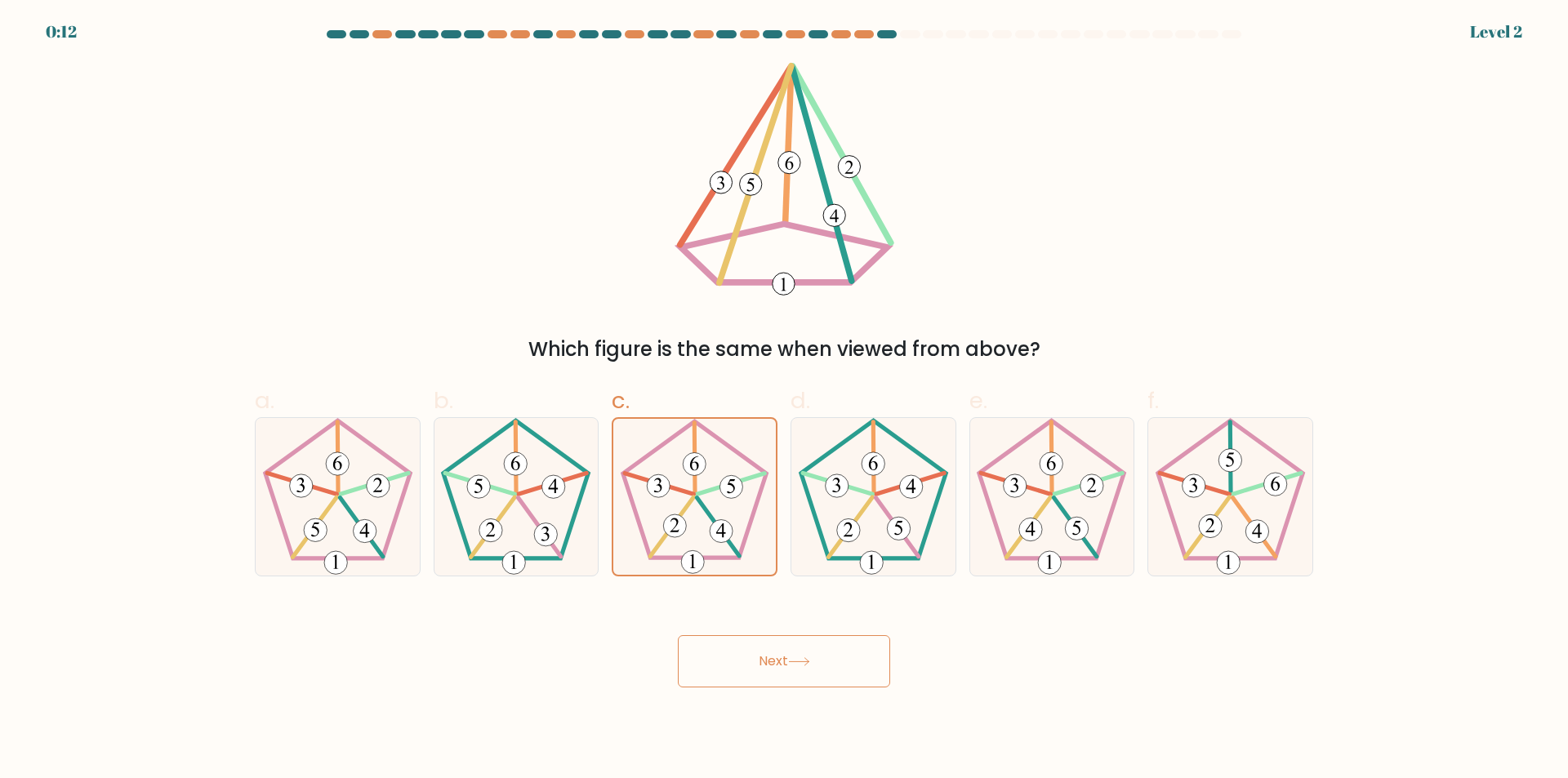
click at [758, 673] on button "Next" at bounding box center [784, 661] width 212 height 52
click at [760, 673] on button "Next" at bounding box center [784, 661] width 212 height 52
click at [776, 665] on button "Next" at bounding box center [784, 661] width 212 height 52
click at [779, 665] on button "Next" at bounding box center [784, 661] width 212 height 52
drag, startPoint x: 779, startPoint y: 666, endPoint x: 788, endPoint y: 669, distance: 9.5
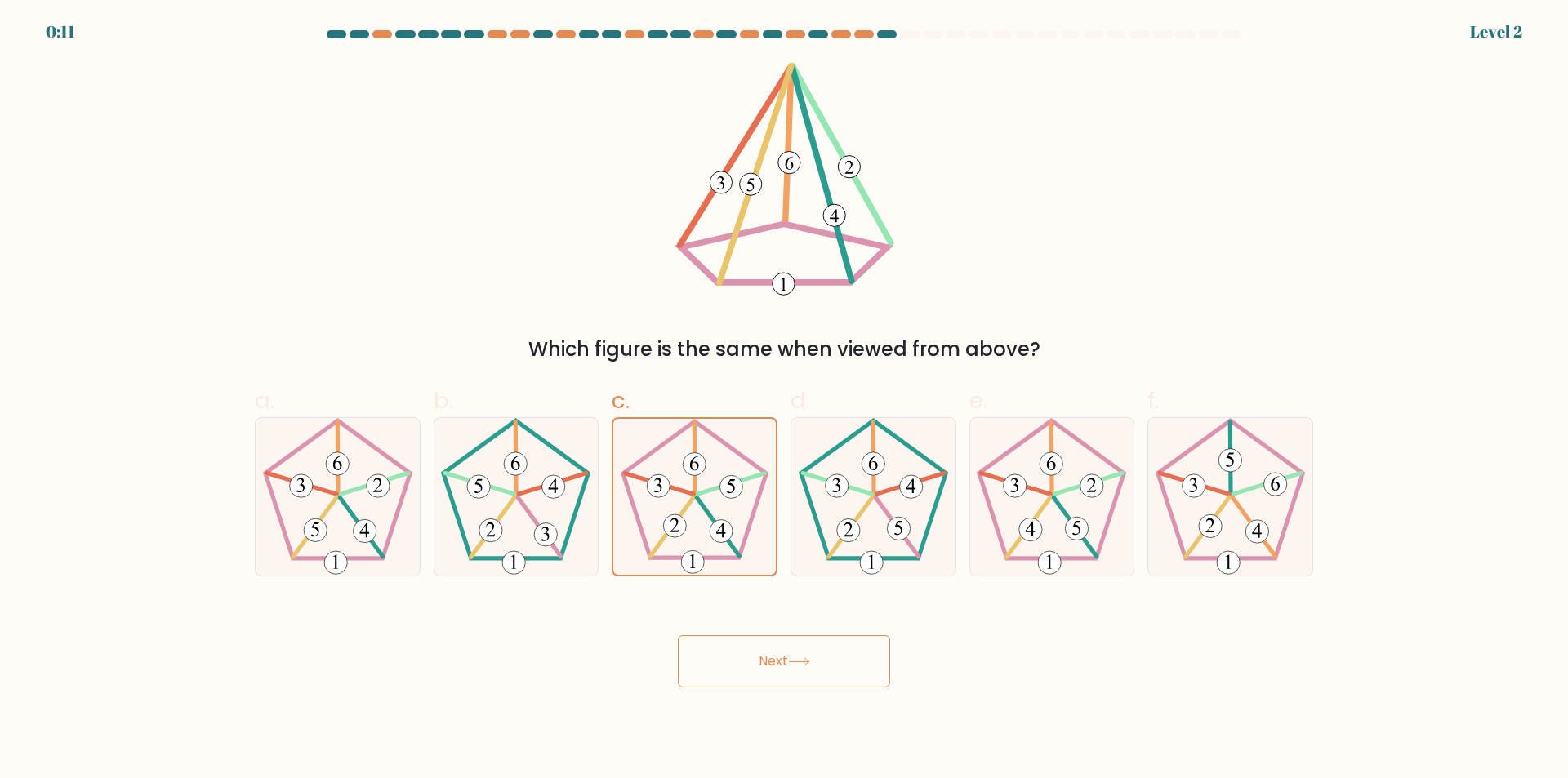
click at [788, 669] on button "Next" at bounding box center [784, 661] width 212 height 52
click at [794, 669] on button "Next" at bounding box center [784, 661] width 212 height 52
click at [798, 667] on button "Next" at bounding box center [784, 661] width 212 height 52
click at [723, 464] on icon at bounding box center [694, 497] width 156 height 156
click at [784, 400] on input "c." at bounding box center [784, 394] width 1 height 10
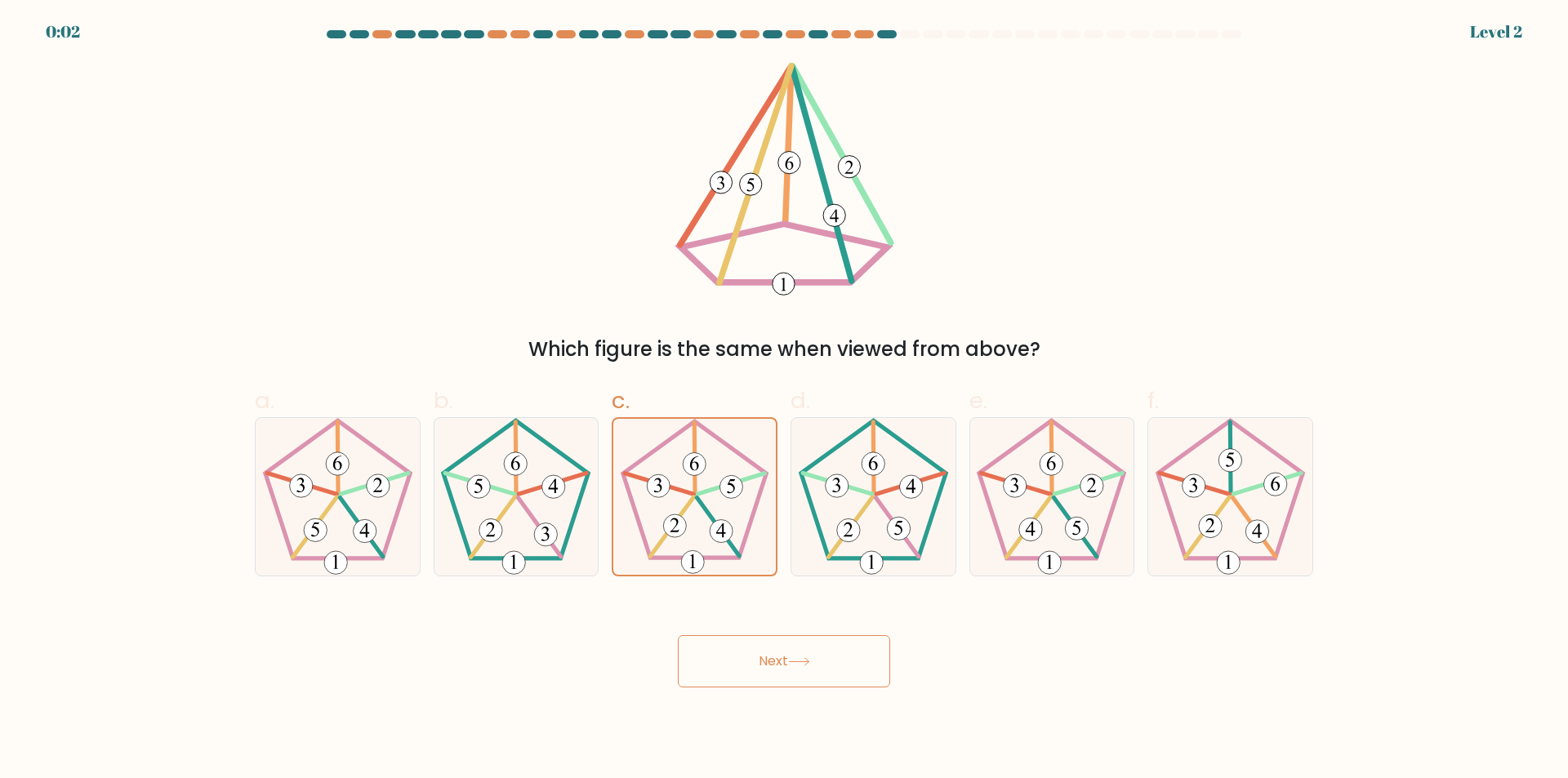
click at [772, 649] on button "Next" at bounding box center [784, 661] width 212 height 52
click at [772, 648] on button "Next" at bounding box center [784, 661] width 212 height 52
click at [772, 648] on button "Next" at bounding box center [784, 661] width 212 height 52
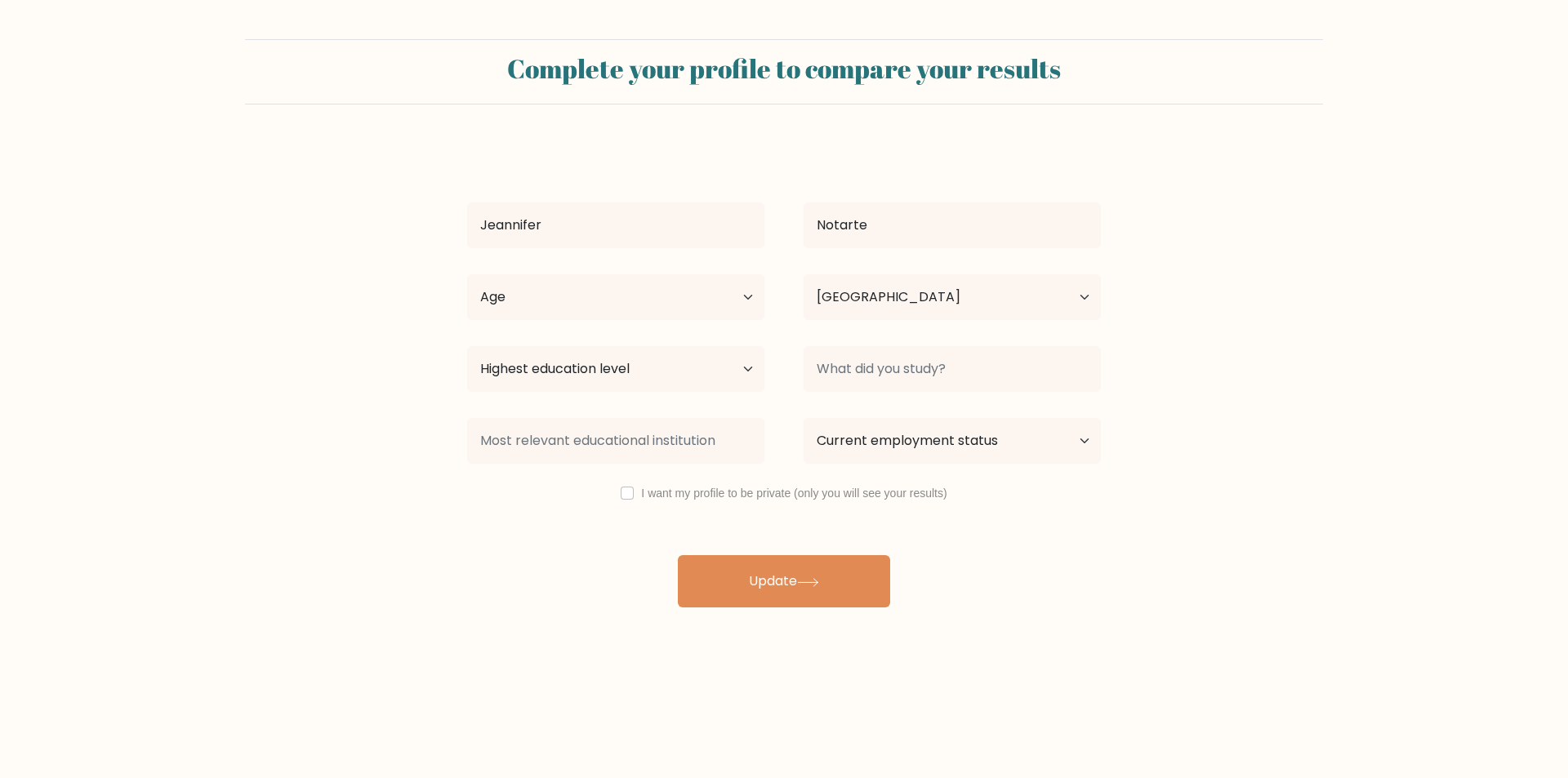
select select "PH"
